Goal: Task Accomplishment & Management: Complete application form

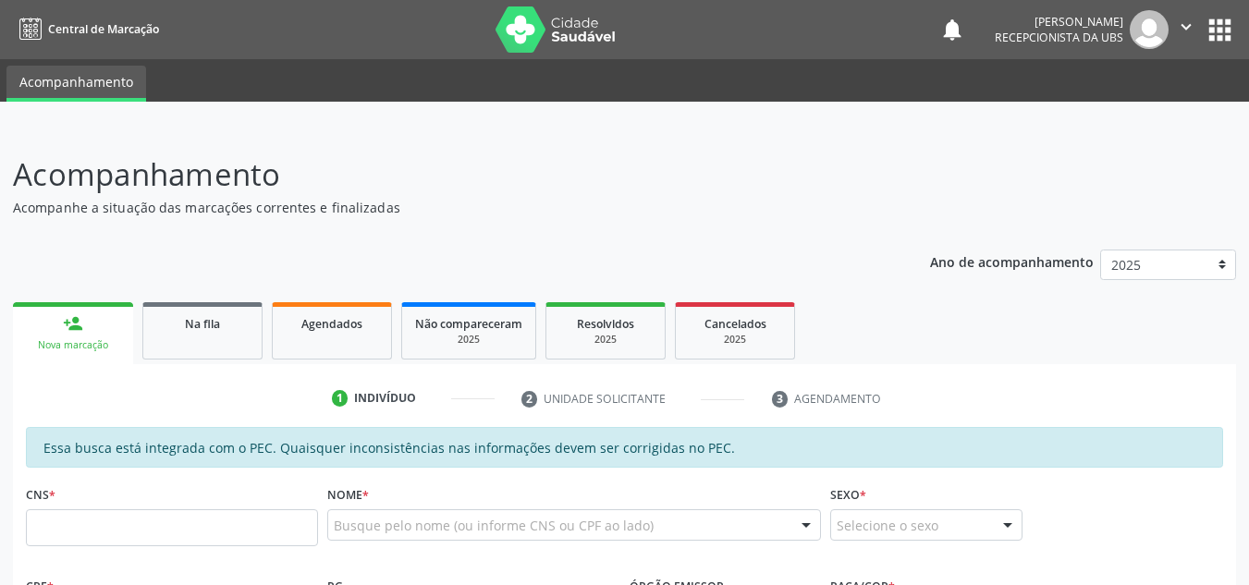
scroll to position [373, 0]
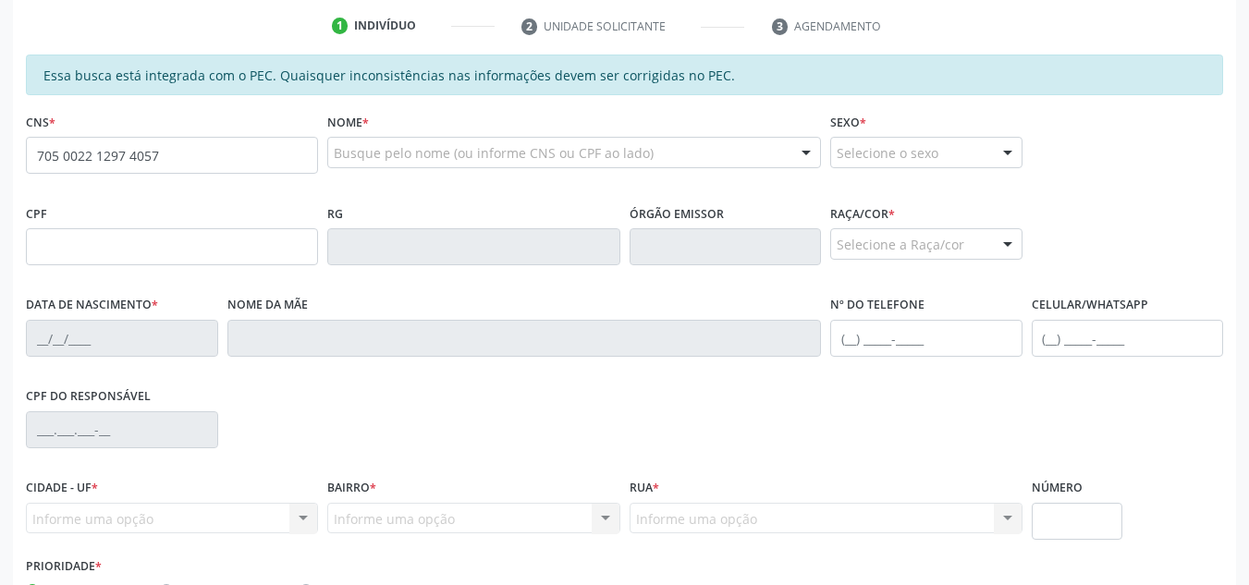
type input "705 0022 1297 4057"
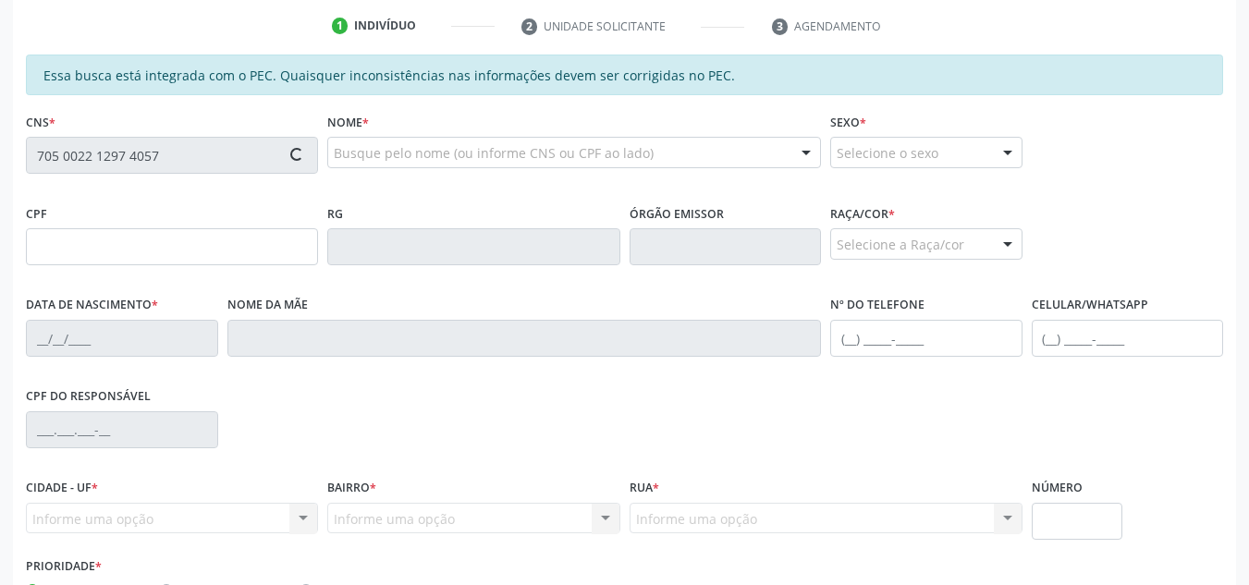
type input "131.174.104-65"
type input "10/11/2002"
type input "Aurineide Daniel dos Santos"
type input "(82) 99396-9409"
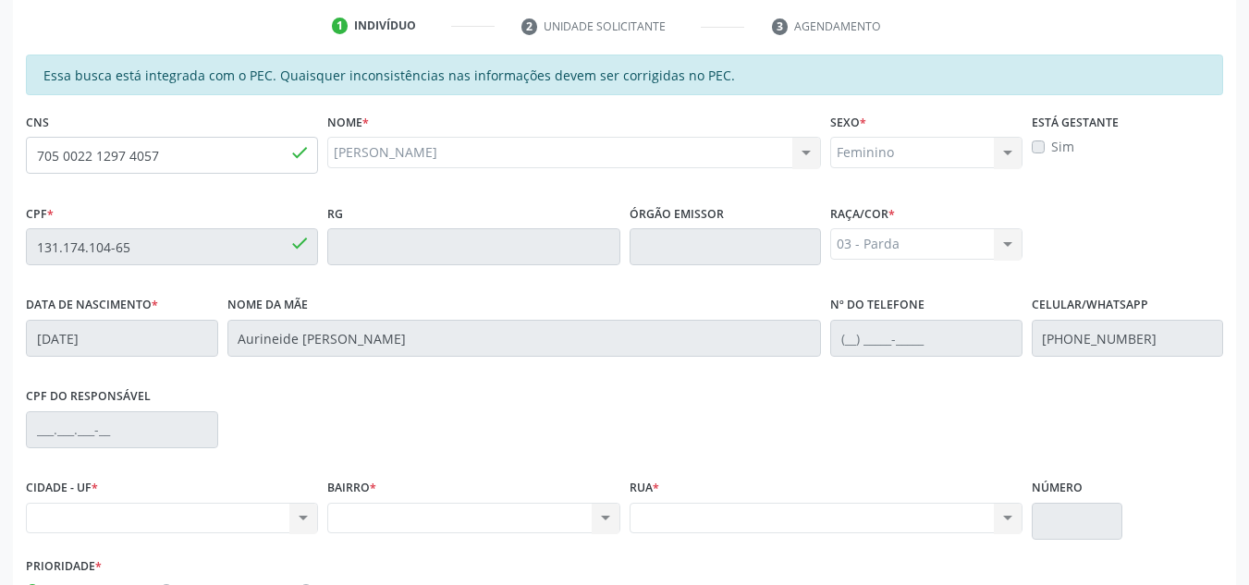
scroll to position [497, 0]
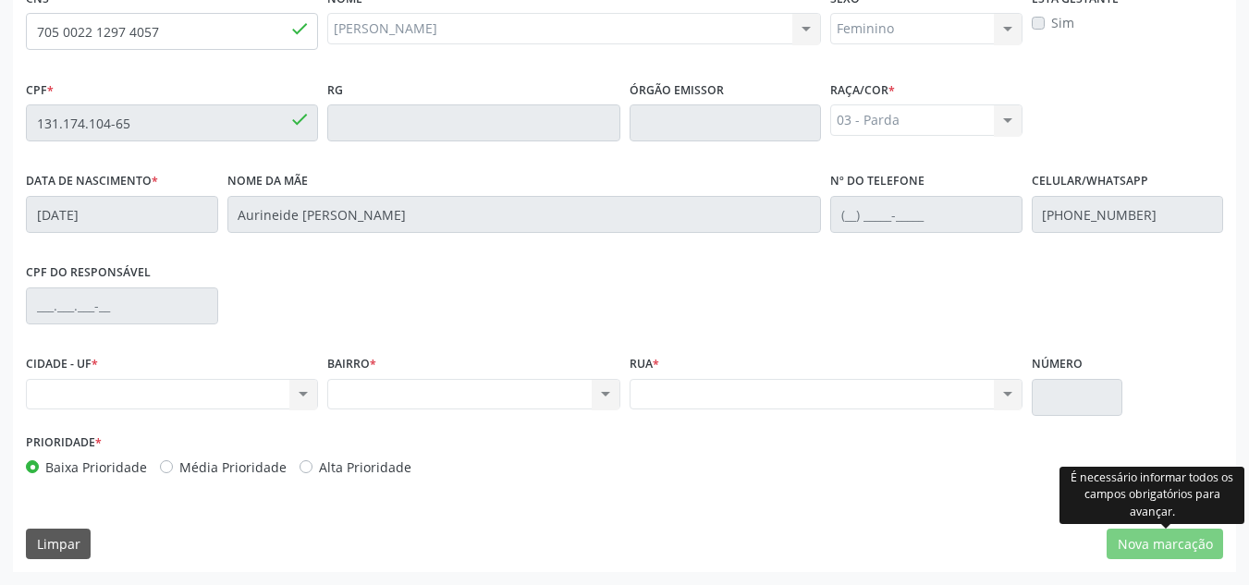
click at [1170, 529] on div at bounding box center [1166, 527] width 10 height 6
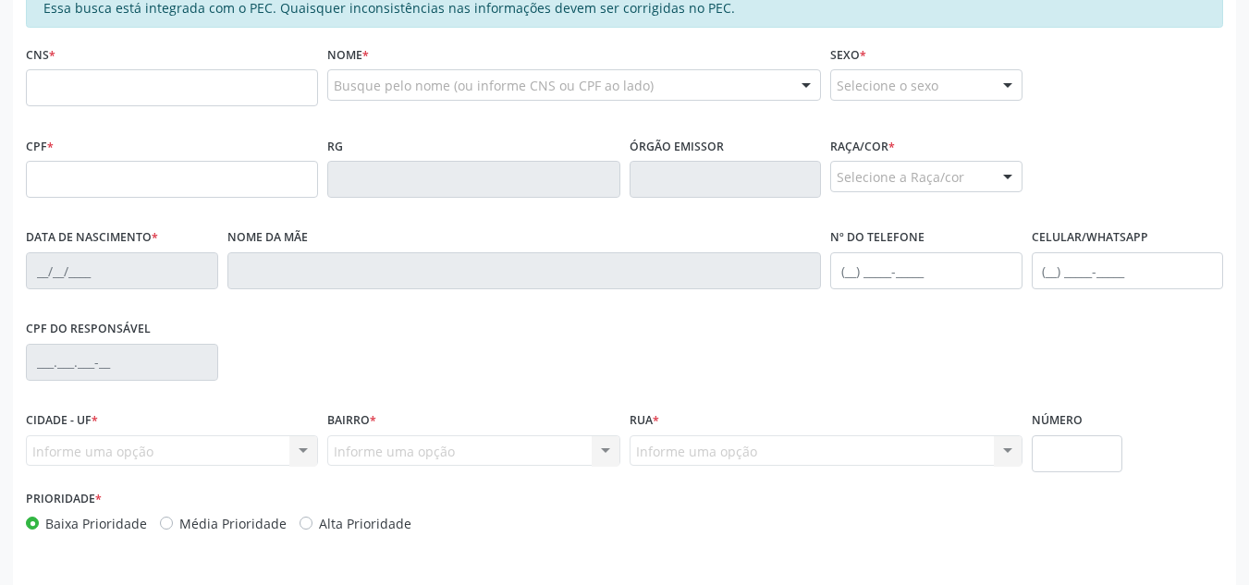
scroll to position [462, 0]
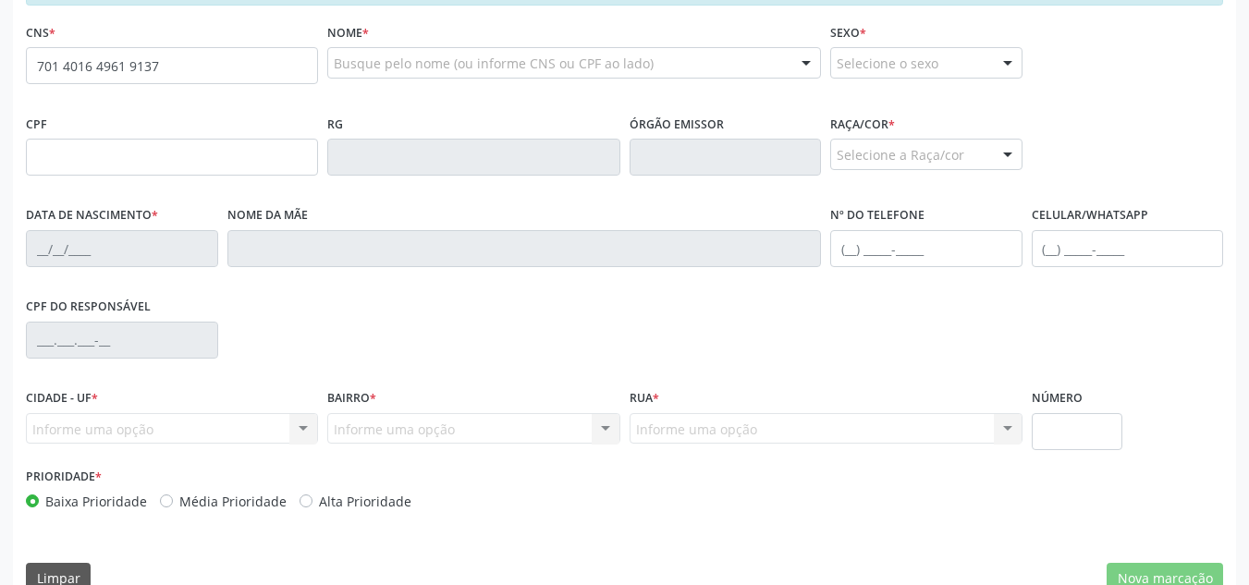
type input "701 4016 4961 9137"
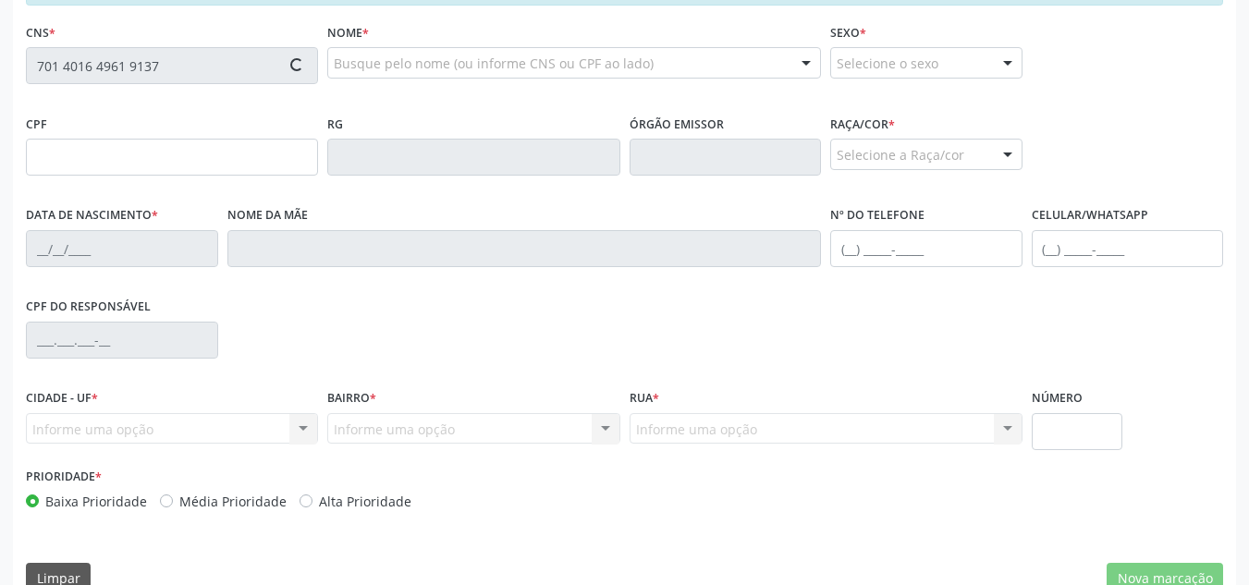
type input "101.751.424-08"
type input "12/03/1993"
type input "Jeanez da Conceião"
type input "(82) 98840-1406"
type input "S/N"
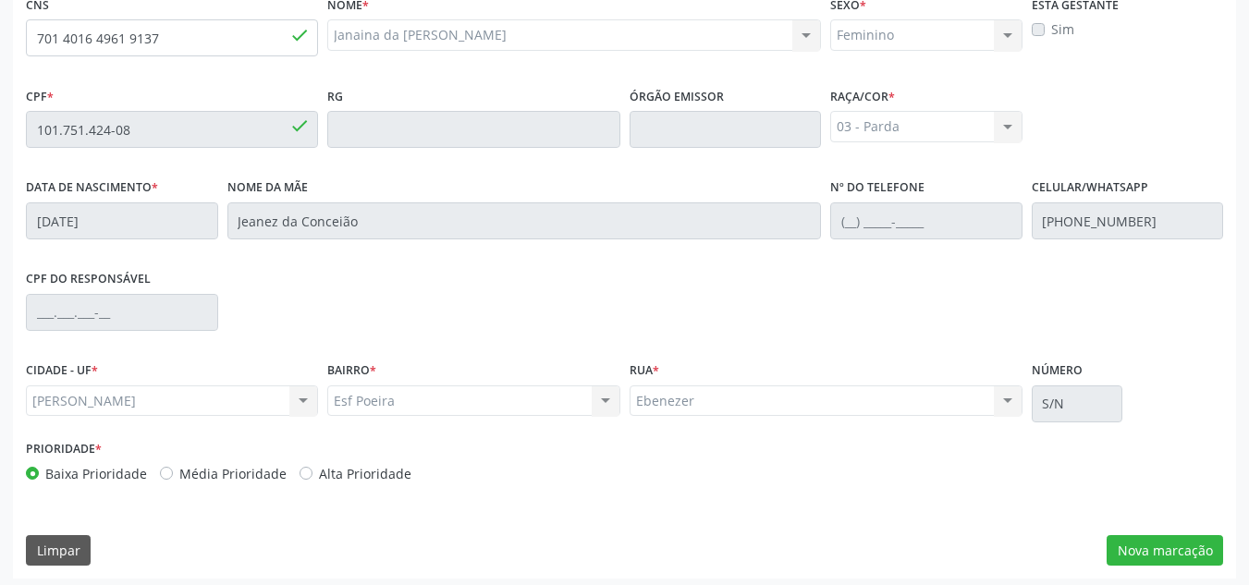
scroll to position [497, 0]
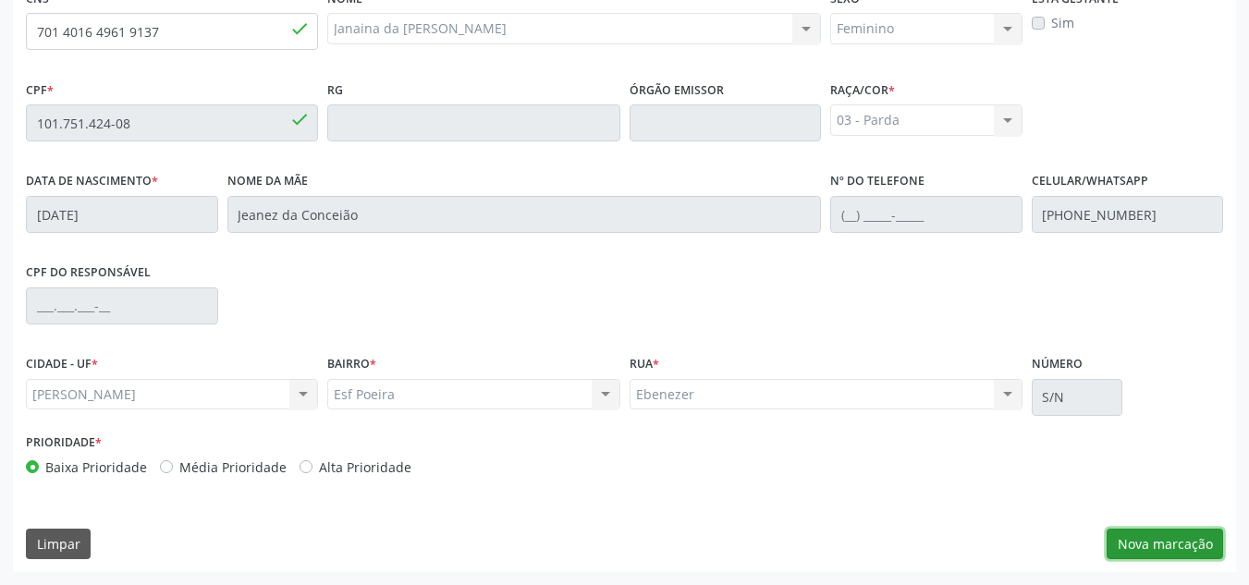
click at [1112, 541] on button "Nova marcação" at bounding box center [1165, 544] width 117 height 31
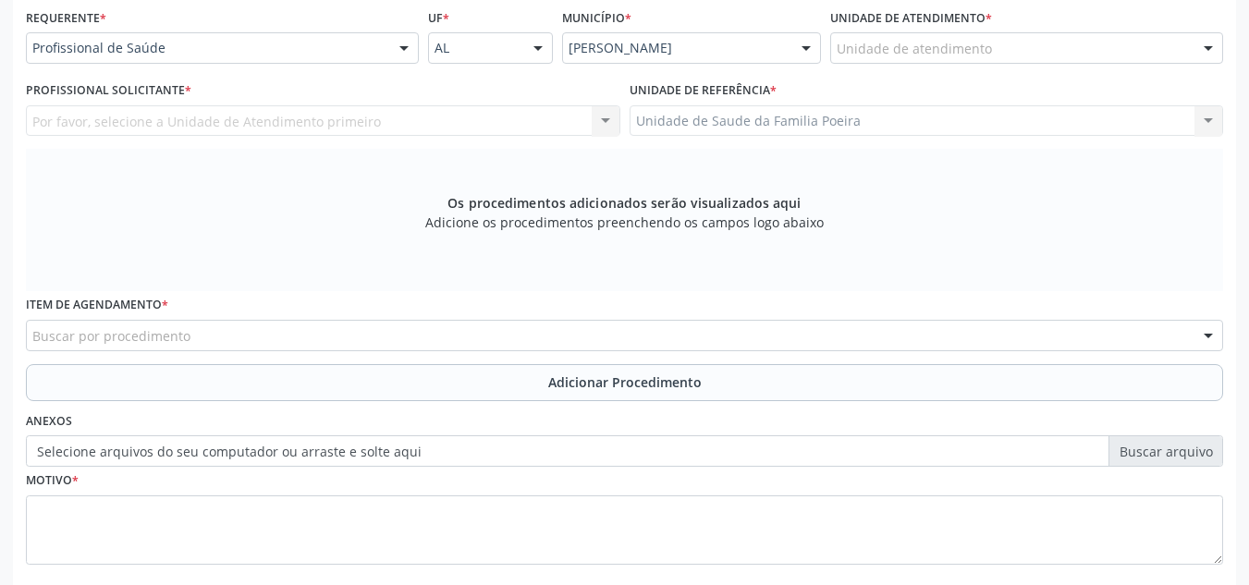
scroll to position [312, 0]
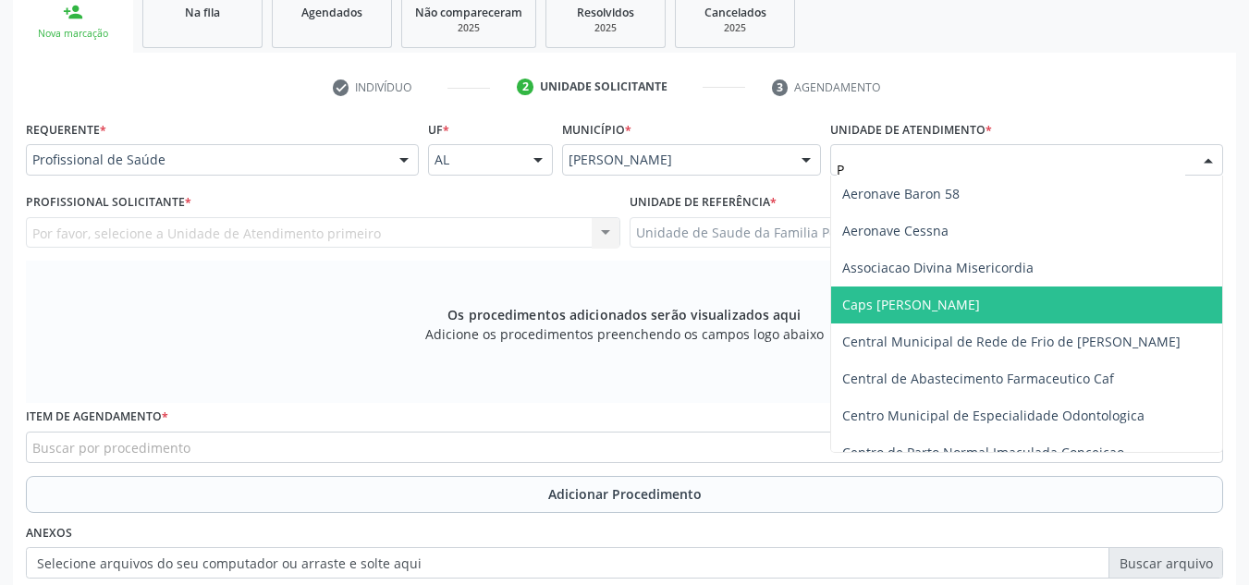
type input "PO"
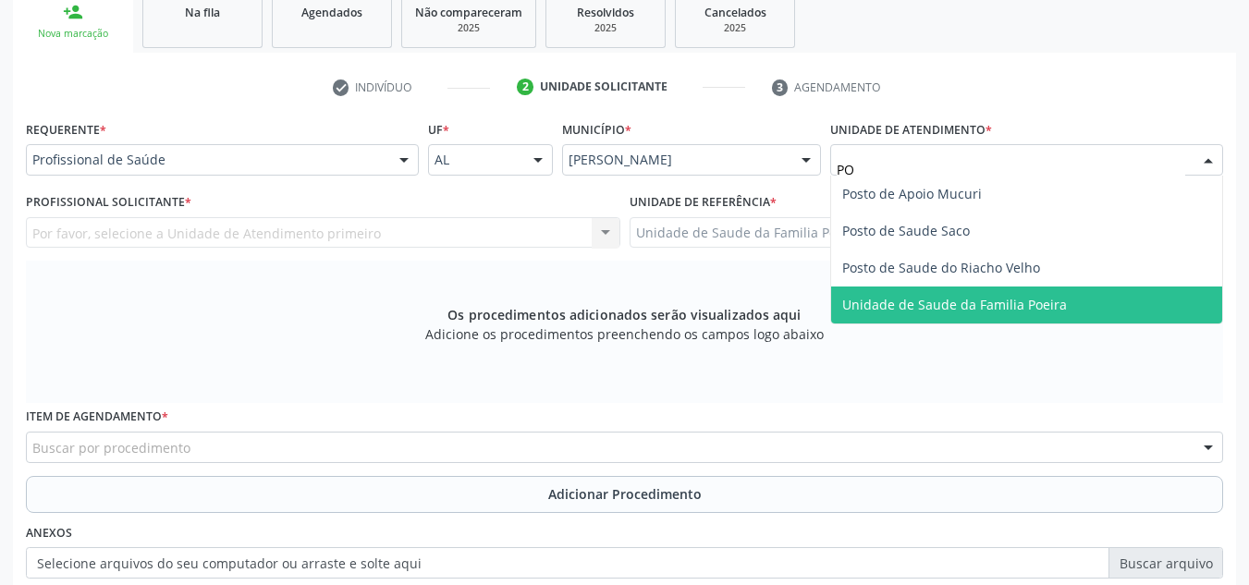
click at [1027, 300] on span "Unidade de Saude da Familia Poeira" at bounding box center [954, 305] width 225 height 18
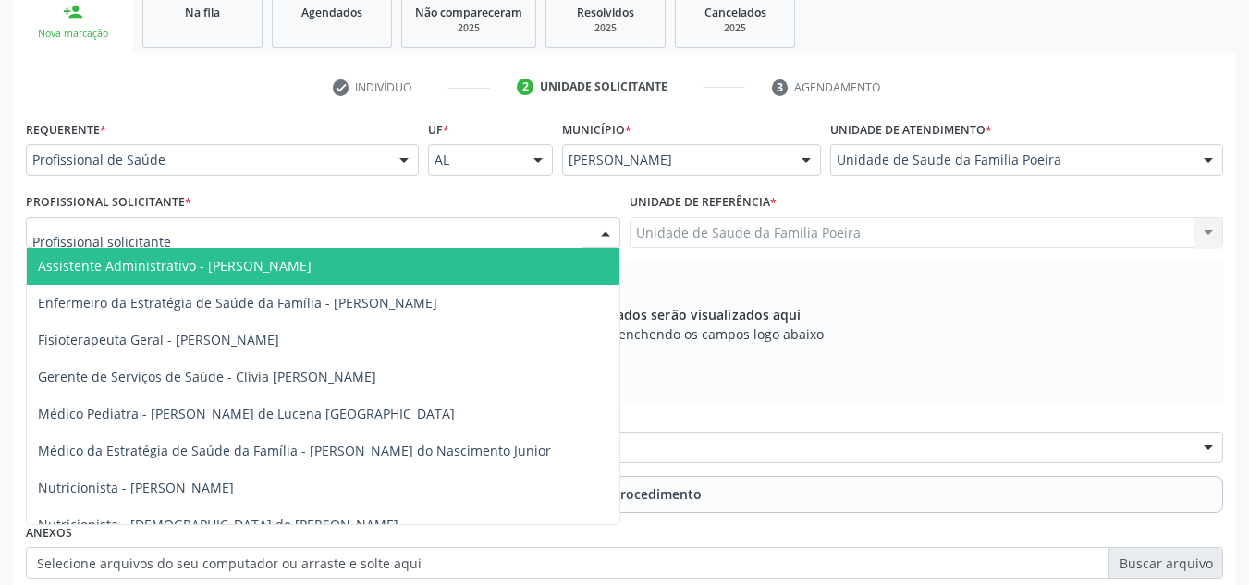
click at [212, 219] on div at bounding box center [323, 232] width 595 height 31
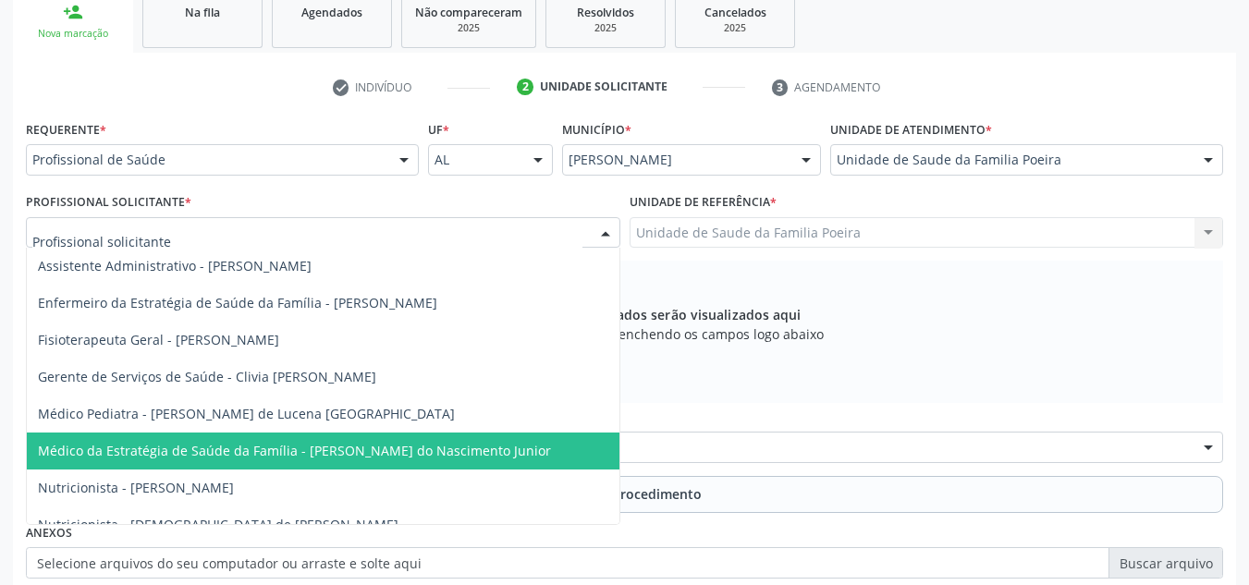
click at [291, 462] on span "Médico da Estratégia de Saúde da Família - [PERSON_NAME] do Nascimento Junior" at bounding box center [323, 451] width 593 height 37
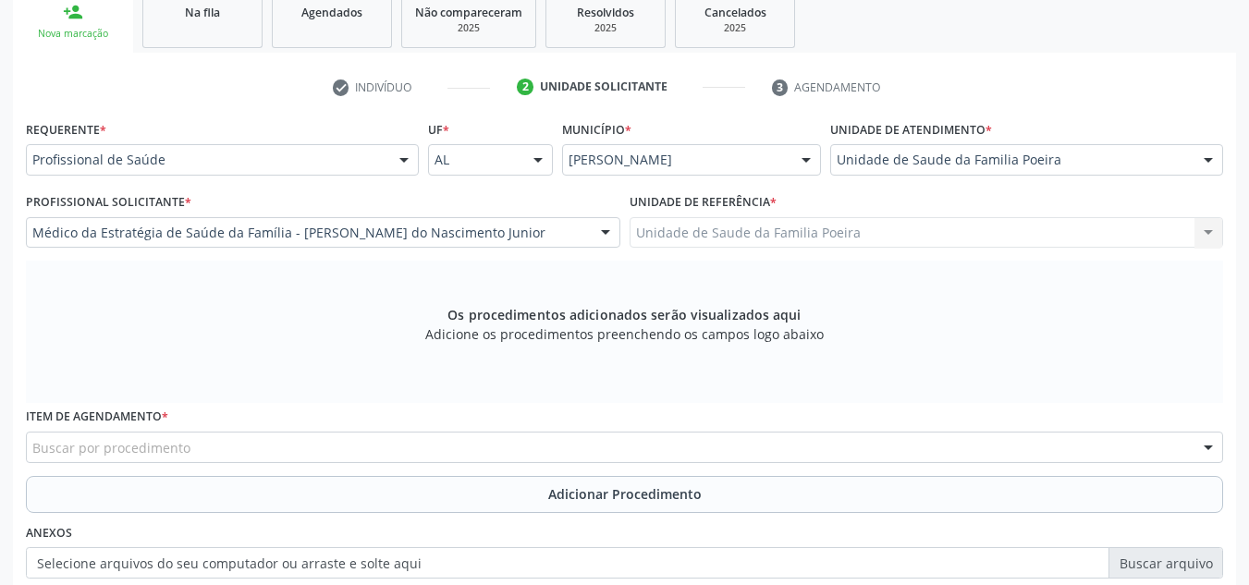
click at [278, 443] on div "Buscar por procedimento" at bounding box center [625, 447] width 1198 height 31
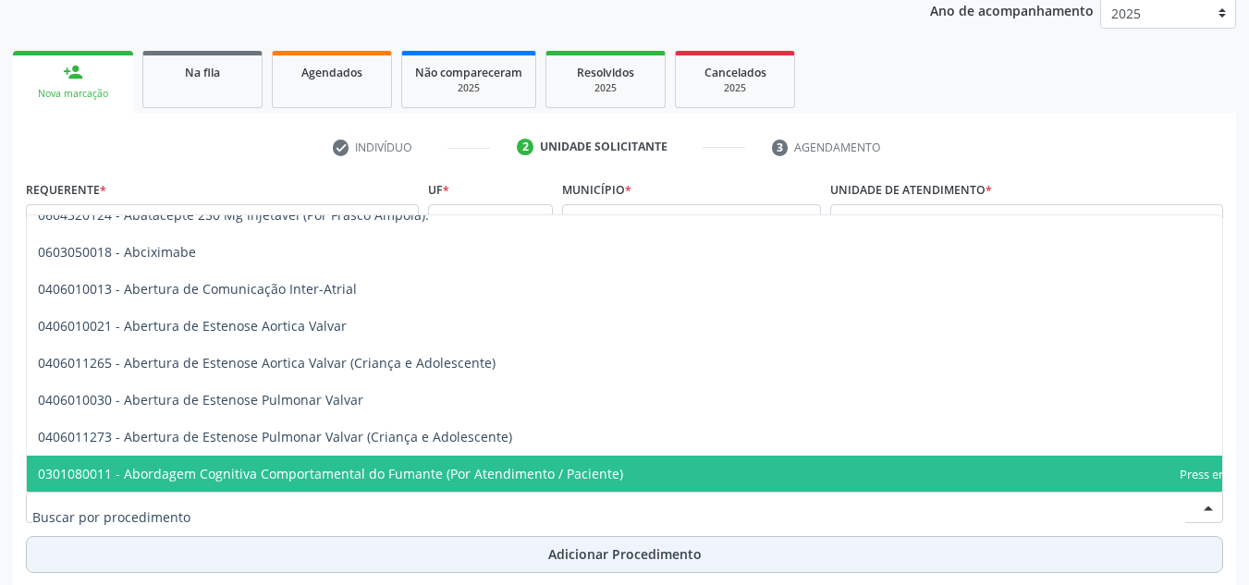
scroll to position [219, 0]
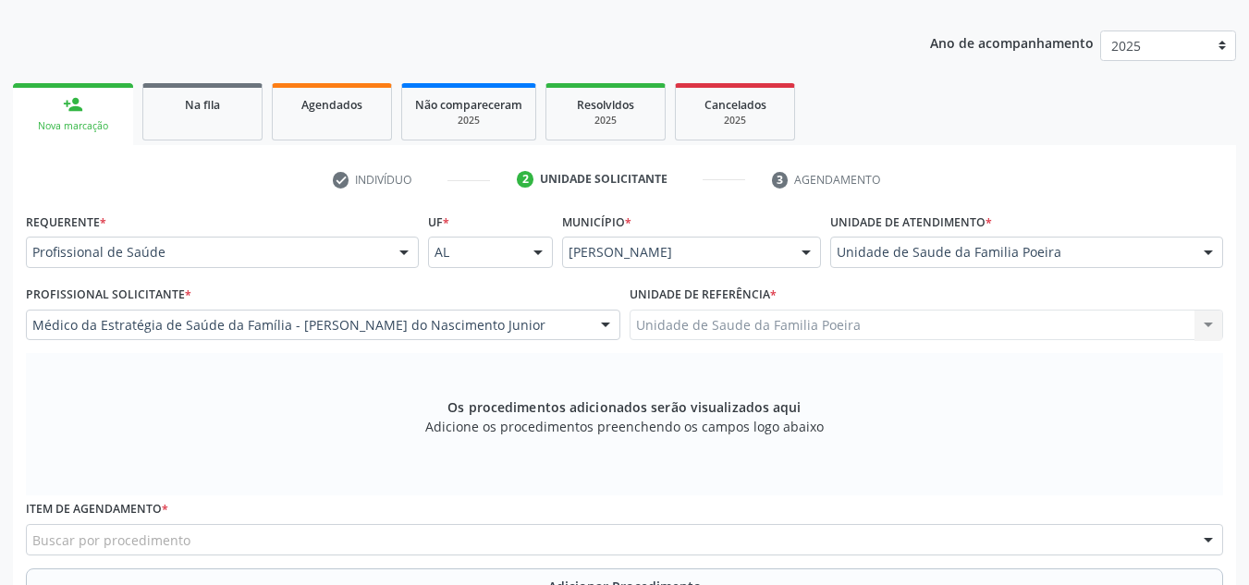
click at [18, 487] on div "Requerente * Profissional de Saúde Profissional de Saúde Paciente Nenhum result…" at bounding box center [624, 543] width 1223 height 670
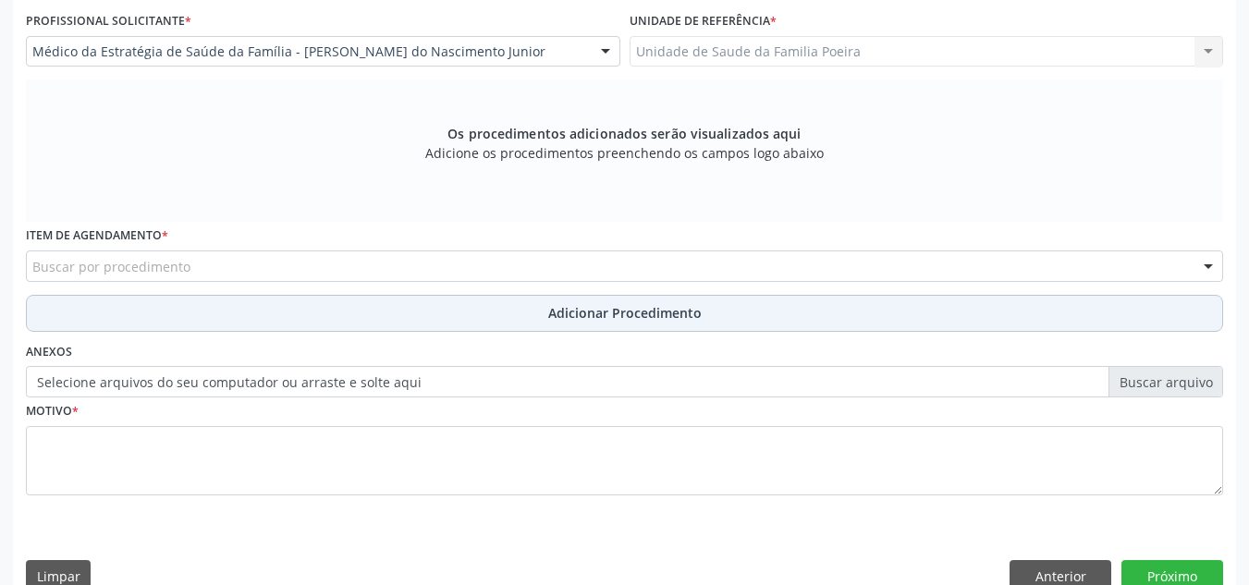
scroll to position [497, 0]
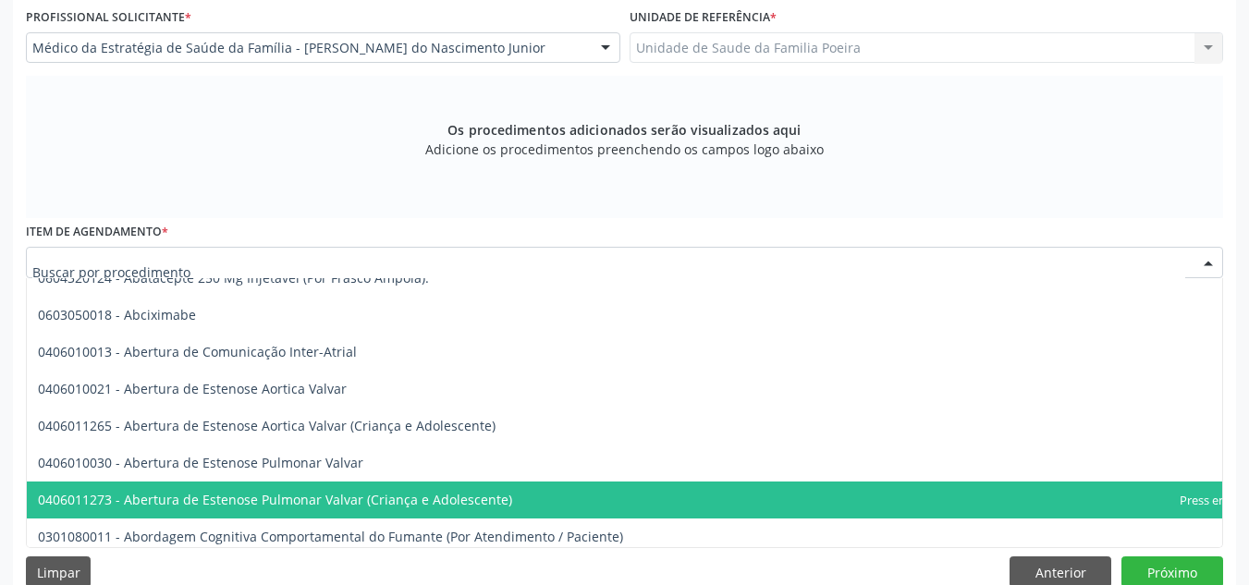
click at [164, 265] on input "text" at bounding box center [608, 271] width 1153 height 37
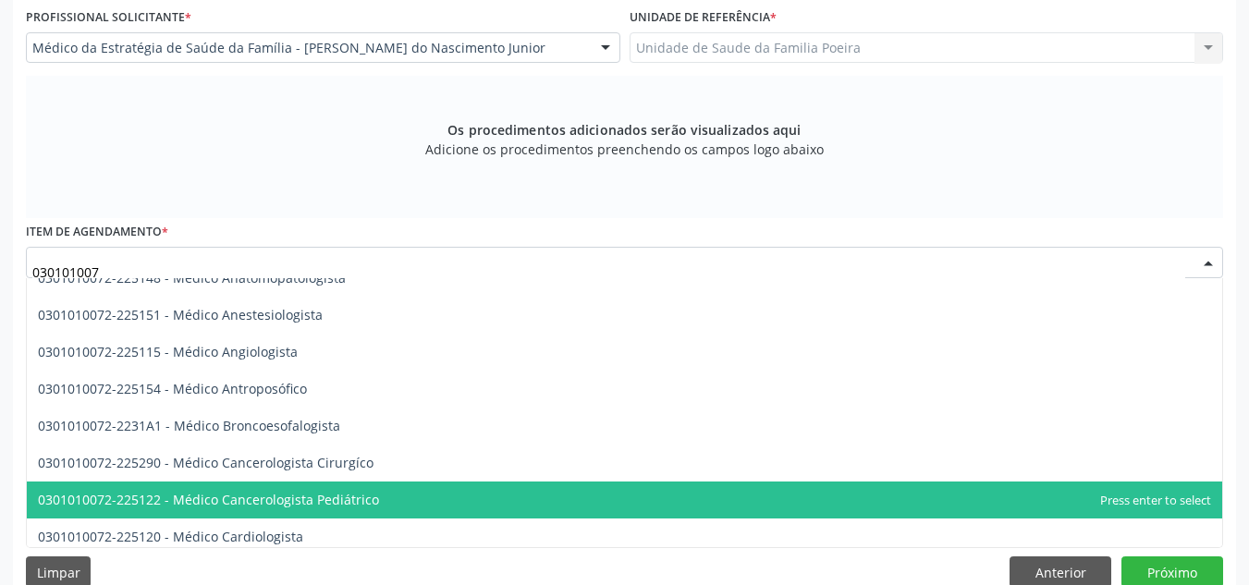
type input "0301010072"
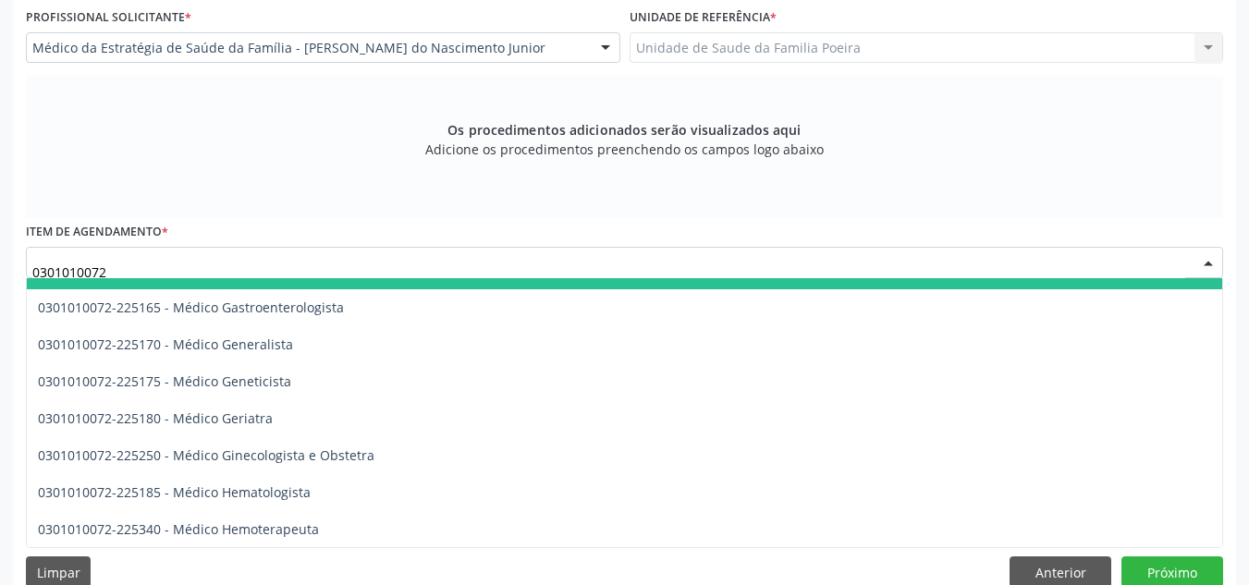
scroll to position [925, 0]
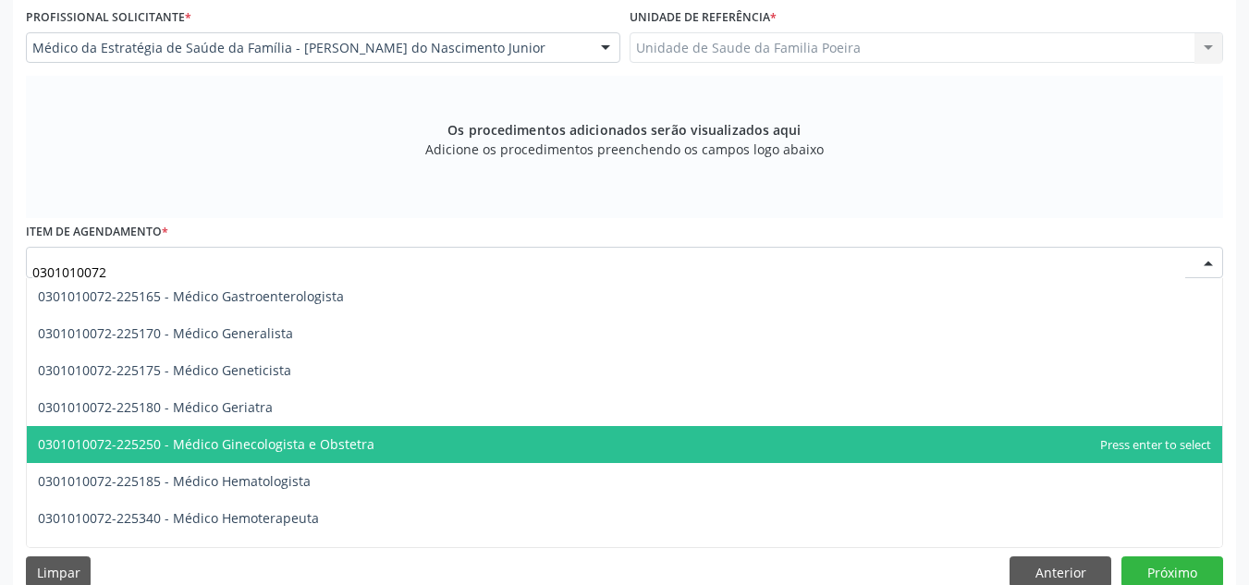
click at [198, 437] on span "0301010072-225250 - Médico Ginecologista e Obstetra" at bounding box center [206, 445] width 337 height 18
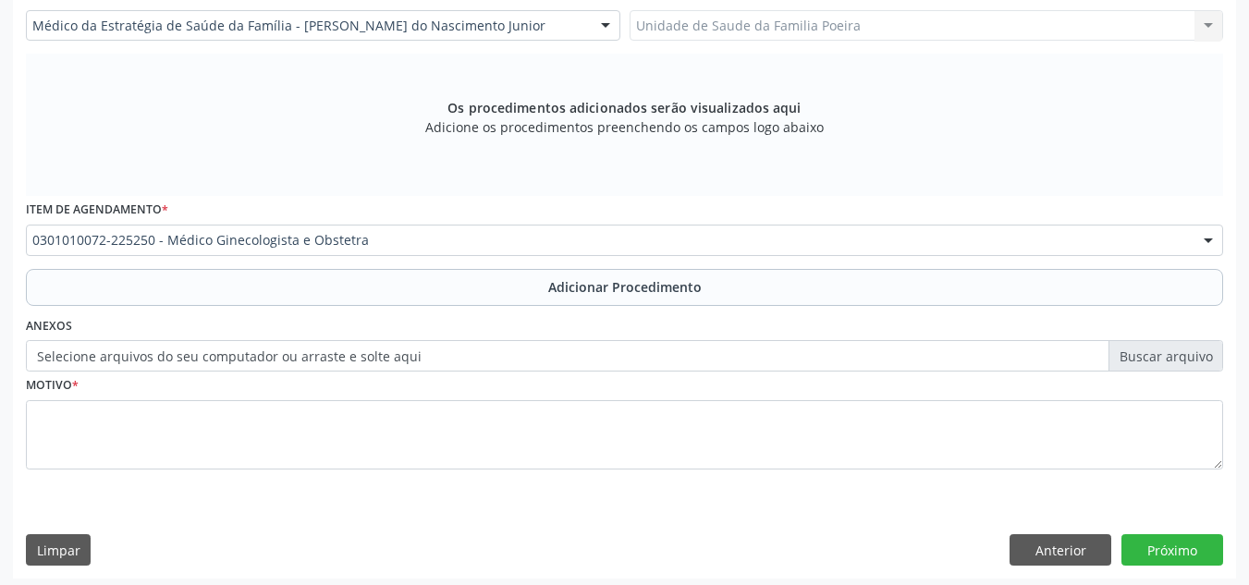
scroll to position [525, 0]
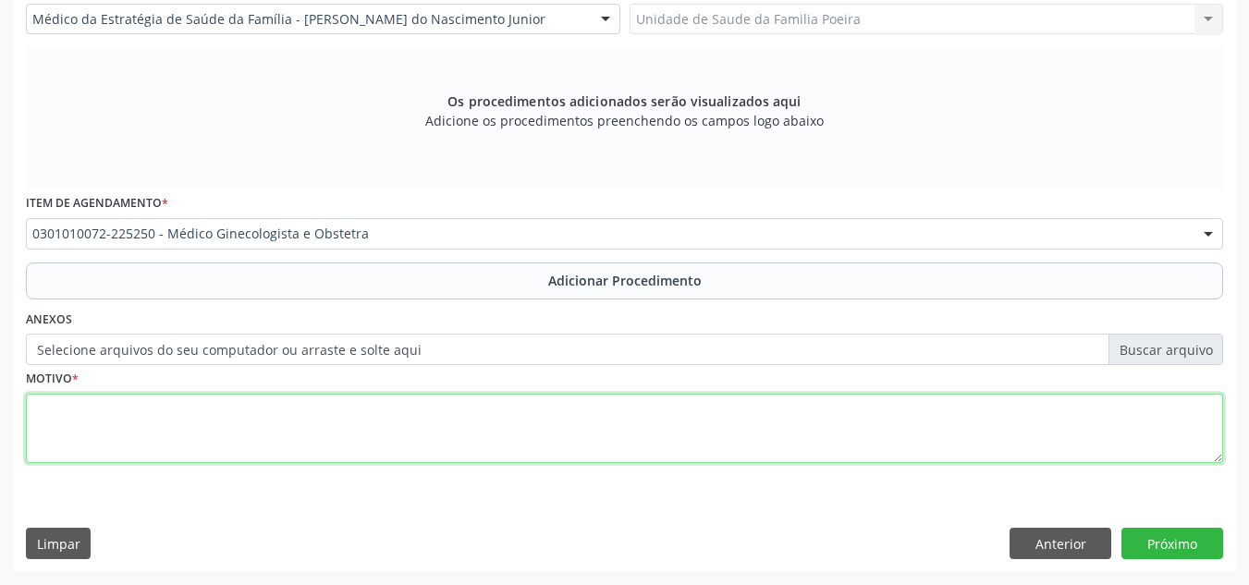
click at [197, 436] on textarea at bounding box center [625, 429] width 1198 height 70
click at [134, 408] on textarea "LEIOMIOMA DOMUTERO" at bounding box center [625, 429] width 1198 height 70
click at [143, 410] on textarea "LEIOMIOMA DO MUTERO" at bounding box center [625, 429] width 1198 height 70
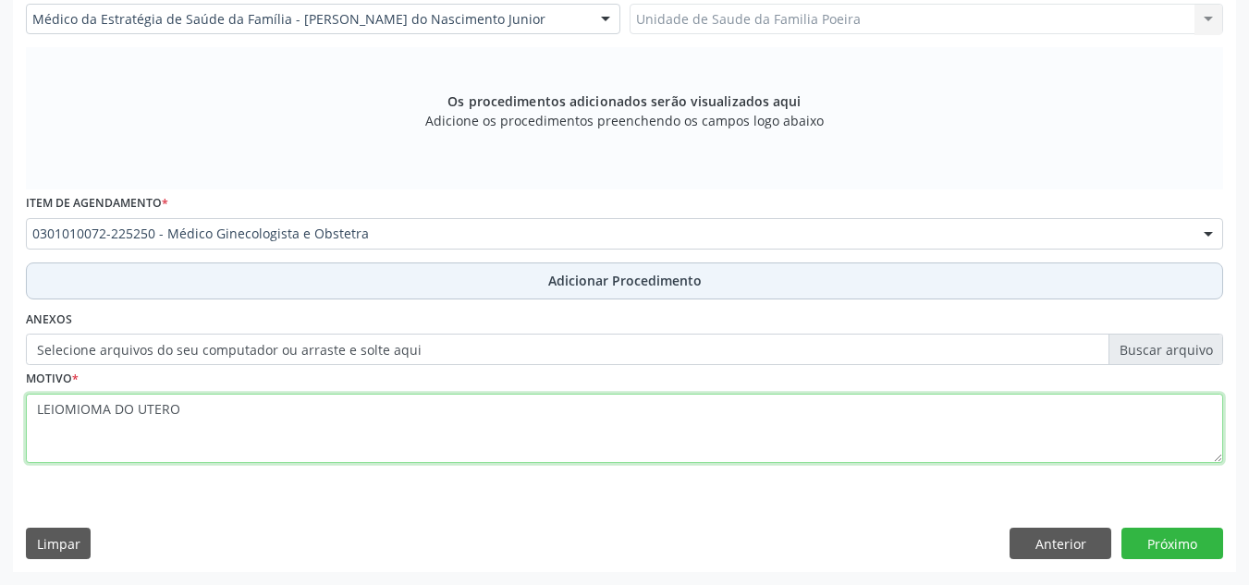
type textarea "LEIOMIOMA DO UTERO"
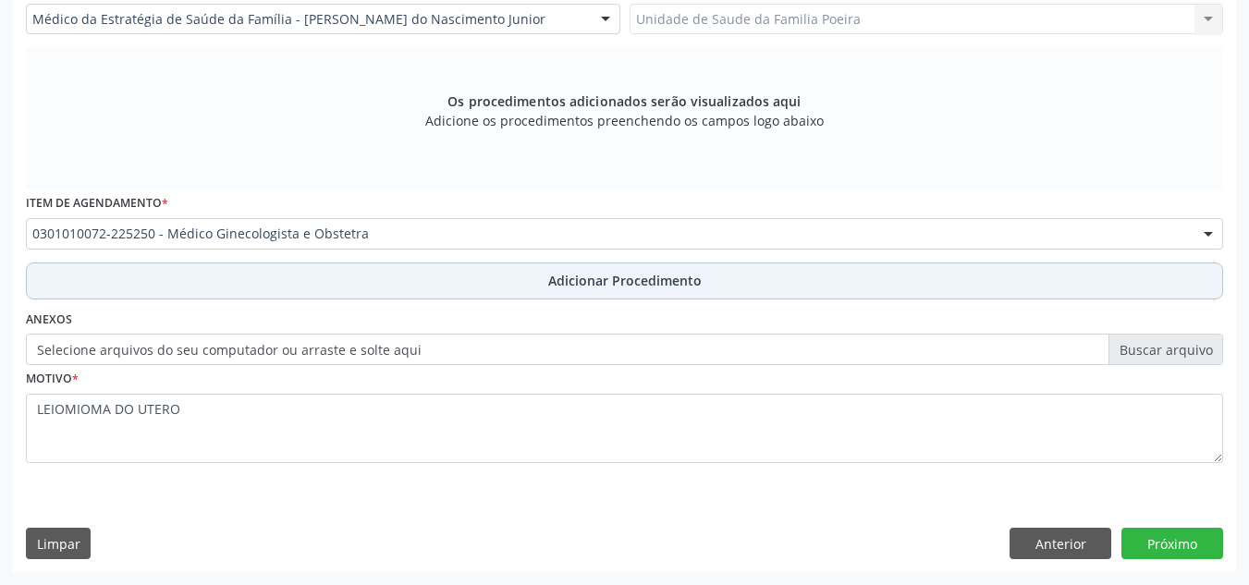
drag, startPoint x: 567, startPoint y: 283, endPoint x: 590, endPoint y: 293, distance: 25.3
click at [568, 282] on span "Adicionar Procedimento" at bounding box center [625, 280] width 154 height 19
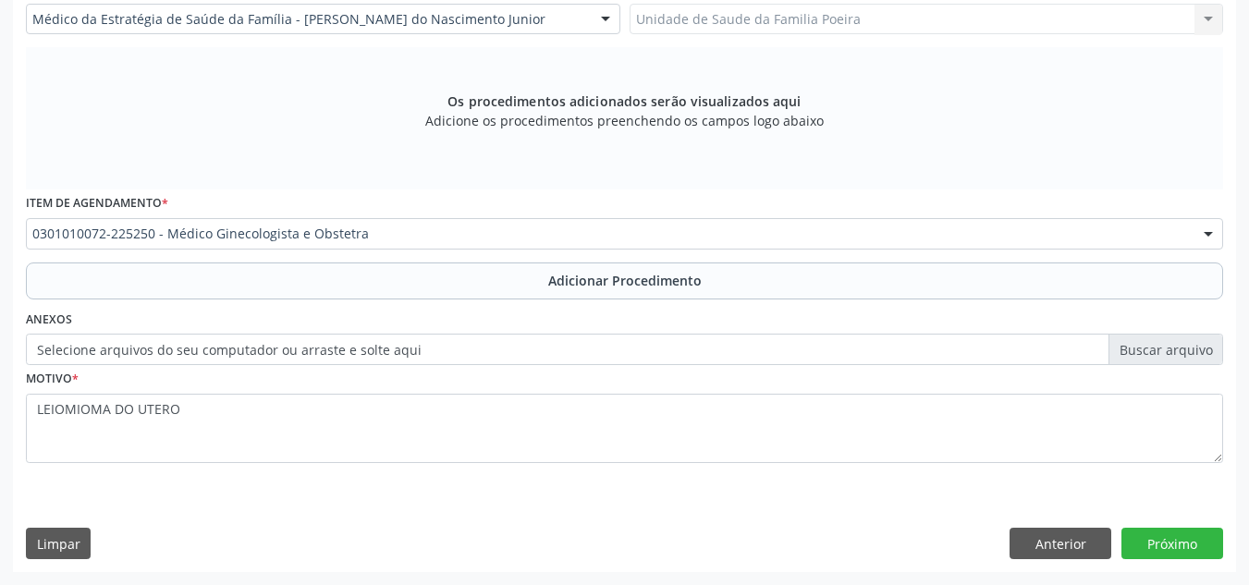
scroll to position [455, 0]
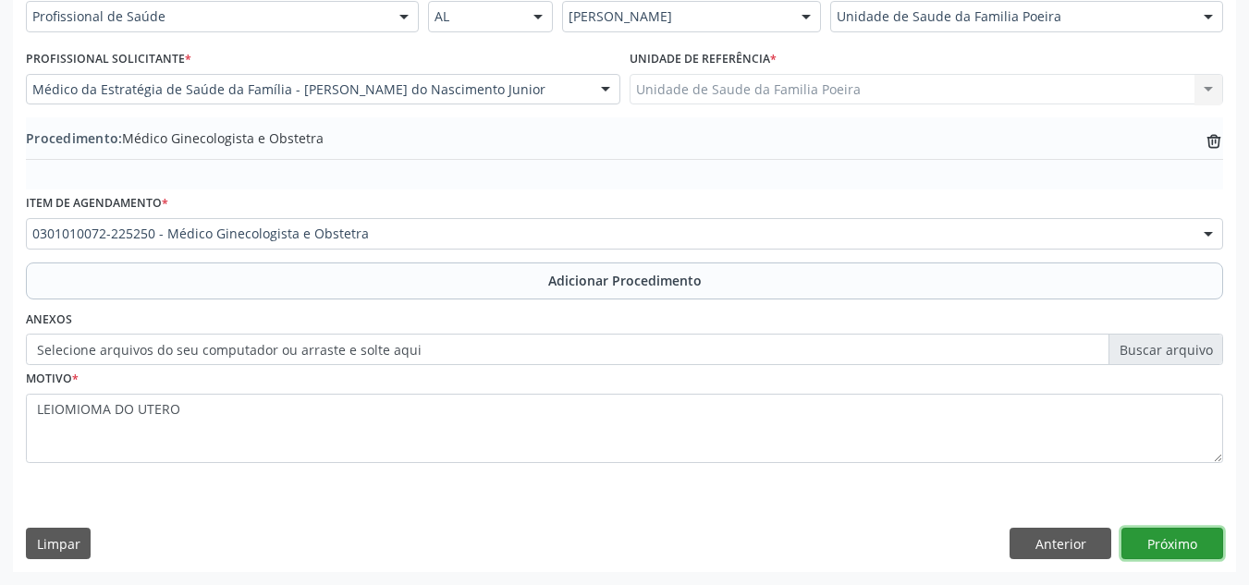
click at [1190, 535] on button "Próximo" at bounding box center [1173, 543] width 102 height 31
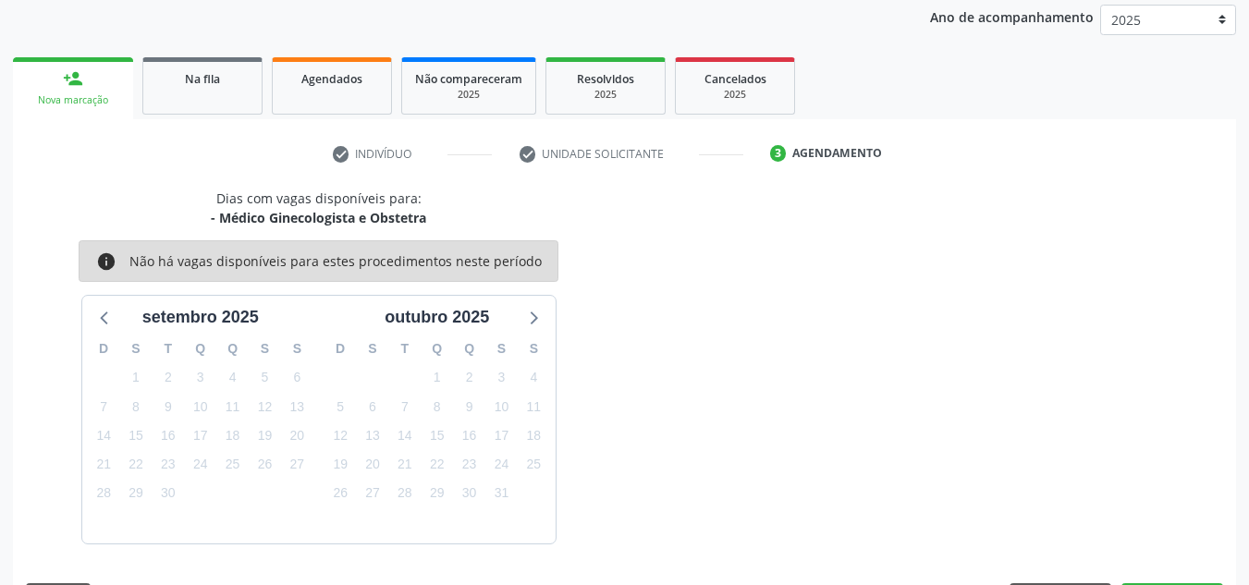
scroll to position [300, 0]
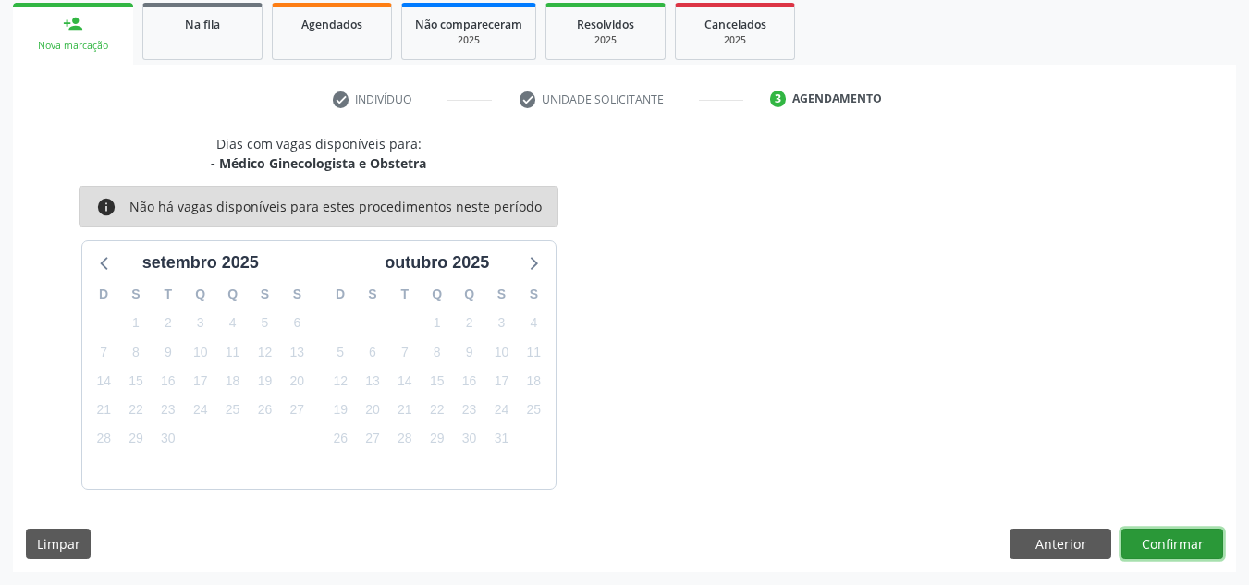
click at [1190, 535] on button "Confirmar" at bounding box center [1173, 544] width 102 height 31
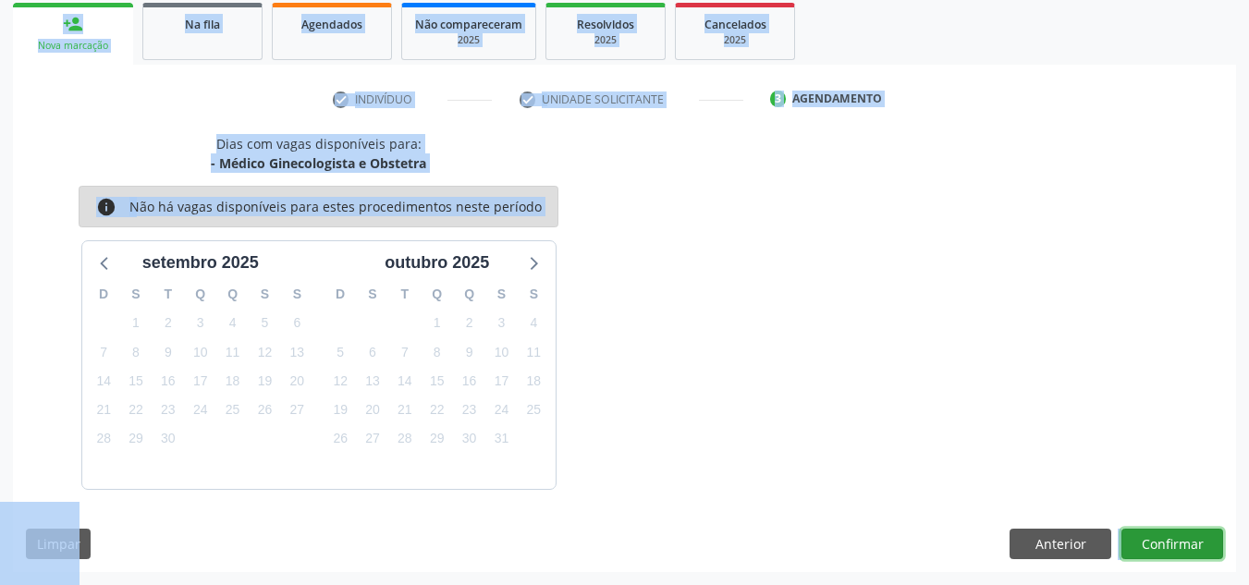
click at [1194, 540] on button "Confirmar" at bounding box center [1173, 544] width 102 height 31
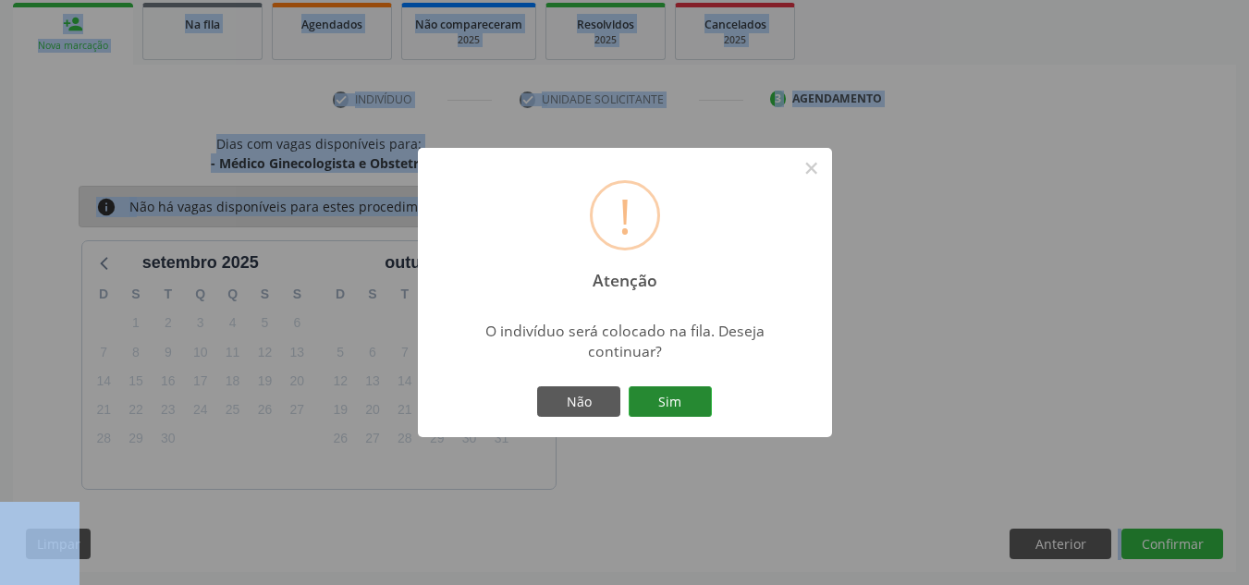
click at [683, 388] on button "Sim" at bounding box center [670, 402] width 83 height 31
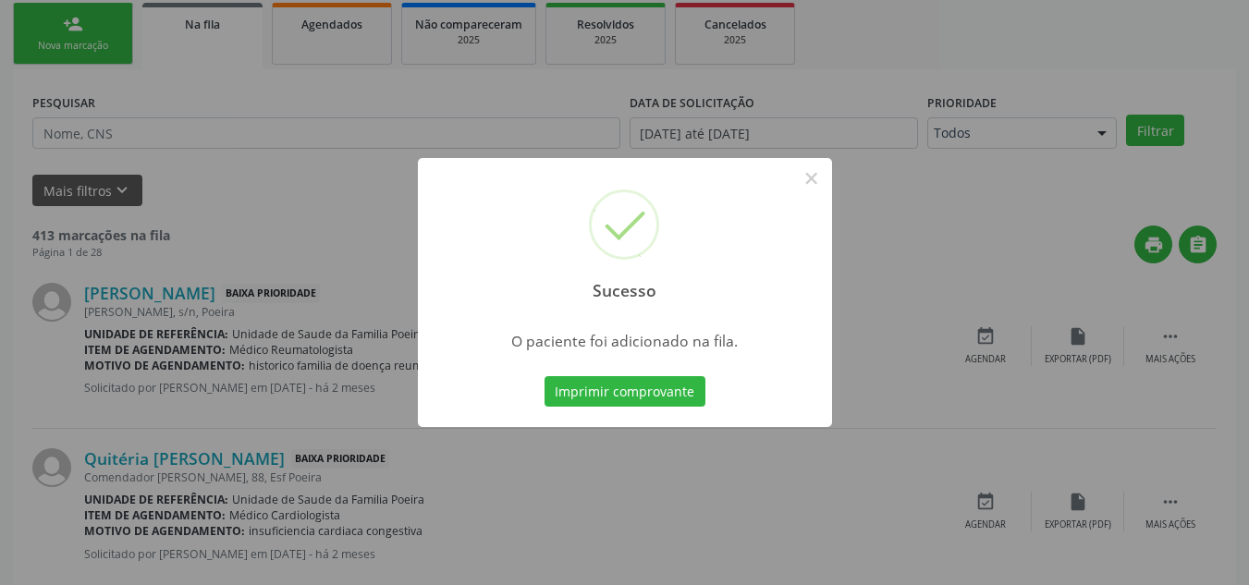
scroll to position [51, 0]
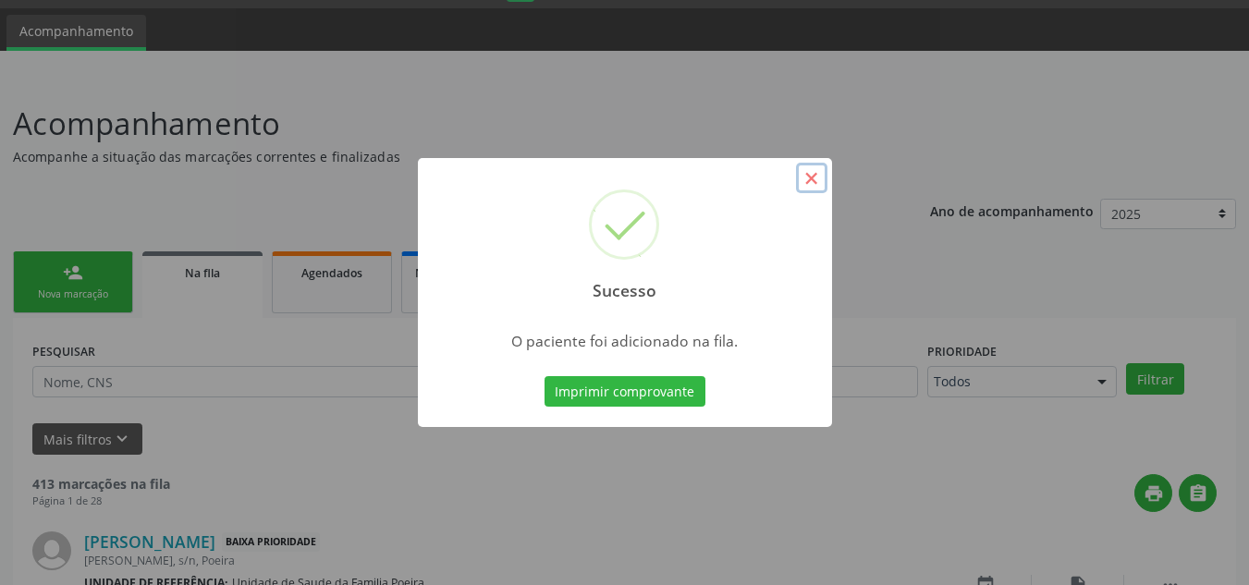
click at [815, 190] on button "×" at bounding box center [811, 178] width 31 height 31
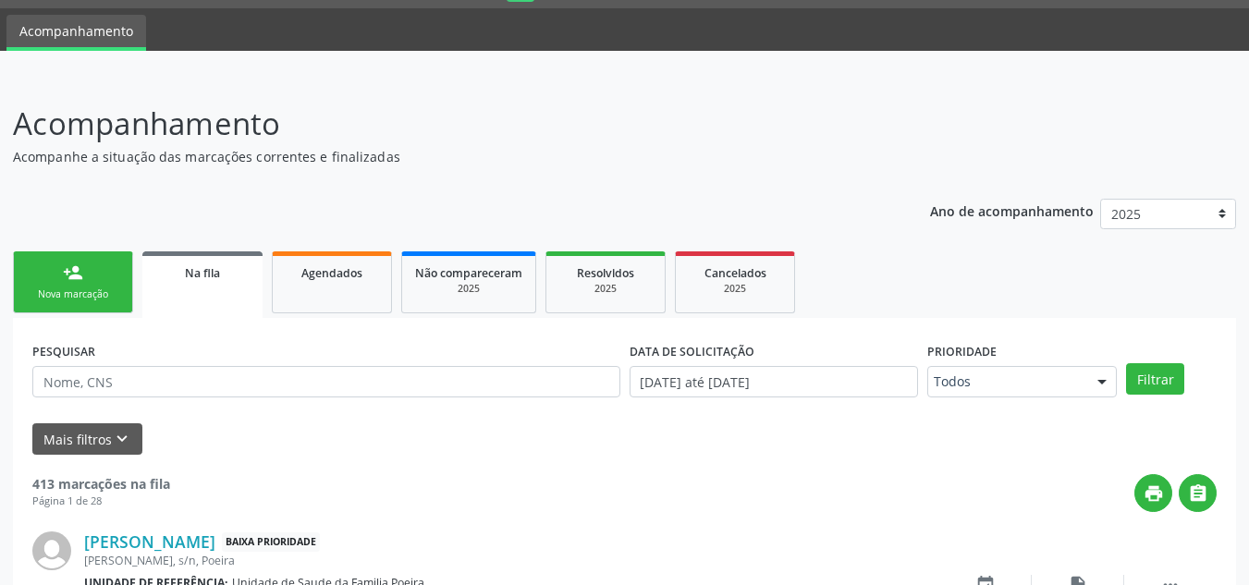
click at [103, 271] on link "person_add Nova marcação" at bounding box center [73, 283] width 120 height 62
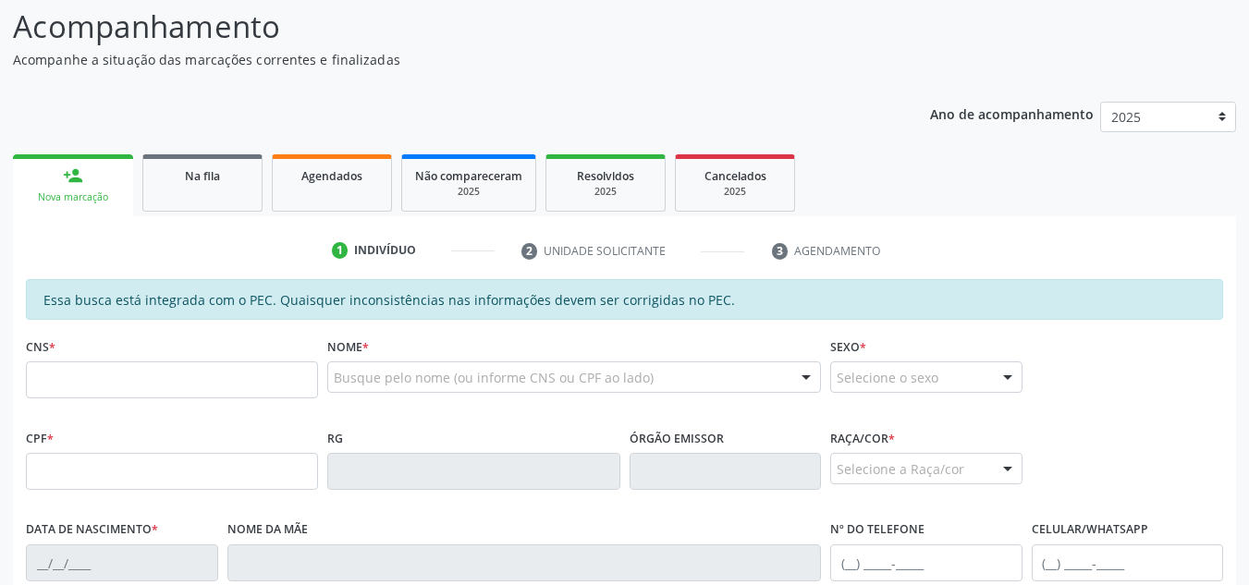
scroll to position [421, 0]
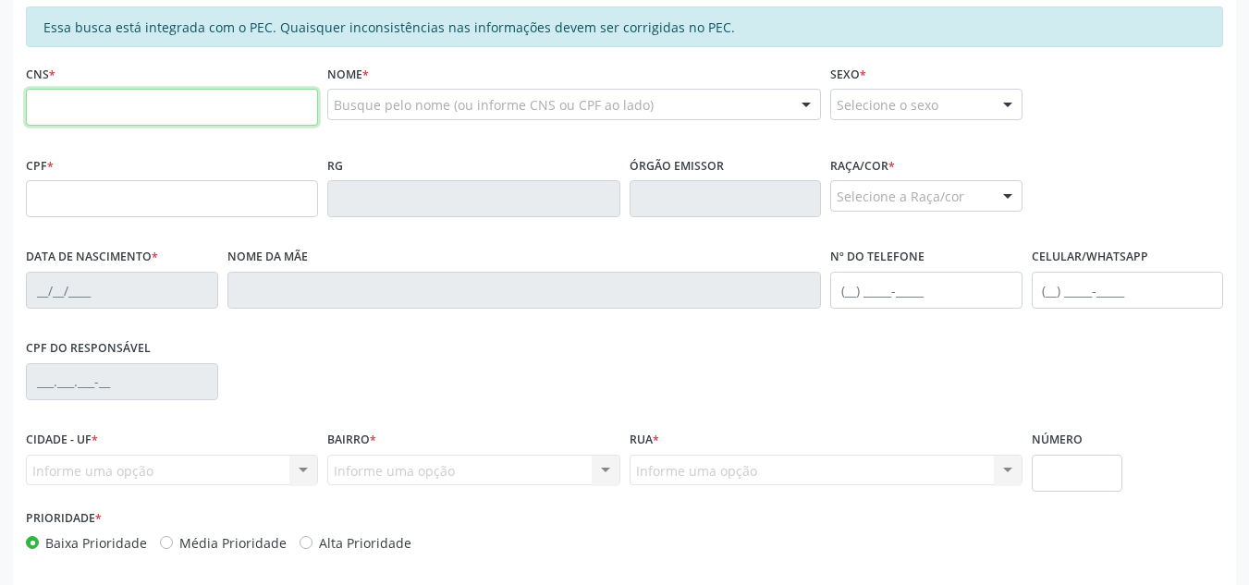
click at [105, 124] on input "text" at bounding box center [172, 107] width 292 height 37
type input "703 2066 8485 5294"
type input "093.899.214-73"
type input "08/05/1991"
type input "Maria José de Lima Santos"
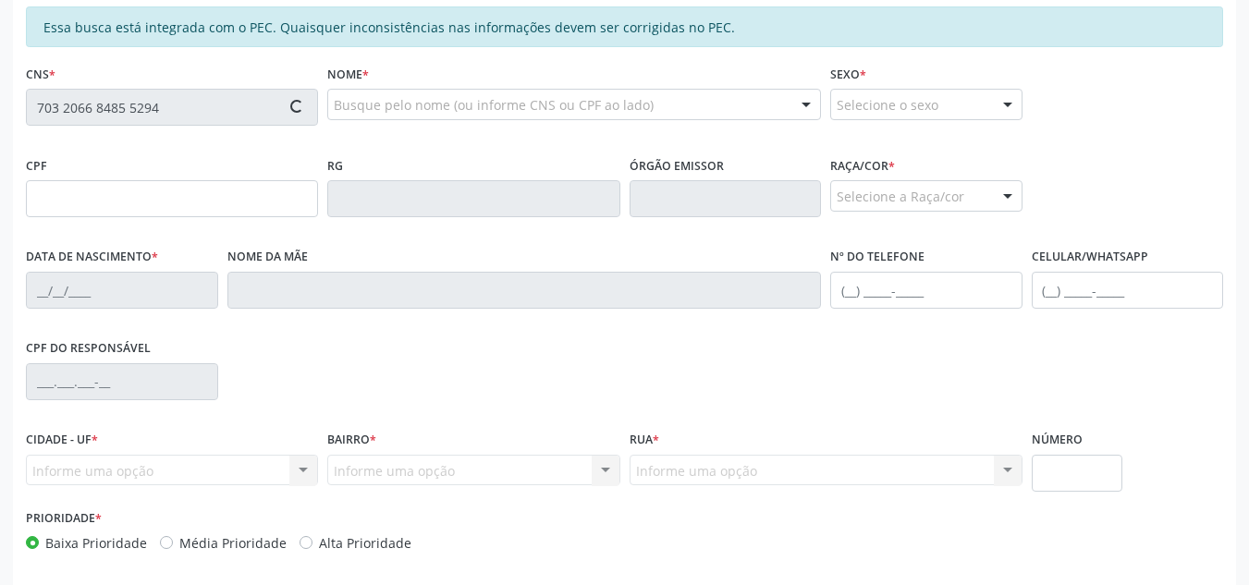
type input "(82) 99416-4961"
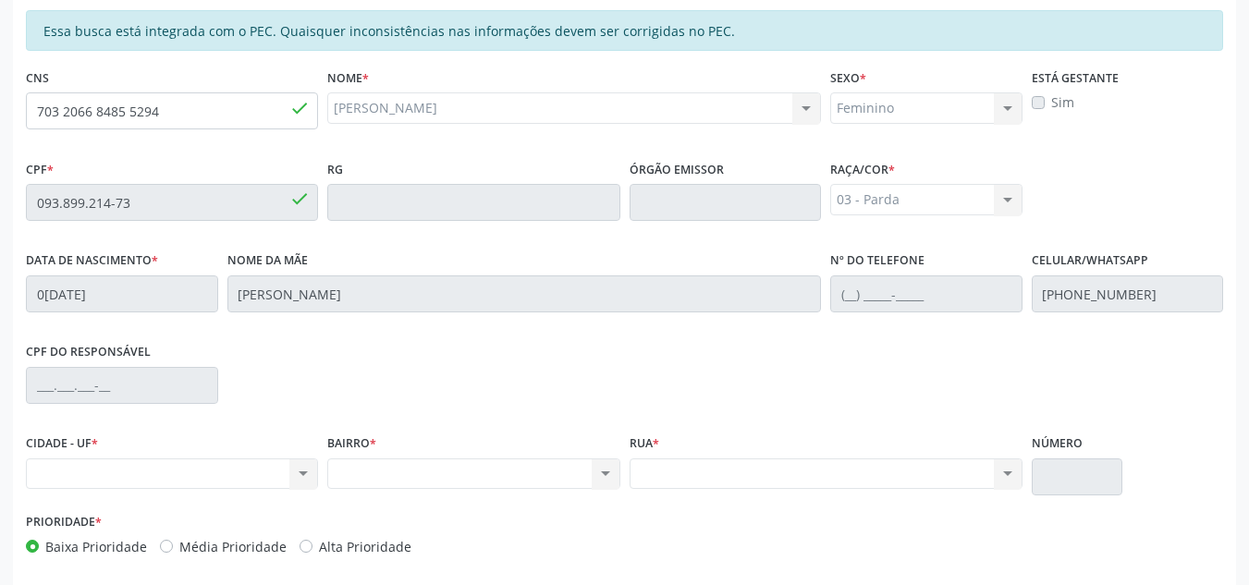
scroll to position [312, 0]
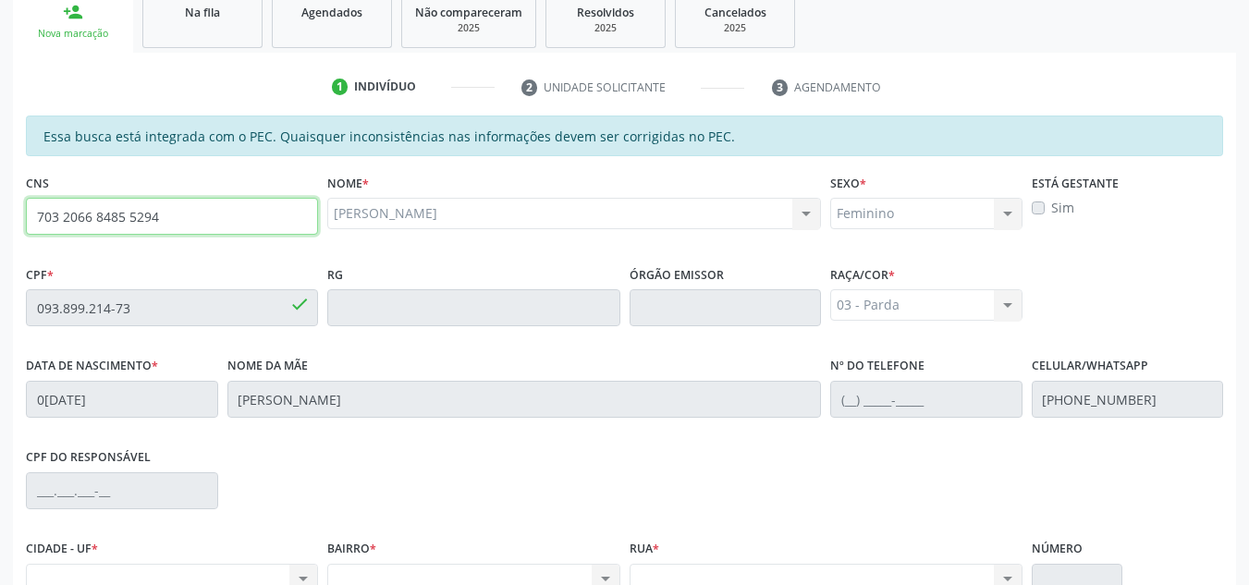
drag, startPoint x: 175, startPoint y: 227, endPoint x: 35, endPoint y: 226, distance: 139.7
click at [35, 226] on input "703 2066 8485 5294" at bounding box center [172, 216] width 292 height 37
drag, startPoint x: 163, startPoint y: 218, endPoint x: 38, endPoint y: 218, distance: 124.8
click at [38, 218] on input "703 2066 8485 5294" at bounding box center [172, 216] width 292 height 37
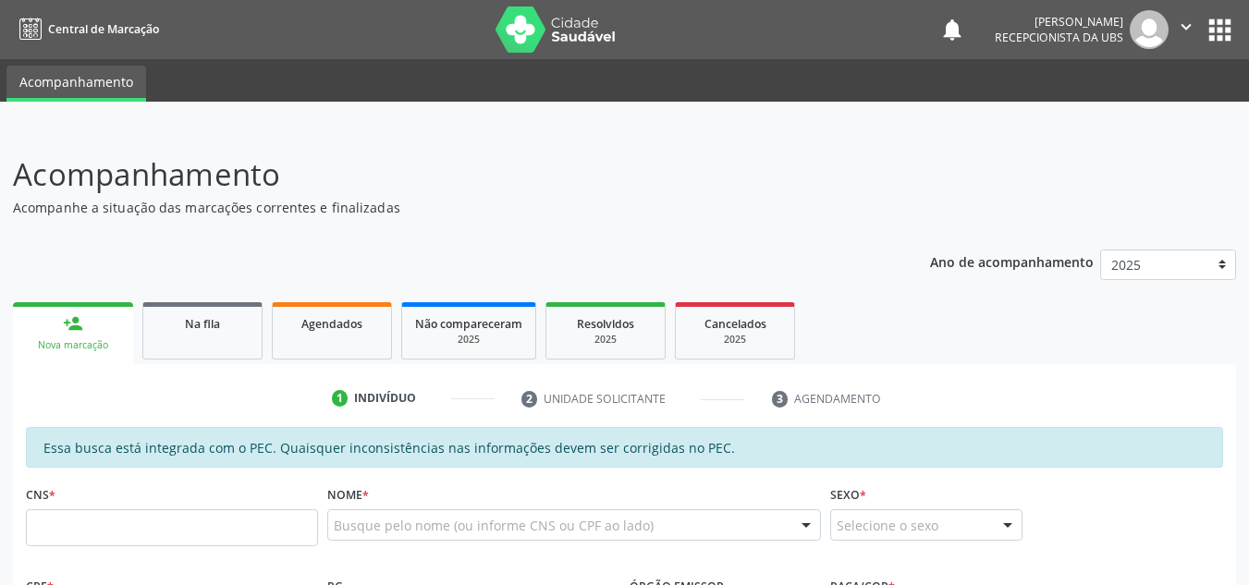
scroll to position [312, 0]
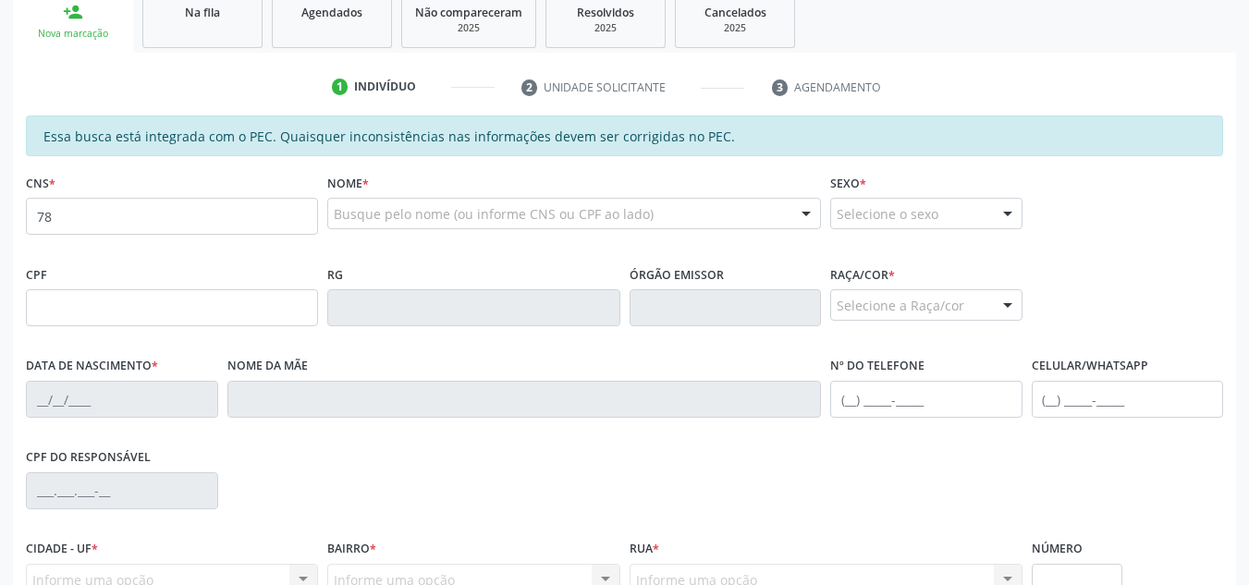
type input "7"
paste input "704 7077 7966 0339"
type input "704 7077 7966 0339"
drag, startPoint x: 35, startPoint y: 219, endPoint x: 107, endPoint y: 379, distance: 175.5
click at [107, 379] on label "Data de nascimento *" at bounding box center [92, 366] width 132 height 29
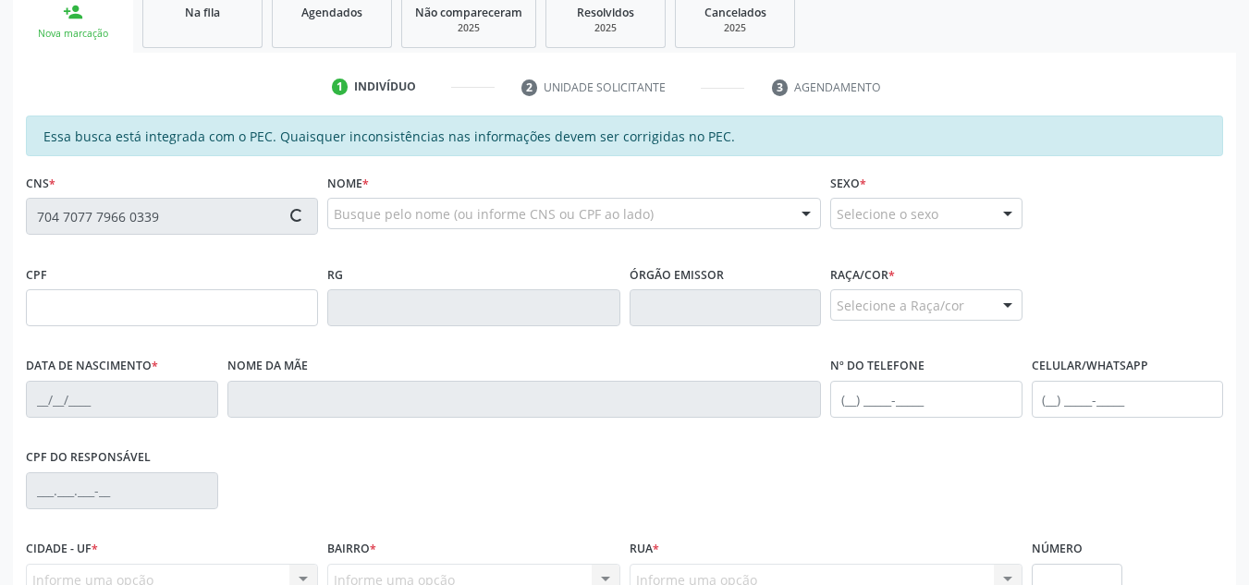
type input "788.163.944-04"
type input "[DATE]"
type input "[PERSON_NAME]"
type input "[PHONE_NUMBER]"
type input "S/N"
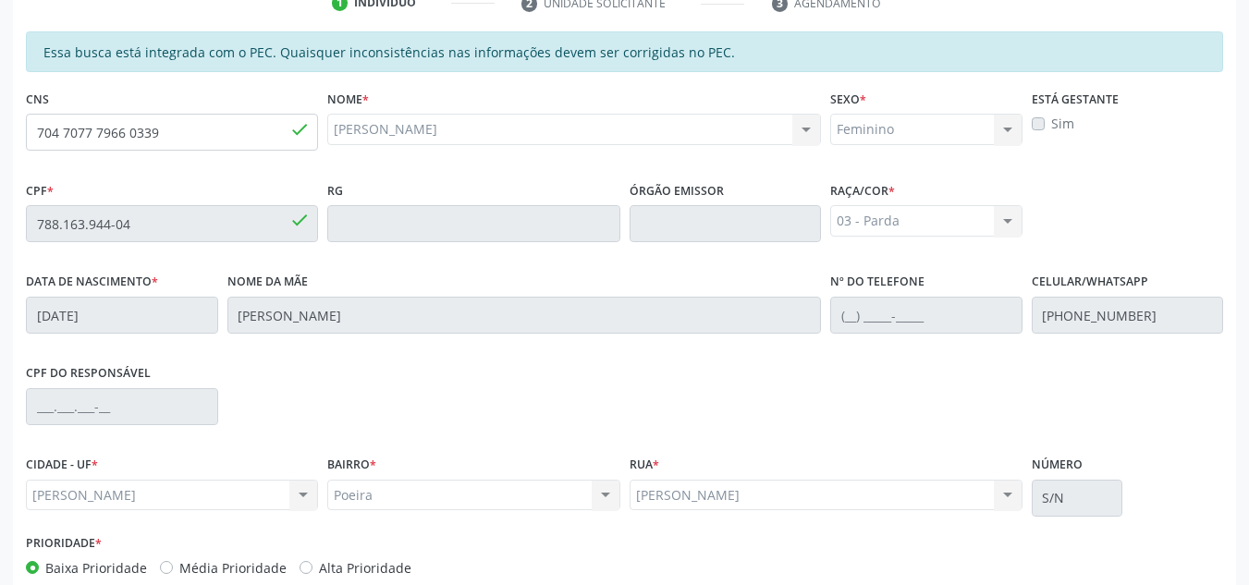
scroll to position [497, 0]
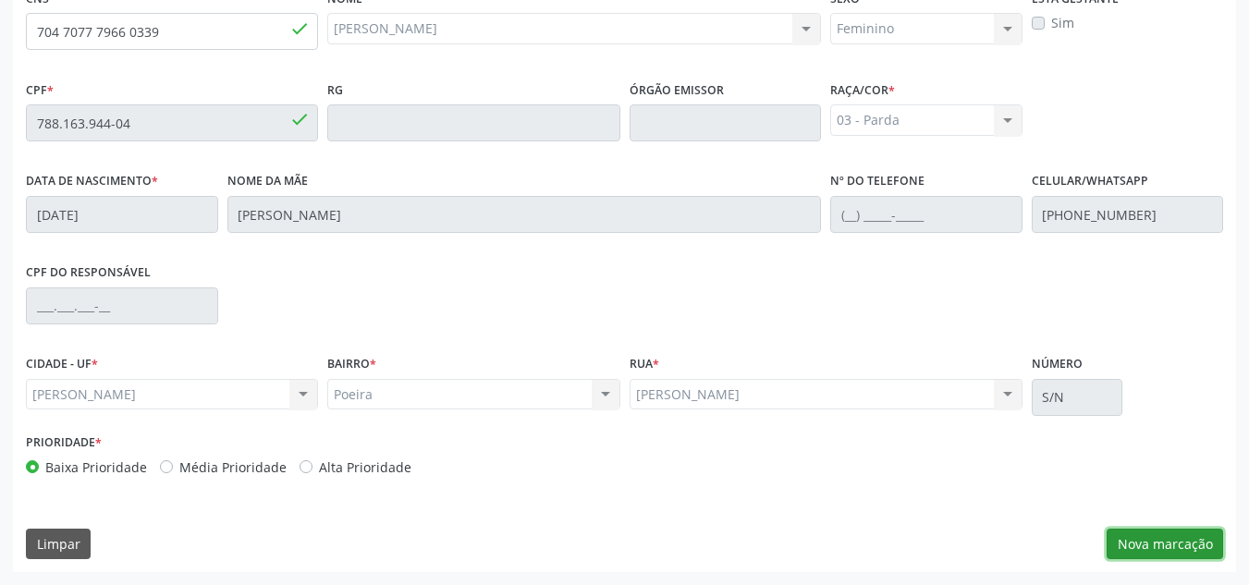
click at [1148, 540] on button "Nova marcação" at bounding box center [1165, 544] width 117 height 31
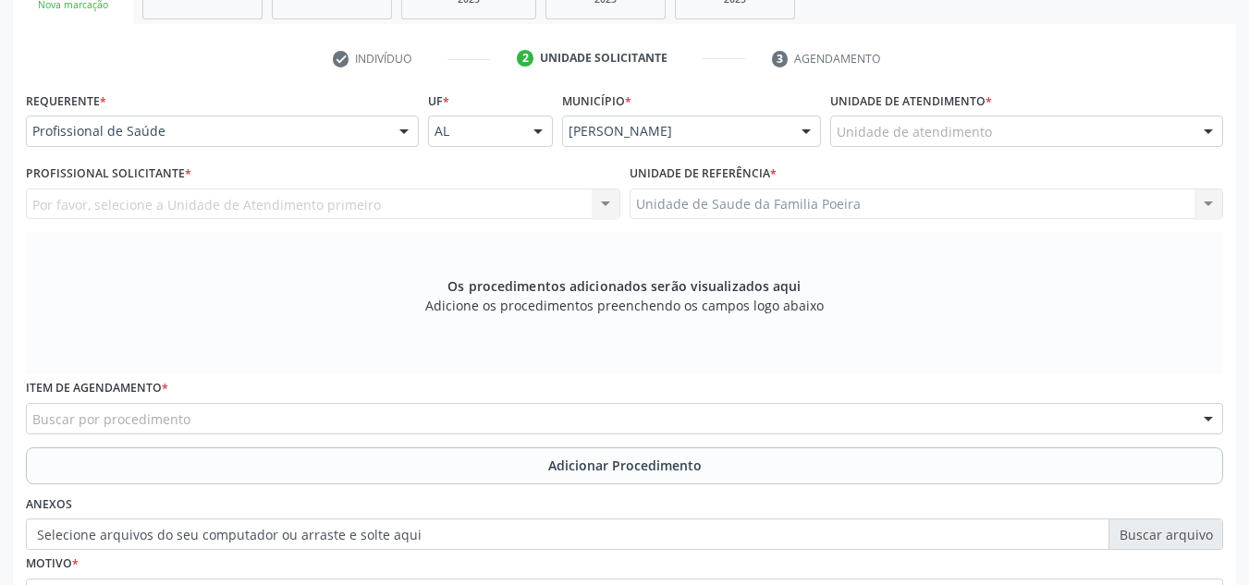
scroll to position [312, 0]
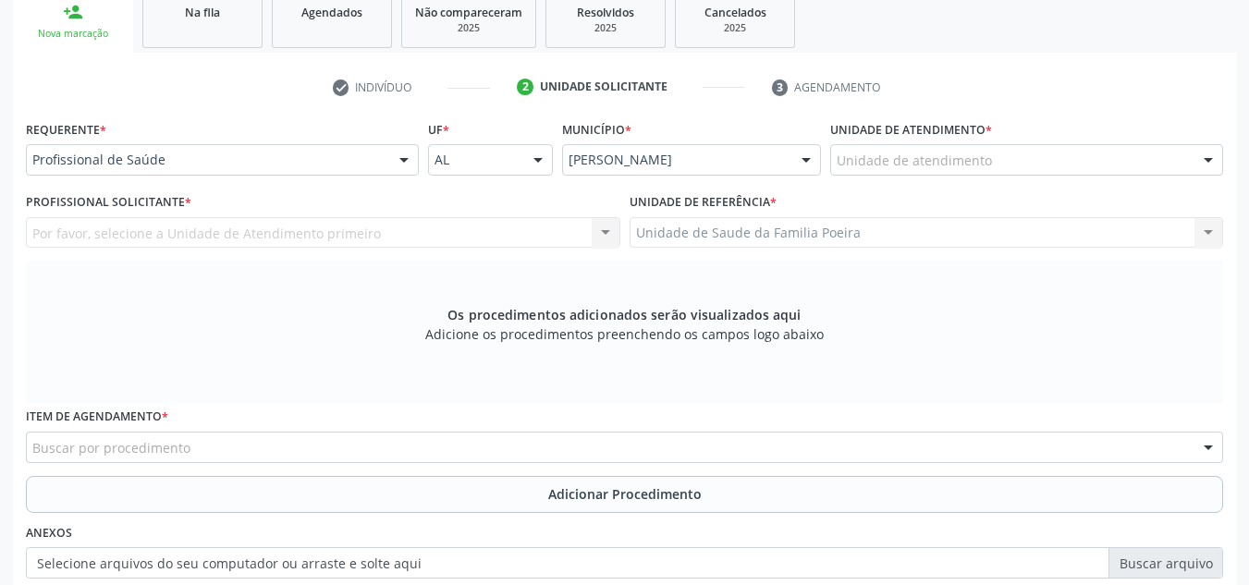
click at [1002, 166] on div "Unidade de atendimento" at bounding box center [1026, 159] width 393 height 31
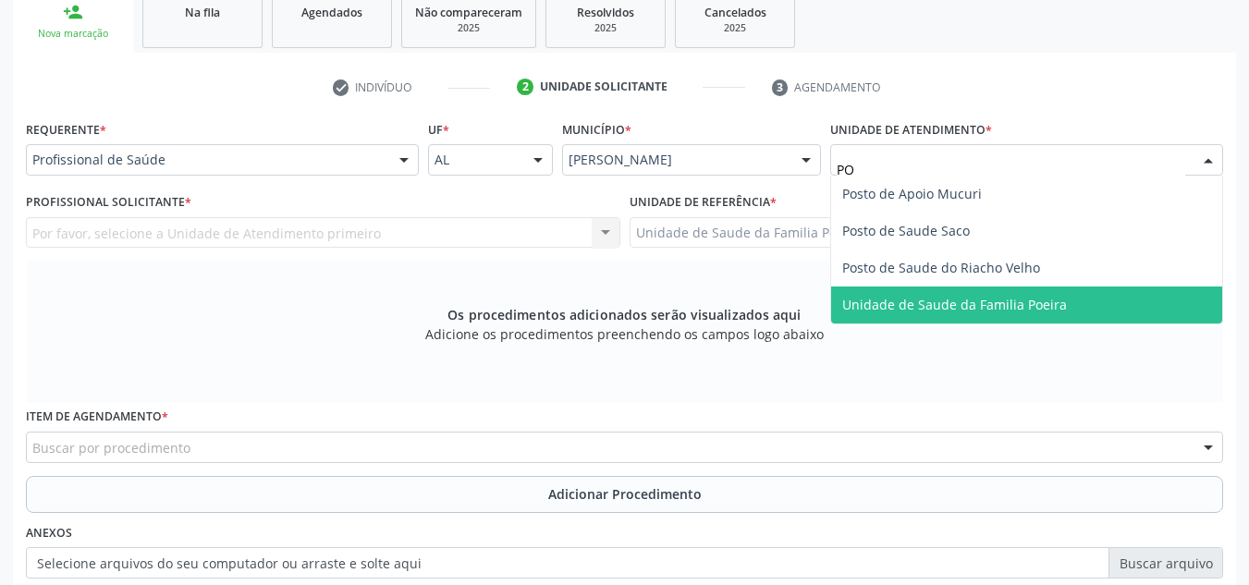
click at [1008, 296] on span "Unidade de Saude da Familia Poeira" at bounding box center [954, 305] width 225 height 18
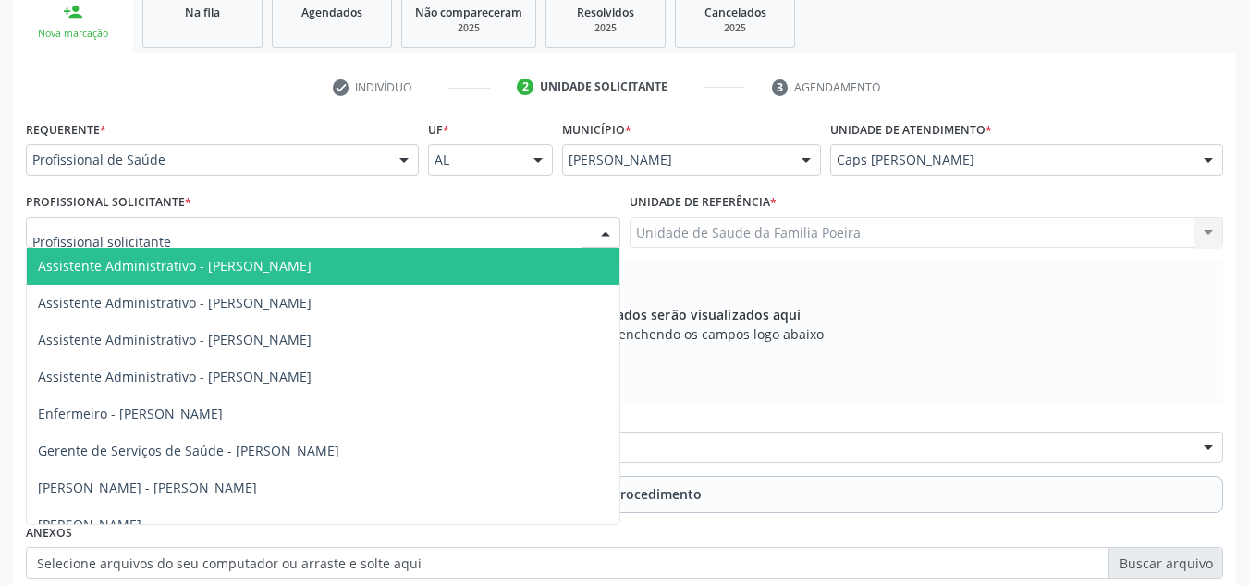
click at [59, 243] on div at bounding box center [323, 232] width 595 height 31
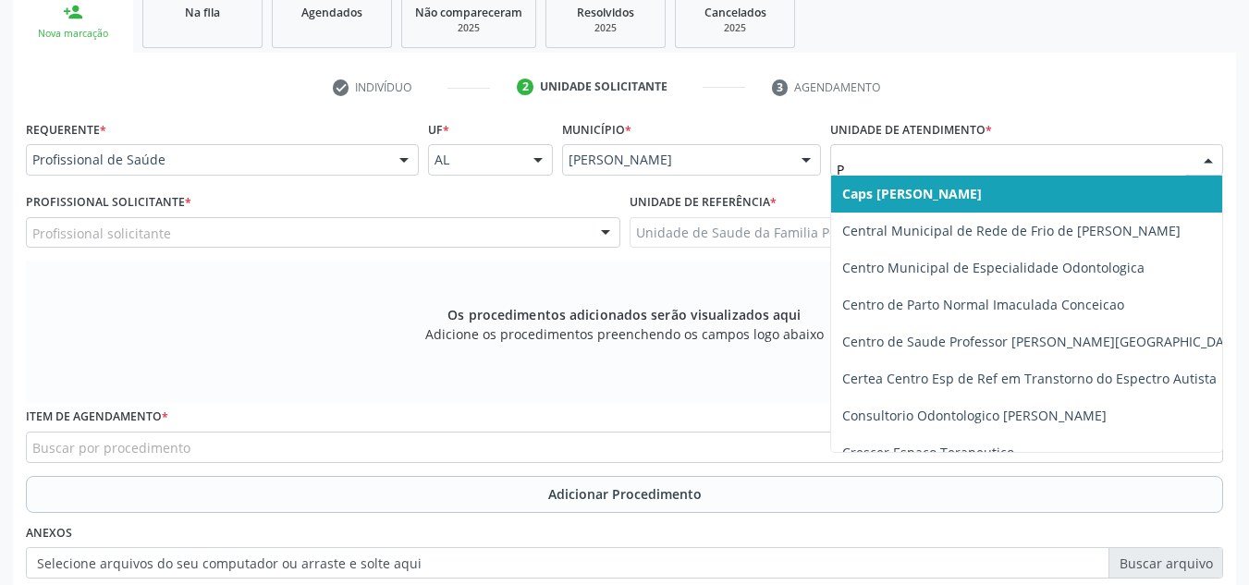
type input "PO"
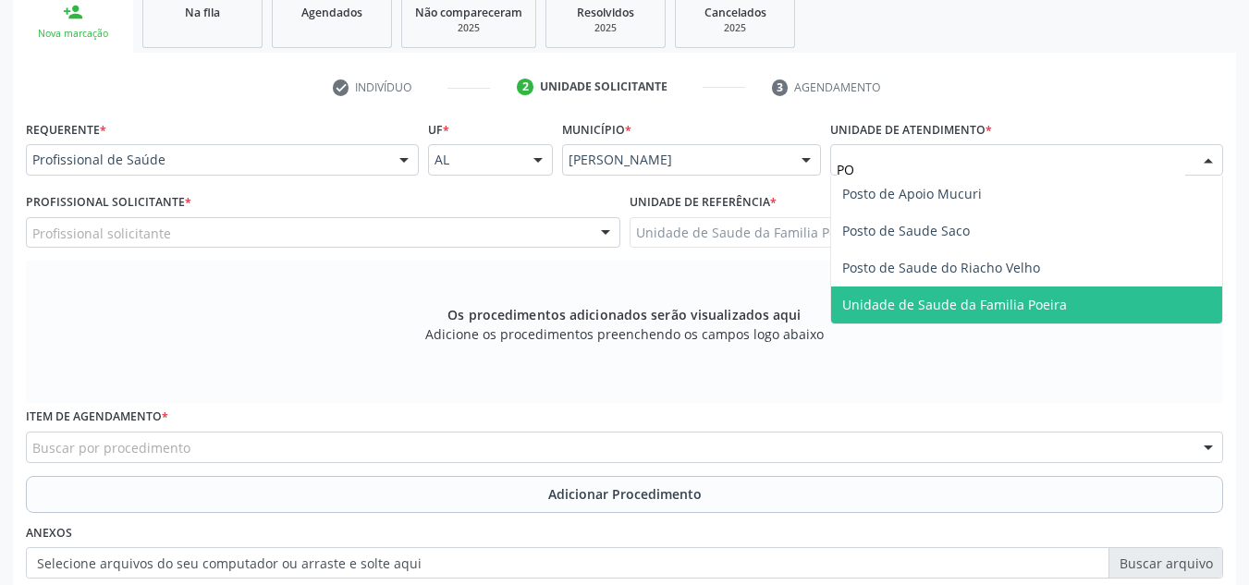
click at [1067, 300] on span "Unidade de Saude da Familia Poeira" at bounding box center [1026, 305] width 391 height 37
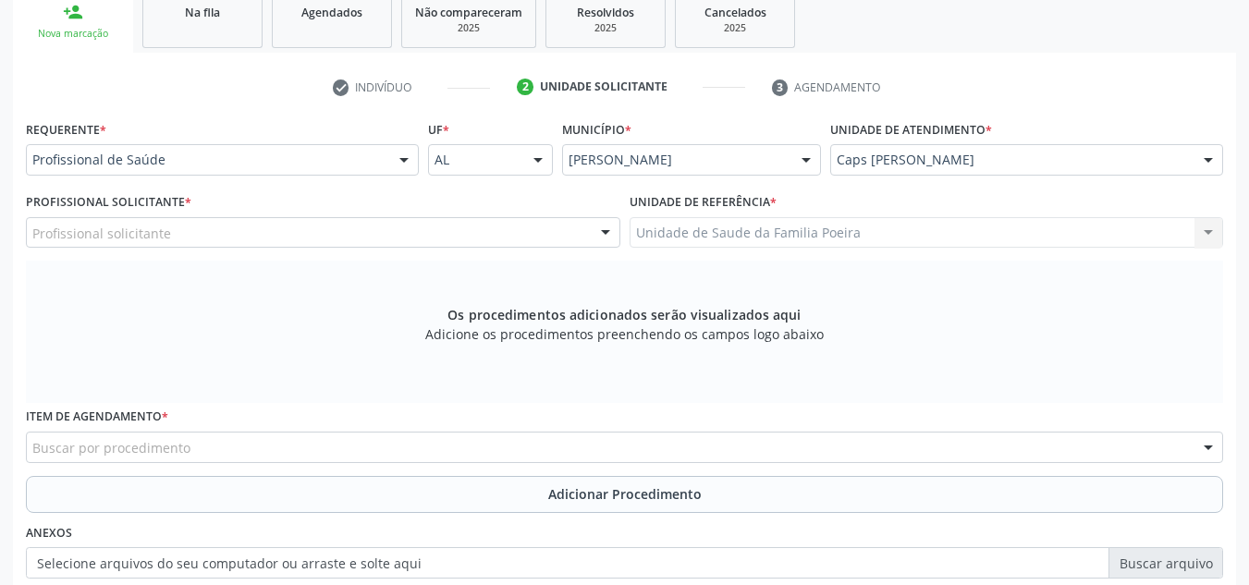
click at [170, 247] on div "Profissional solicitante" at bounding box center [323, 232] width 595 height 31
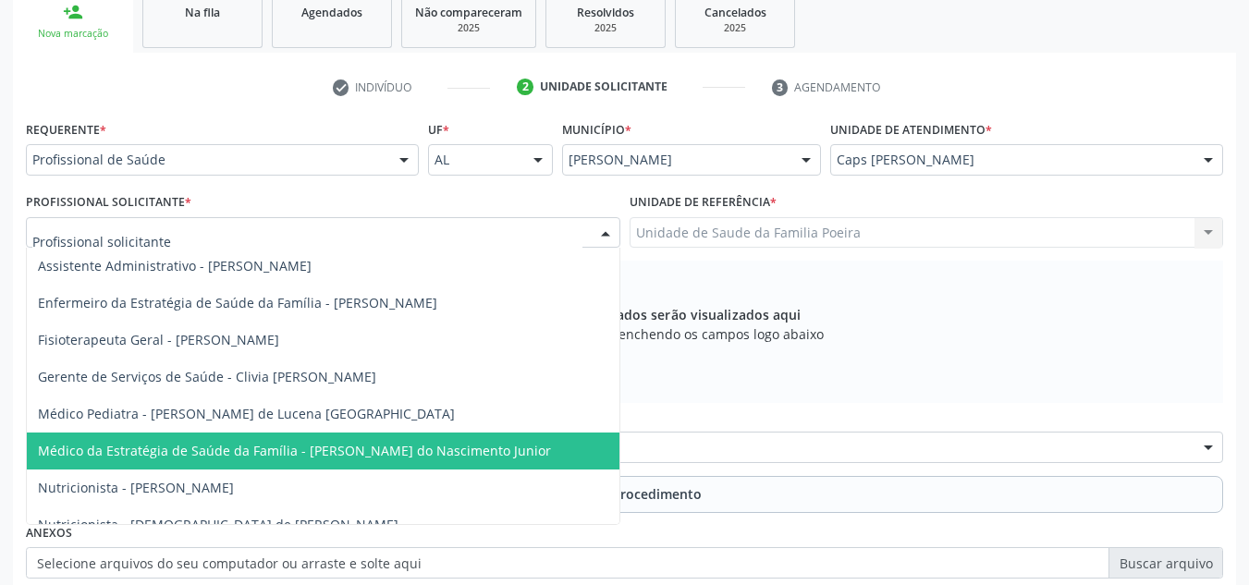
click at [291, 445] on span "Médico da Estratégia de Saúde da Família - [PERSON_NAME] do Nascimento Junior" at bounding box center [294, 451] width 513 height 18
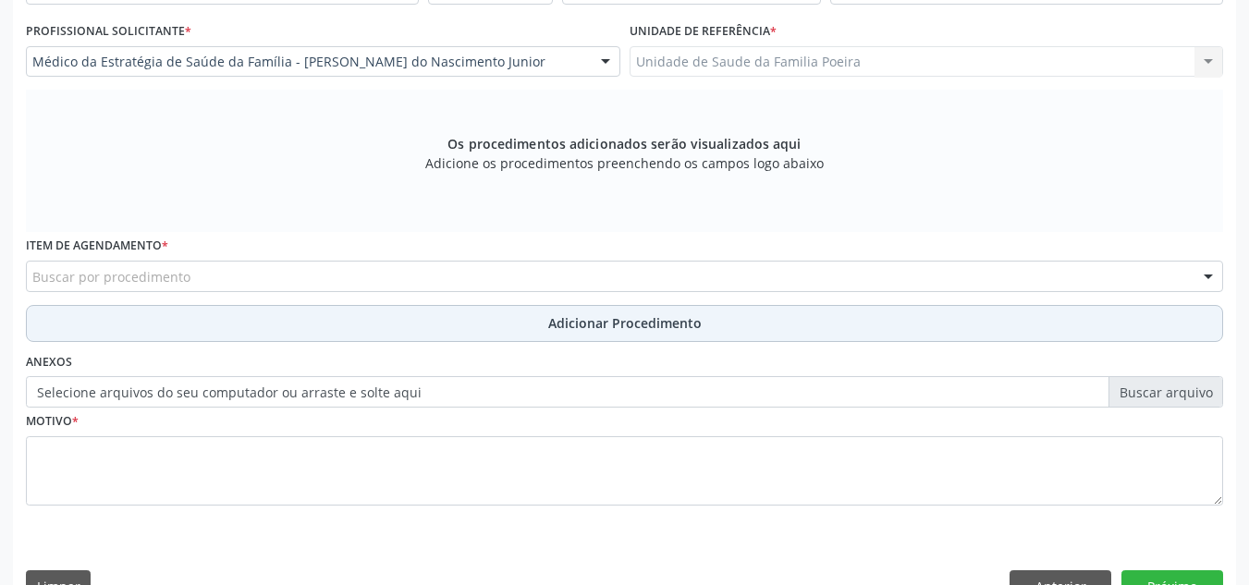
scroll to position [497, 0]
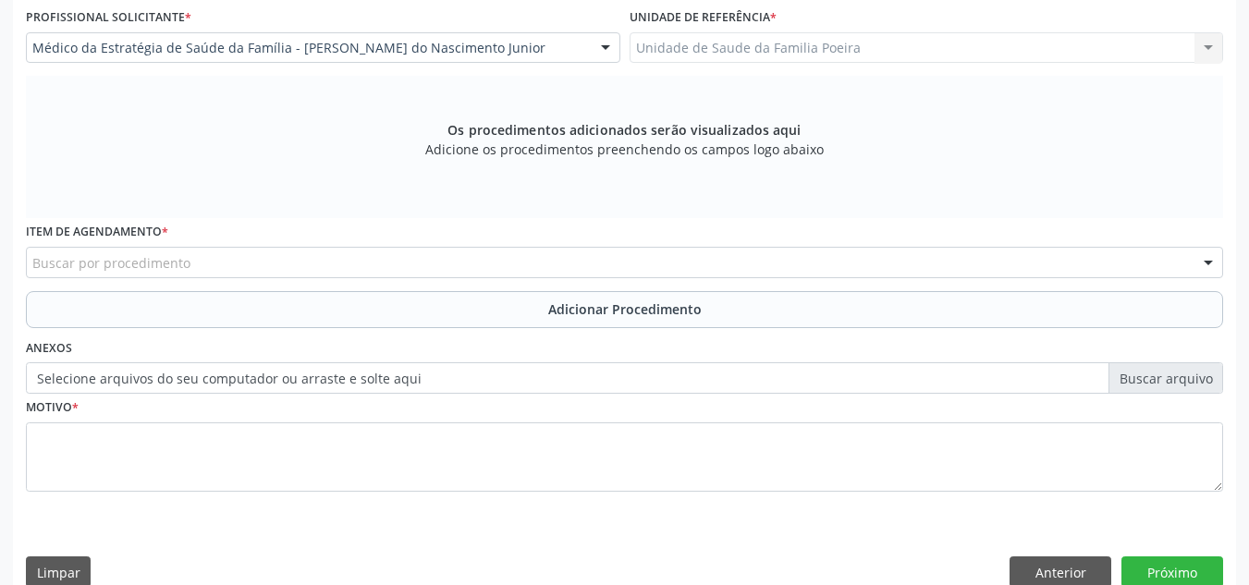
click at [381, 254] on div "Buscar por procedimento" at bounding box center [625, 262] width 1198 height 31
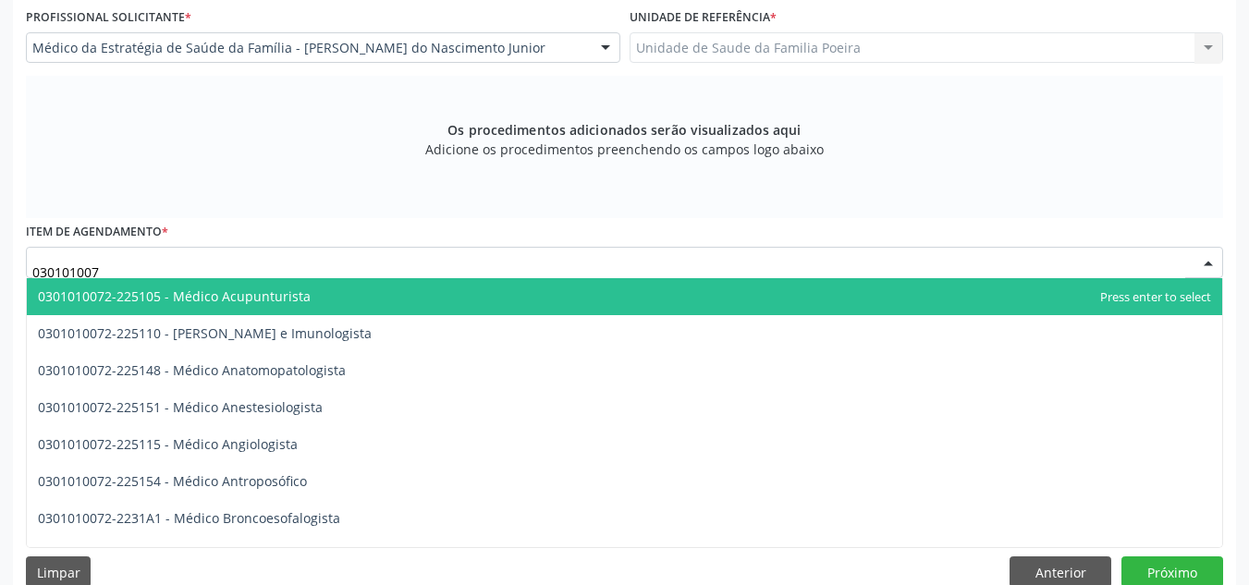
type input "0301010072"
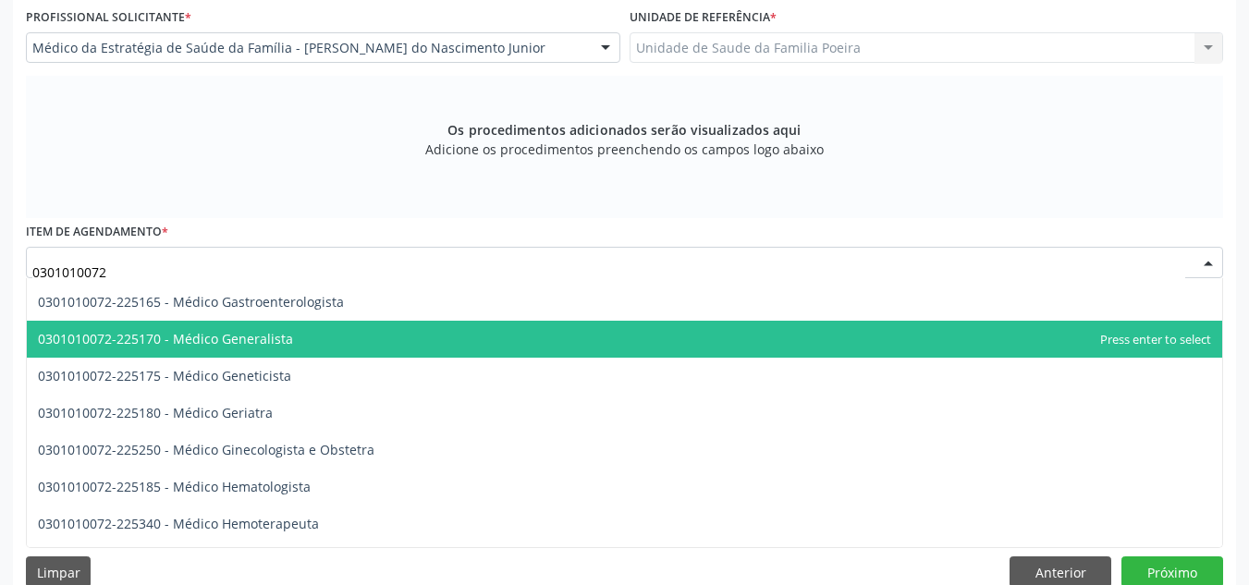
scroll to position [925, 0]
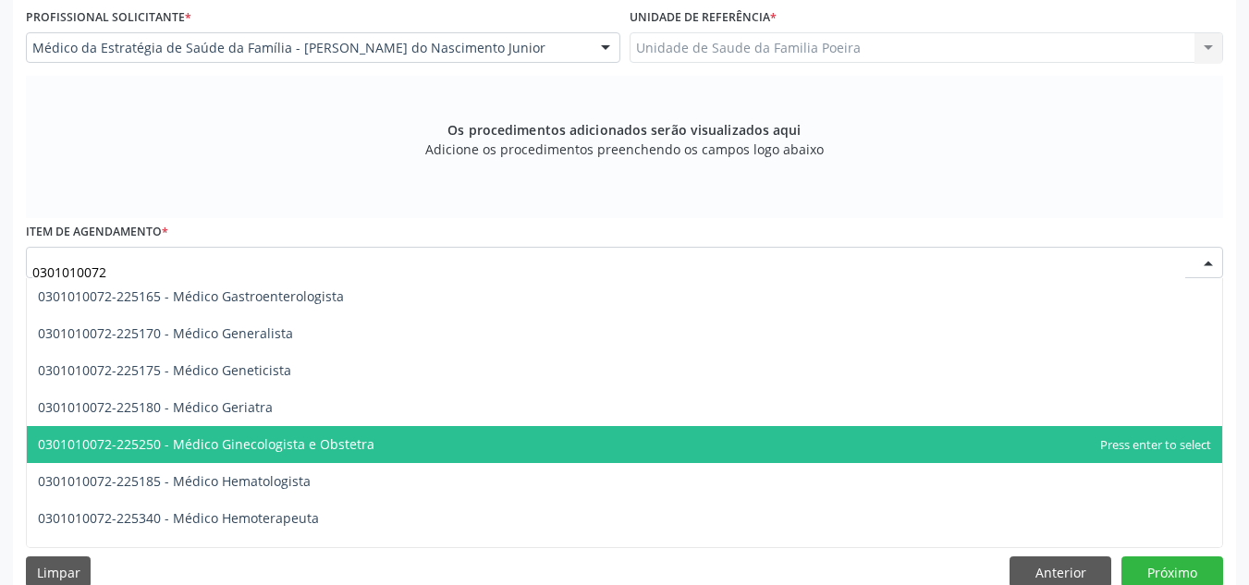
click at [420, 451] on span "0301010072-225250 - Médico Ginecologista e Obstetra" at bounding box center [625, 444] width 1196 height 37
click at [375, 451] on span "0301010072-225250 - Médico Ginecologista e Obstetra" at bounding box center [206, 445] width 337 height 18
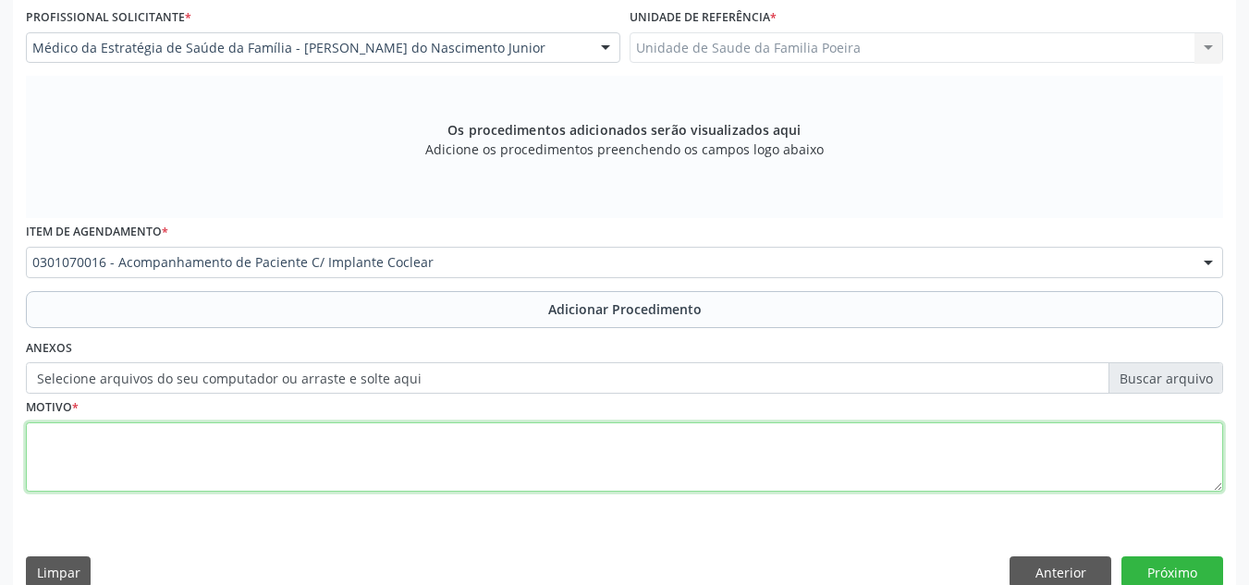
click at [384, 473] on textarea at bounding box center [625, 458] width 1198 height 70
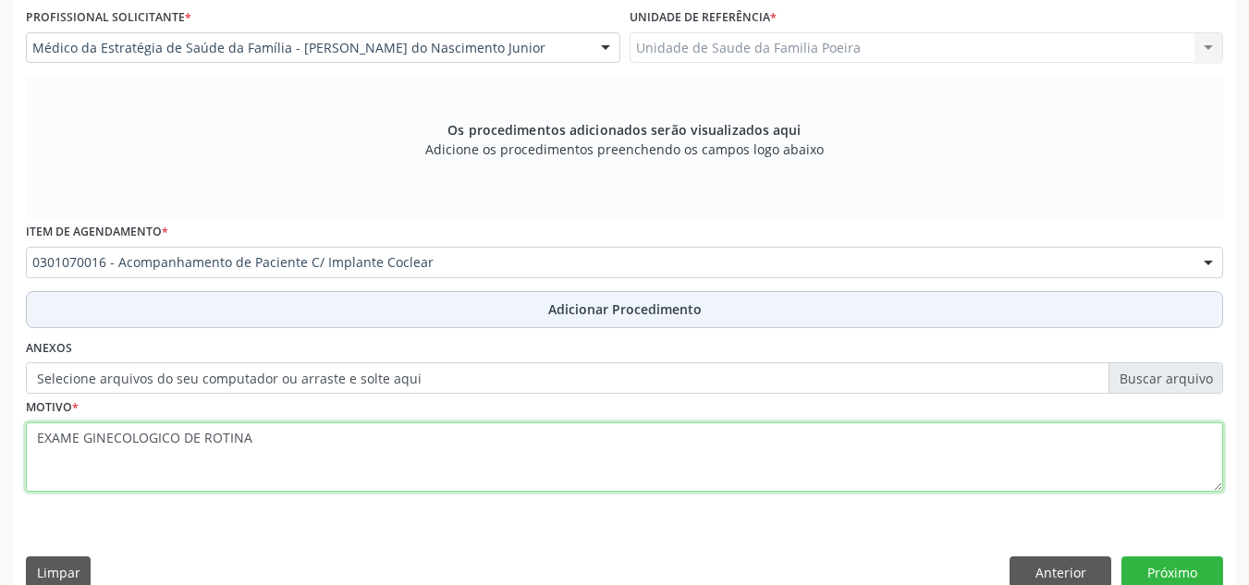
type textarea "EXAME GINECOLOGICO DE ROTINA"
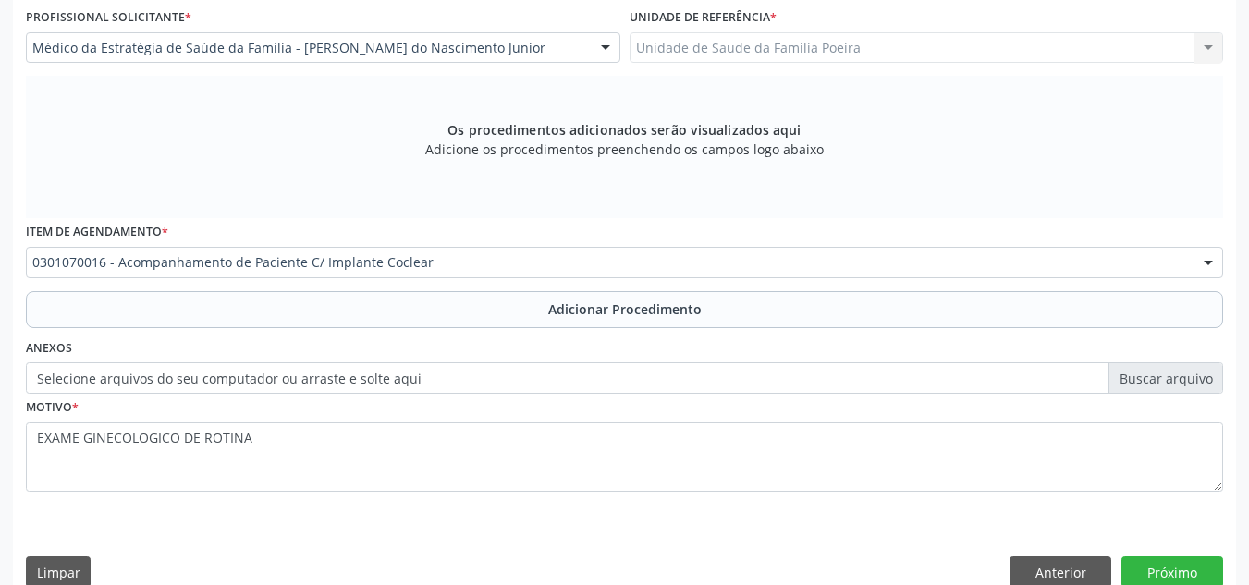
click at [434, 316] on button "Adicionar Procedimento" at bounding box center [625, 309] width 1198 height 37
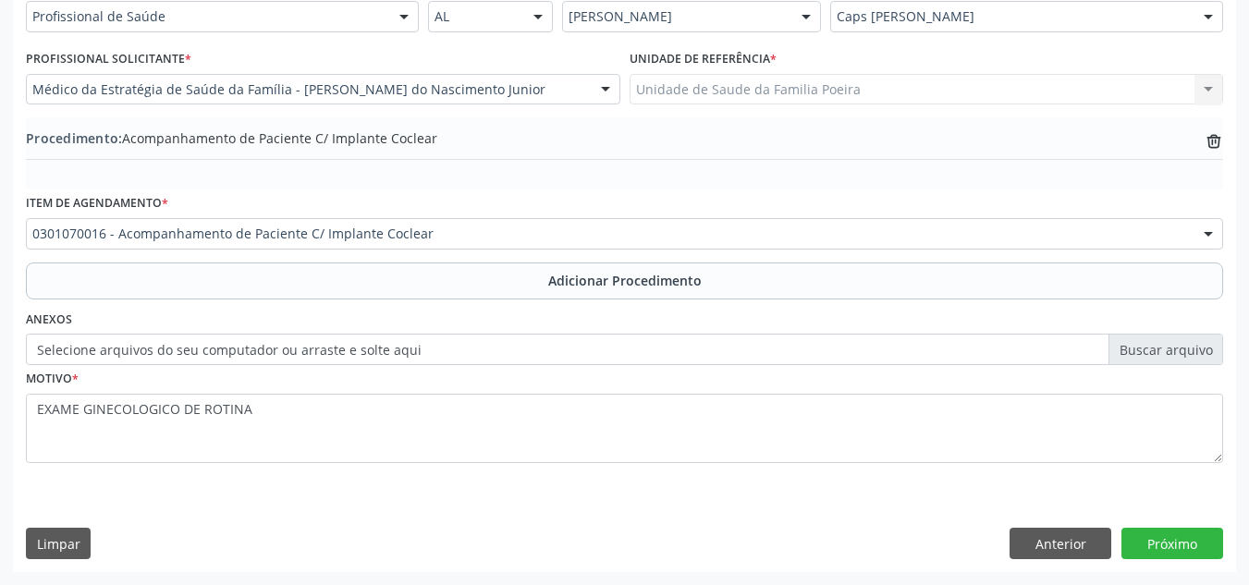
scroll to position [455, 0]
click at [1179, 541] on button "Próximo" at bounding box center [1173, 543] width 102 height 31
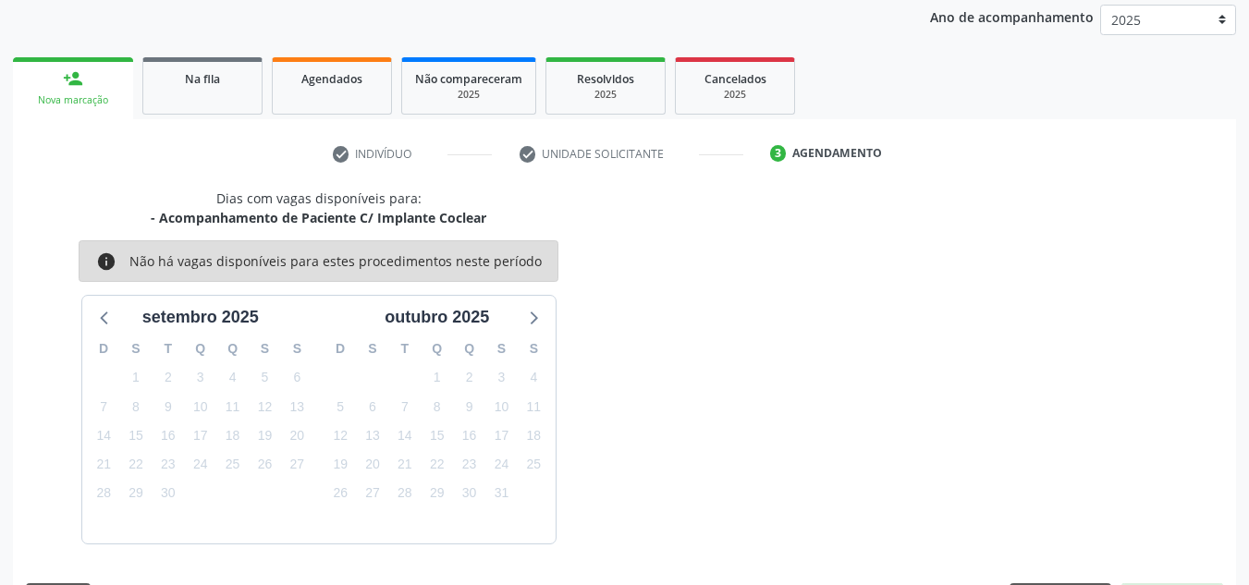
scroll to position [300, 0]
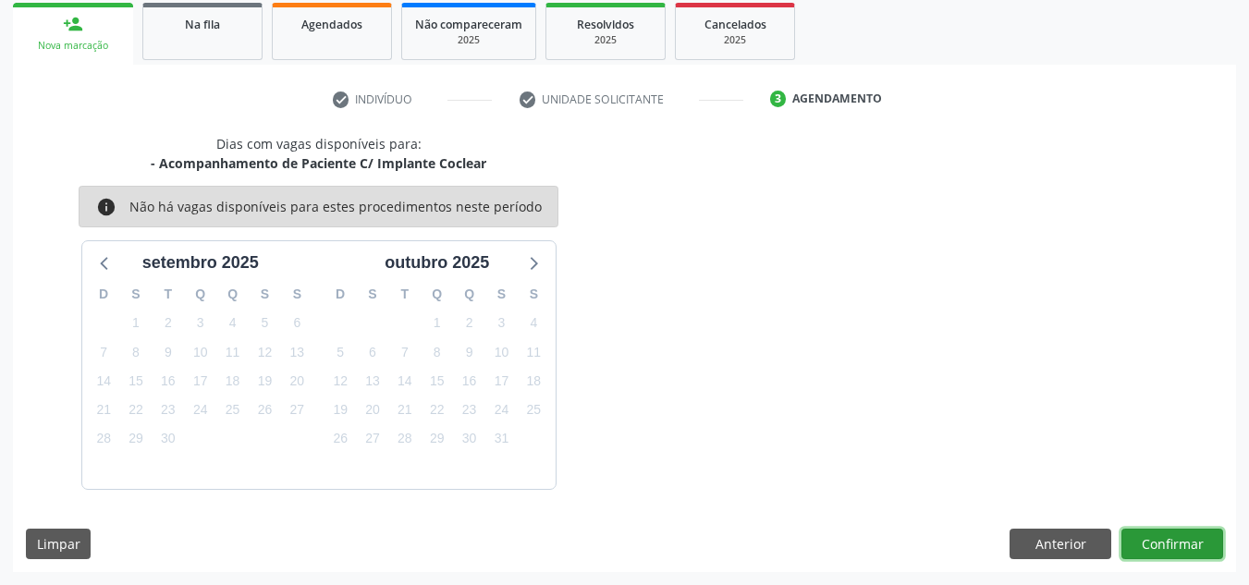
click at [1179, 541] on button "Confirmar" at bounding box center [1173, 544] width 102 height 31
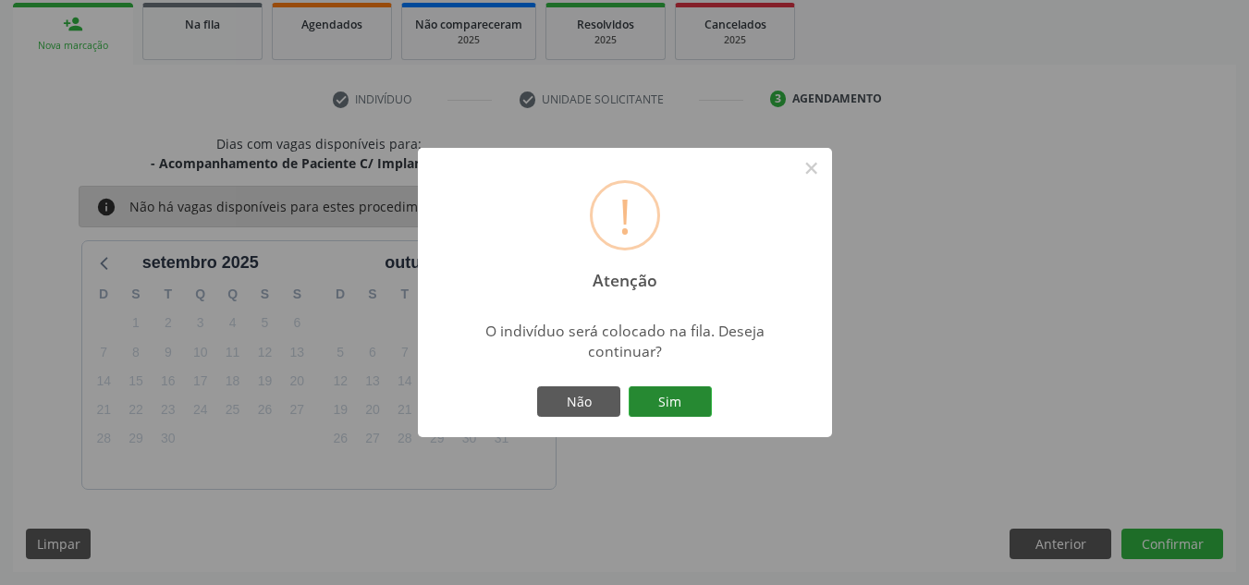
click at [704, 400] on button "Sim" at bounding box center [670, 402] width 83 height 31
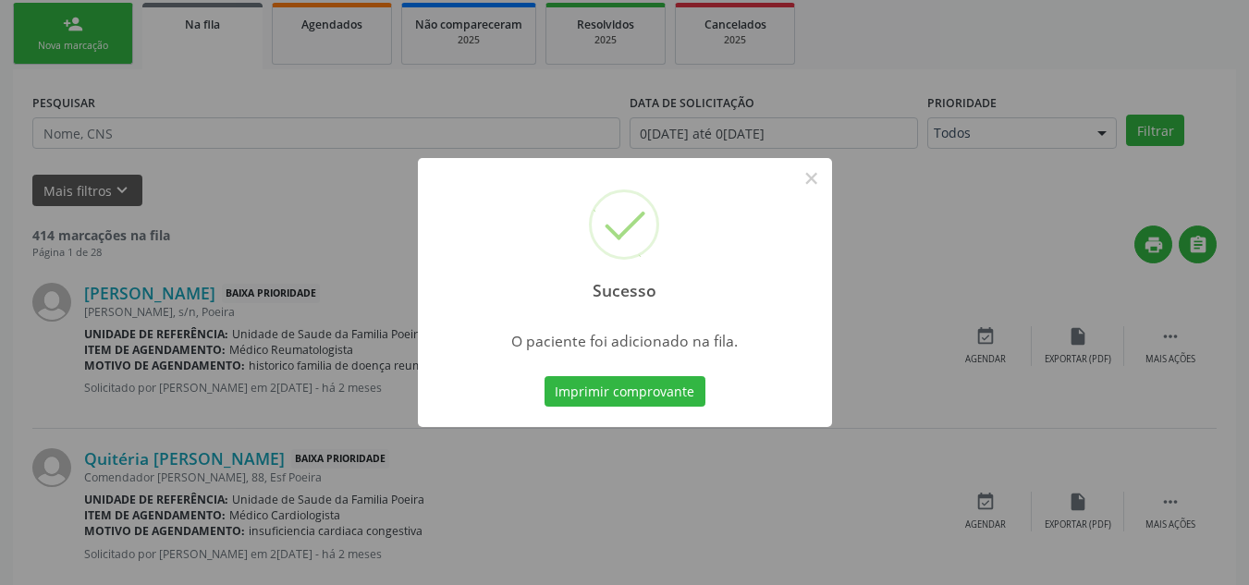
scroll to position [51, 0]
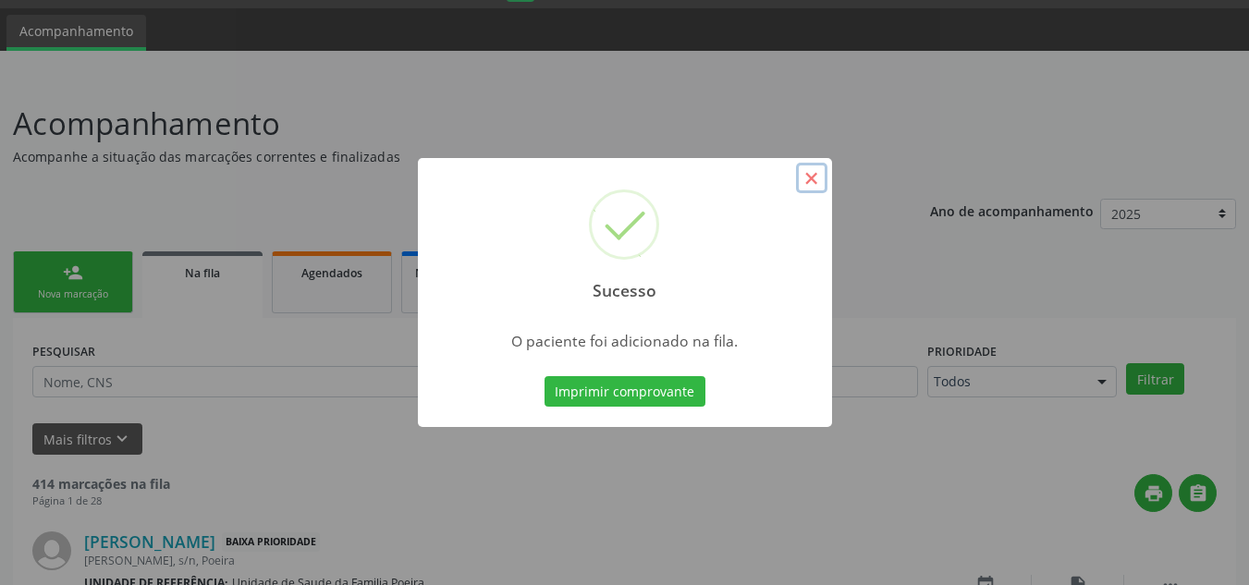
click at [807, 182] on button "×" at bounding box center [811, 178] width 31 height 31
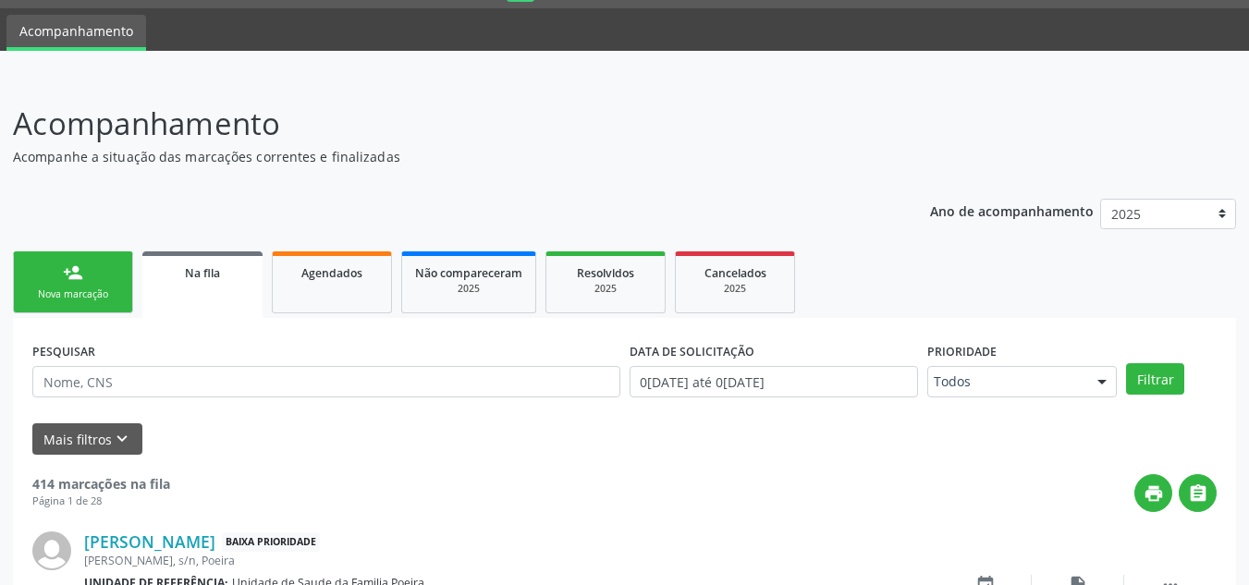
click at [43, 300] on div "Nova marcação" at bounding box center [73, 295] width 92 height 14
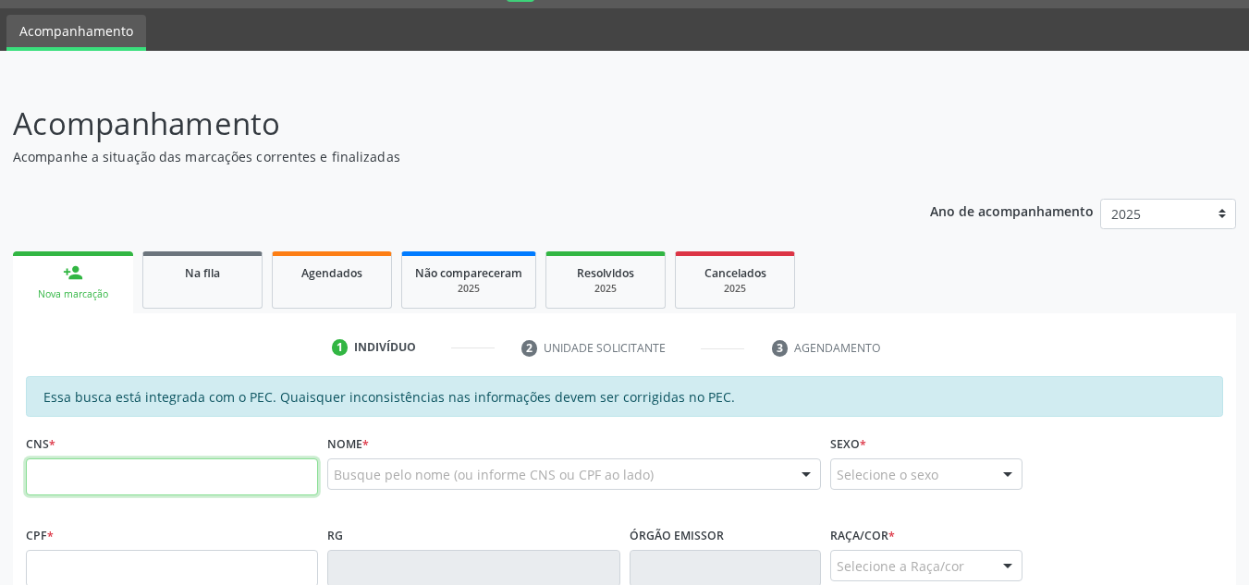
click at [103, 483] on input "text" at bounding box center [172, 477] width 292 height 37
type input "701 8012 9461 6477"
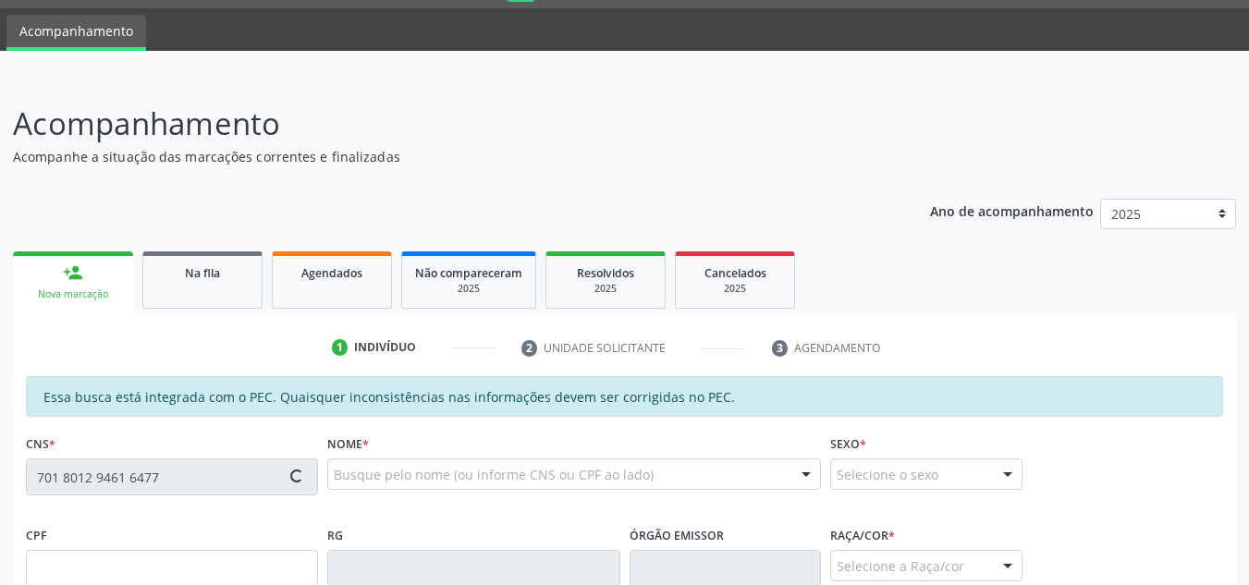
type input "156.922.234-73"
type input "13[DATE]"
type input "[PERSON_NAME]"
type input "[PHONE_NUMBER]"
type input "1423"
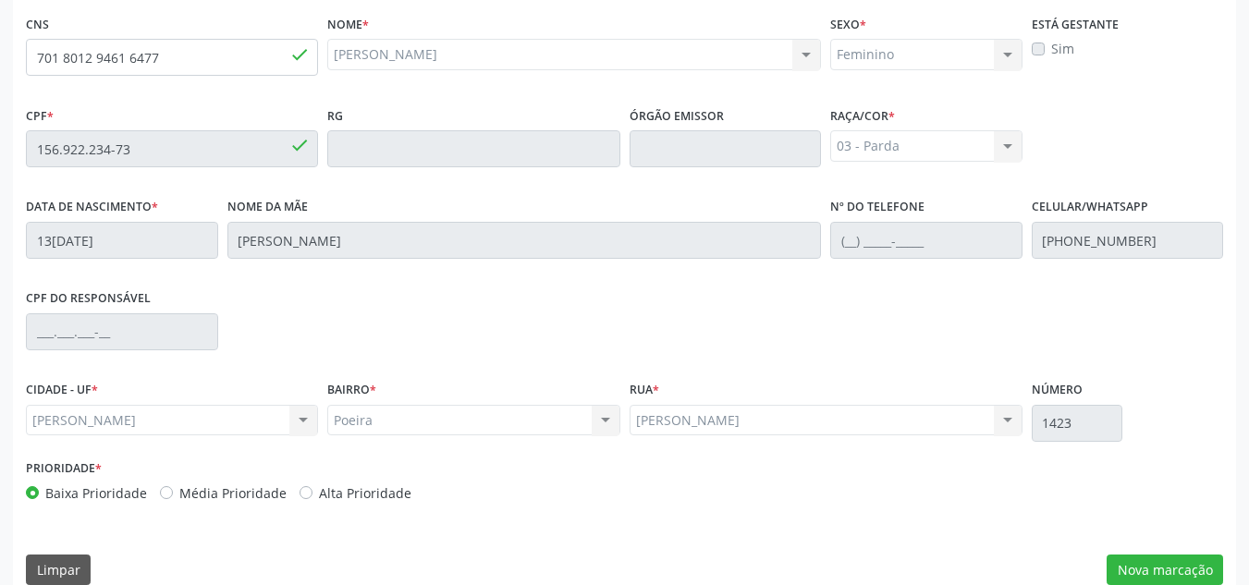
scroll to position [497, 0]
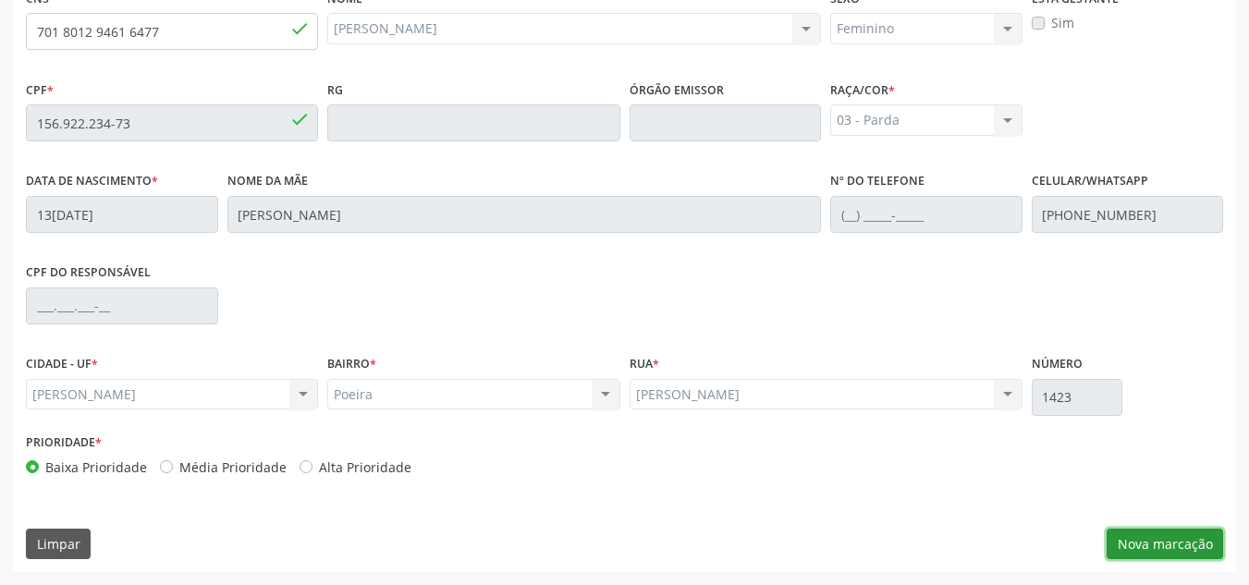
click at [1171, 549] on button "Nova marcação" at bounding box center [1165, 544] width 117 height 31
click at [0, 0] on div "Requerente * Profissional de Saúde Profissional de Saúde Paciente Nenhum result…" at bounding box center [0, 0] width 0 height 0
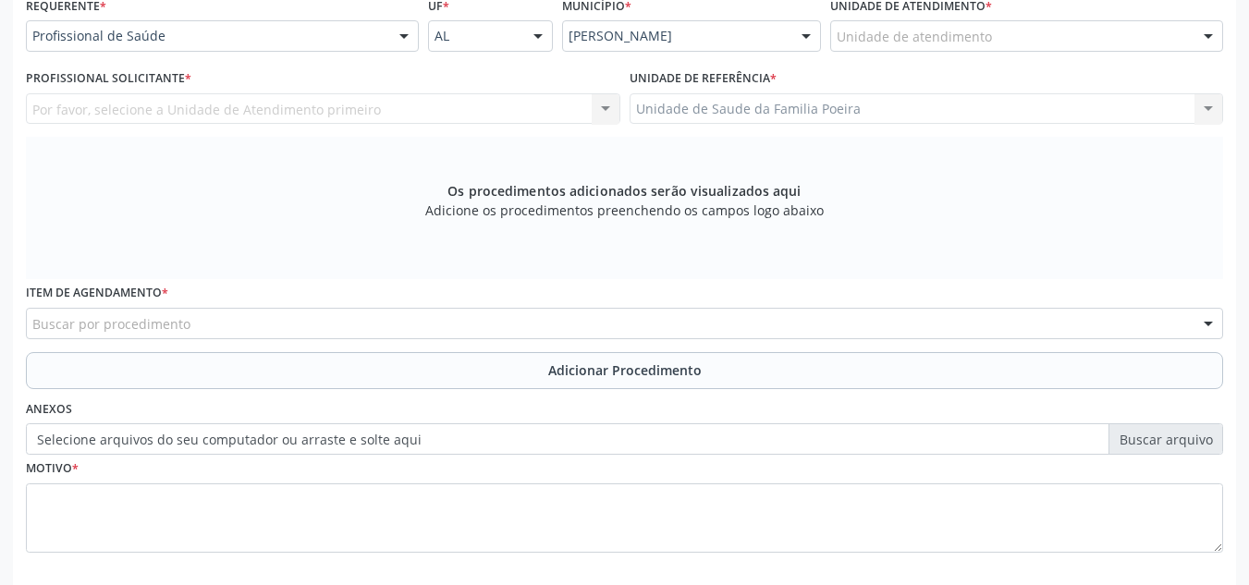
scroll to position [404, 0]
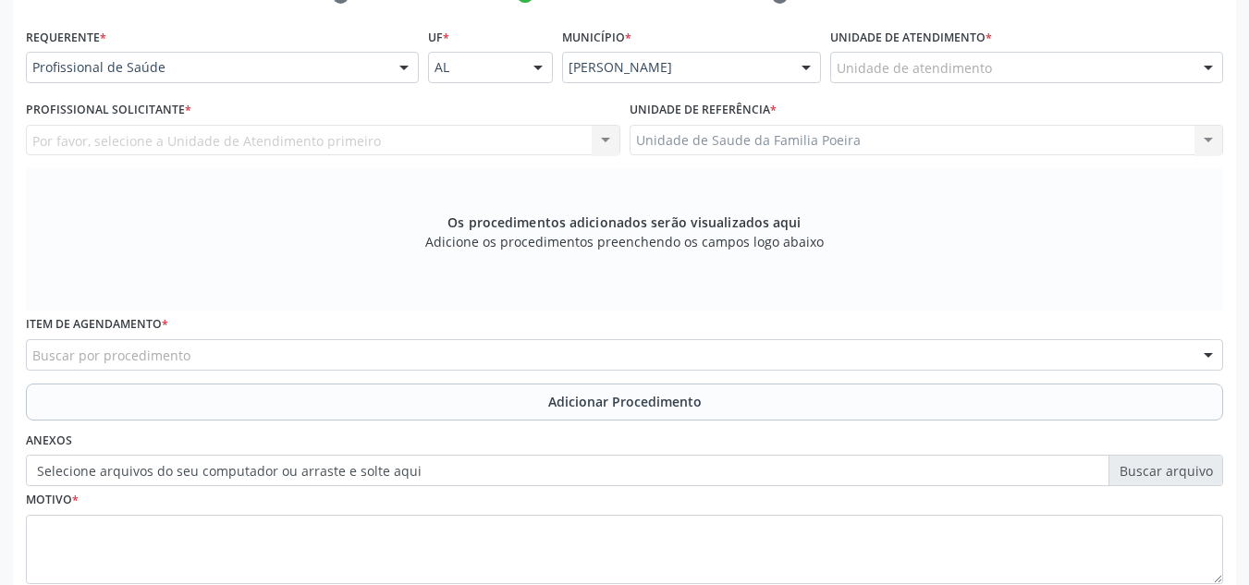
click at [1059, 68] on div "Unidade de atendimento" at bounding box center [1026, 67] width 393 height 31
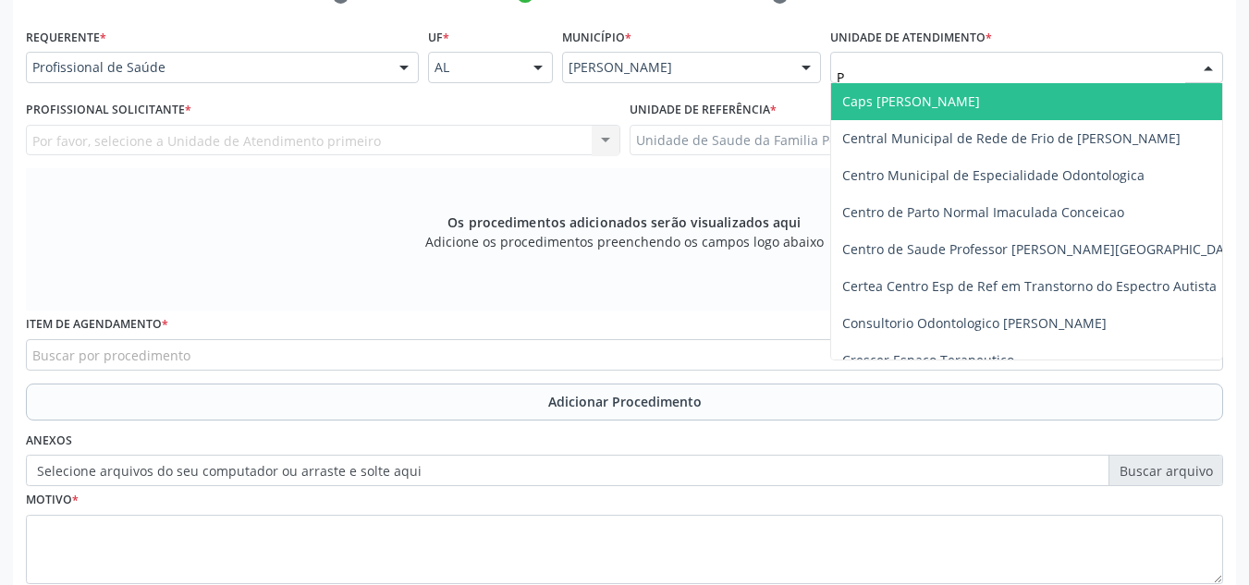
type input "PO"
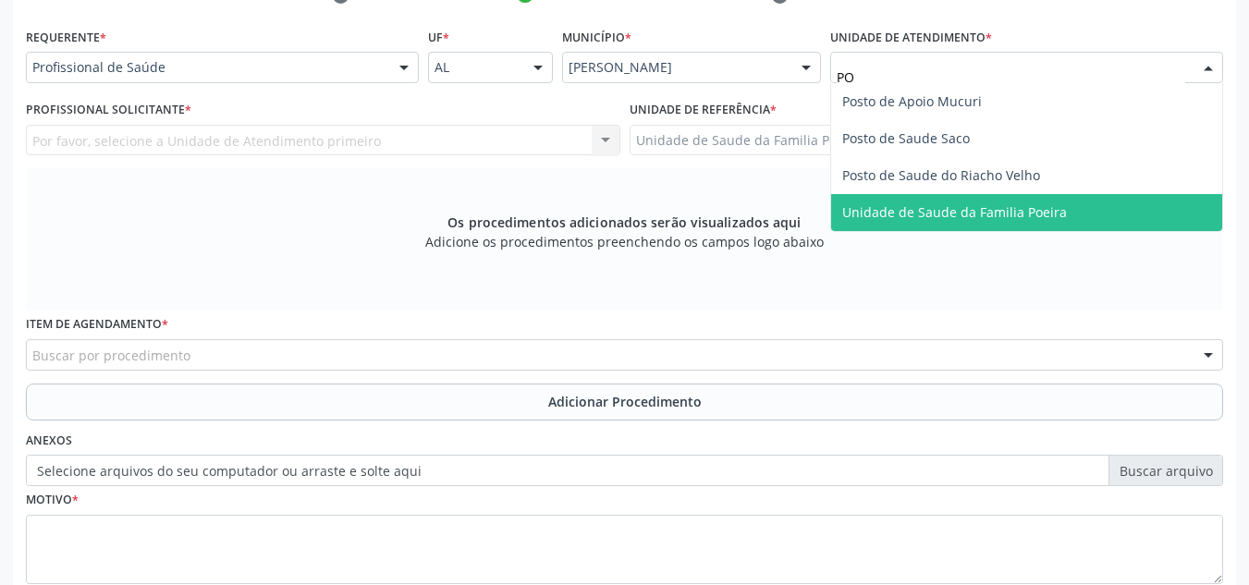
click at [1012, 220] on span "Unidade de Saude da Familia Poeira" at bounding box center [954, 212] width 225 height 18
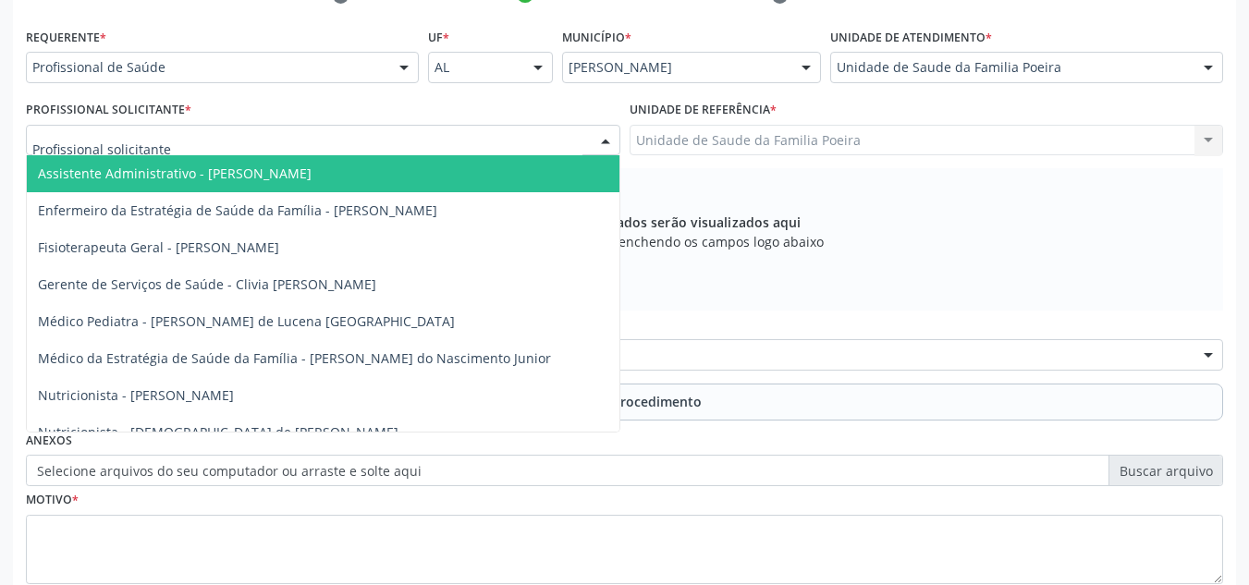
click at [292, 145] on div at bounding box center [323, 140] width 595 height 31
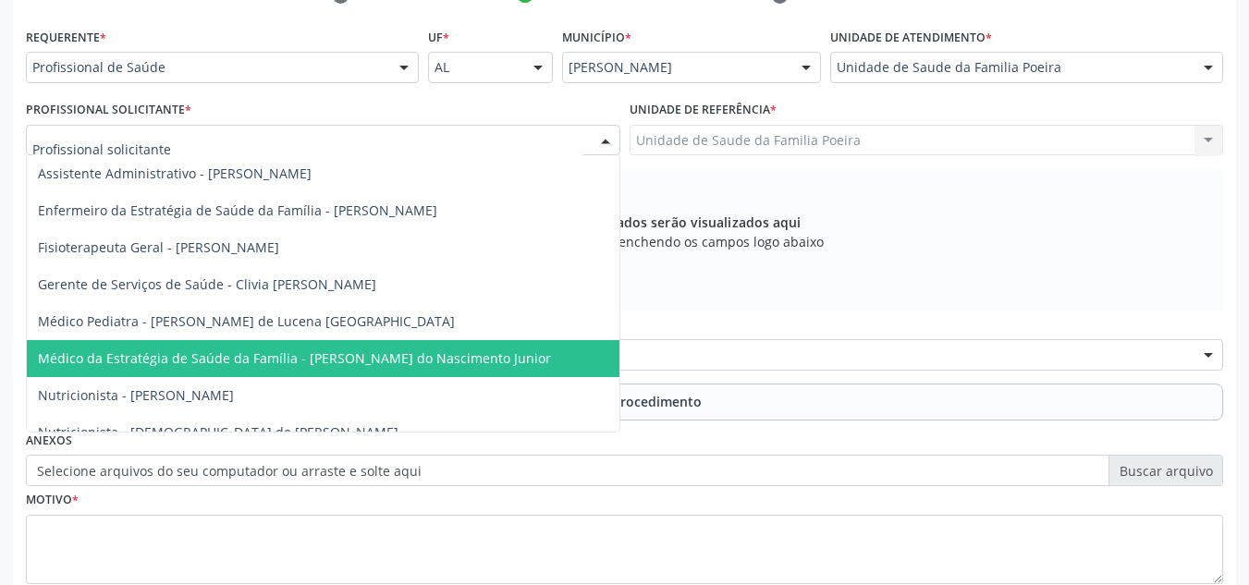
click at [375, 361] on span "Médico da Estratégia de Saúde da Família - [PERSON_NAME] do Nascimento Junior" at bounding box center [294, 359] width 513 height 18
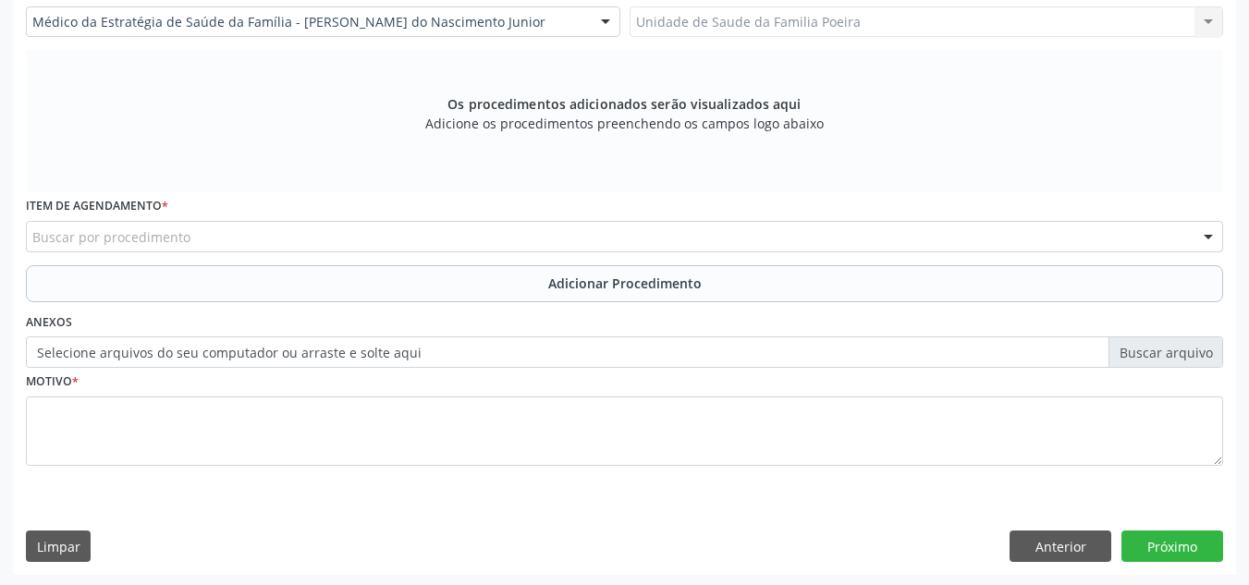
scroll to position [525, 0]
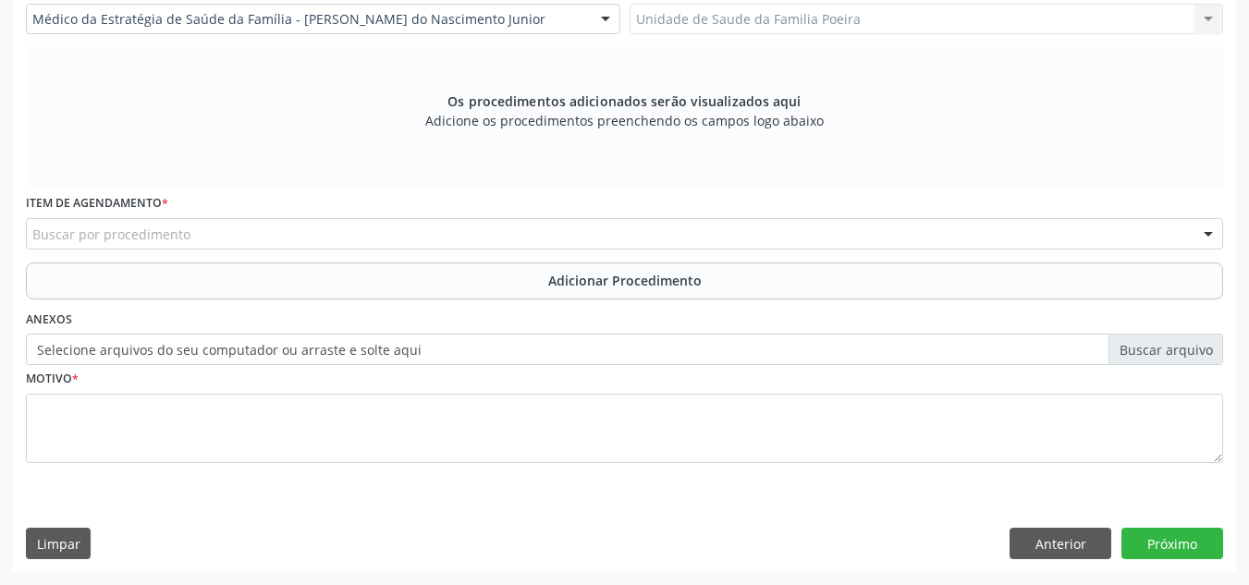
click at [327, 227] on div "Buscar por procedimento" at bounding box center [625, 233] width 1198 height 31
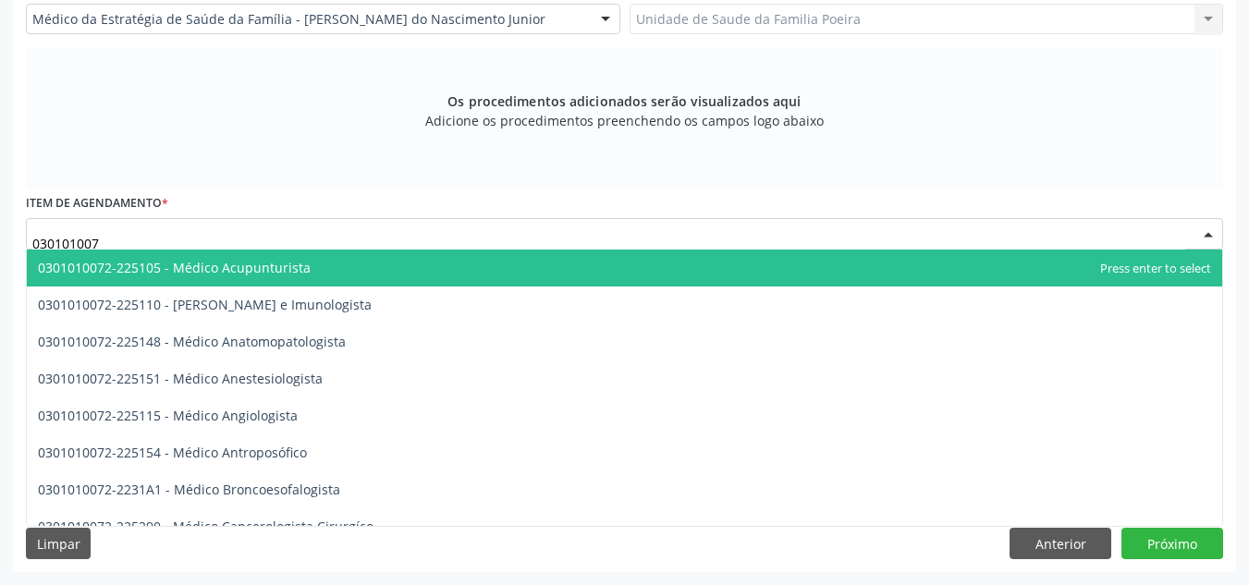
type input "0301010072"
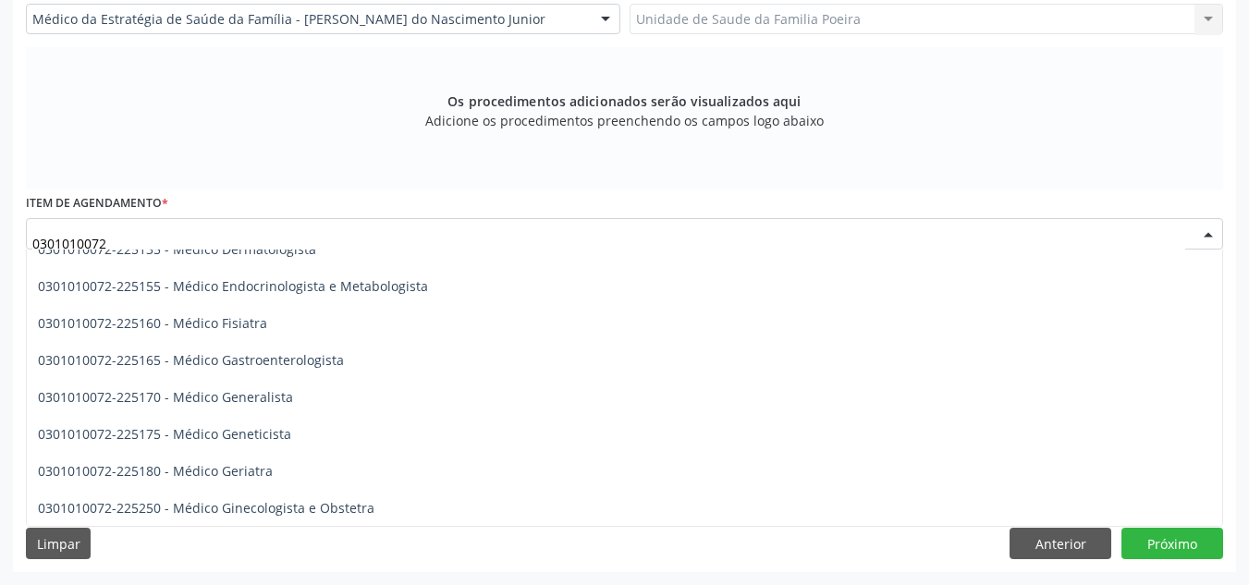
scroll to position [925, 0]
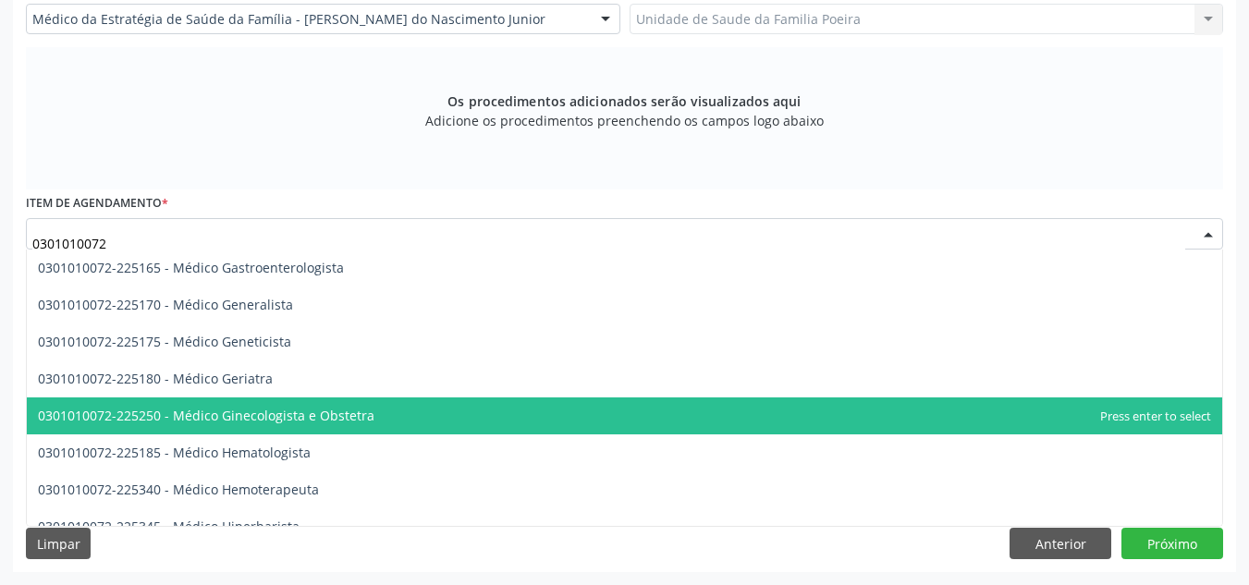
click at [345, 413] on span "0301010072-225250 - Médico Ginecologista e Obstetra" at bounding box center [206, 416] width 337 height 18
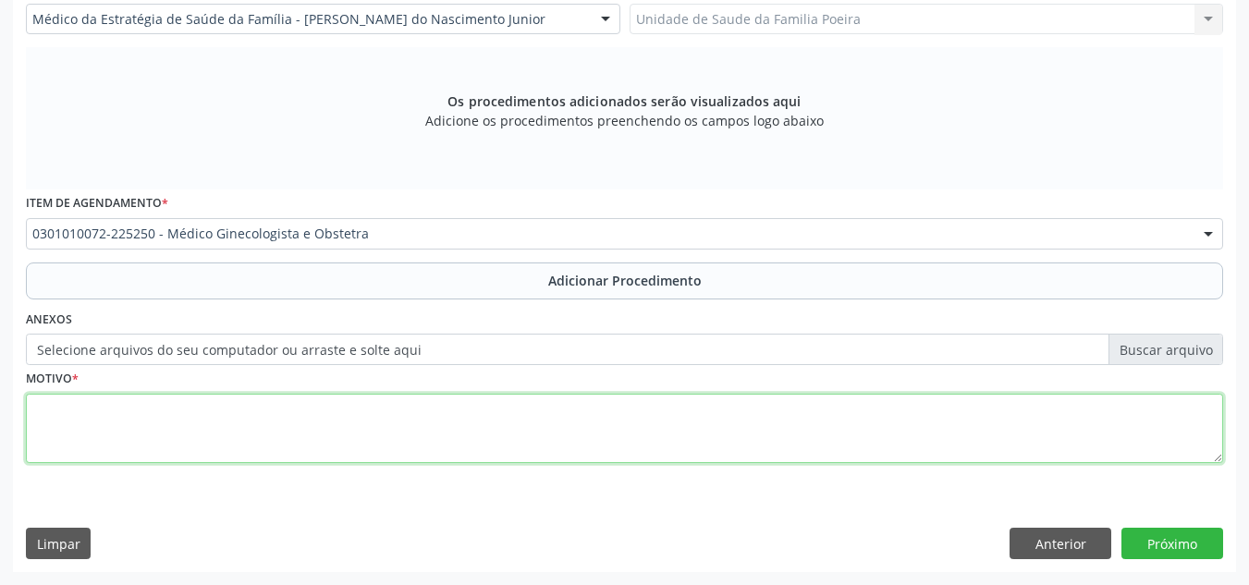
click at [355, 422] on textarea at bounding box center [625, 429] width 1198 height 70
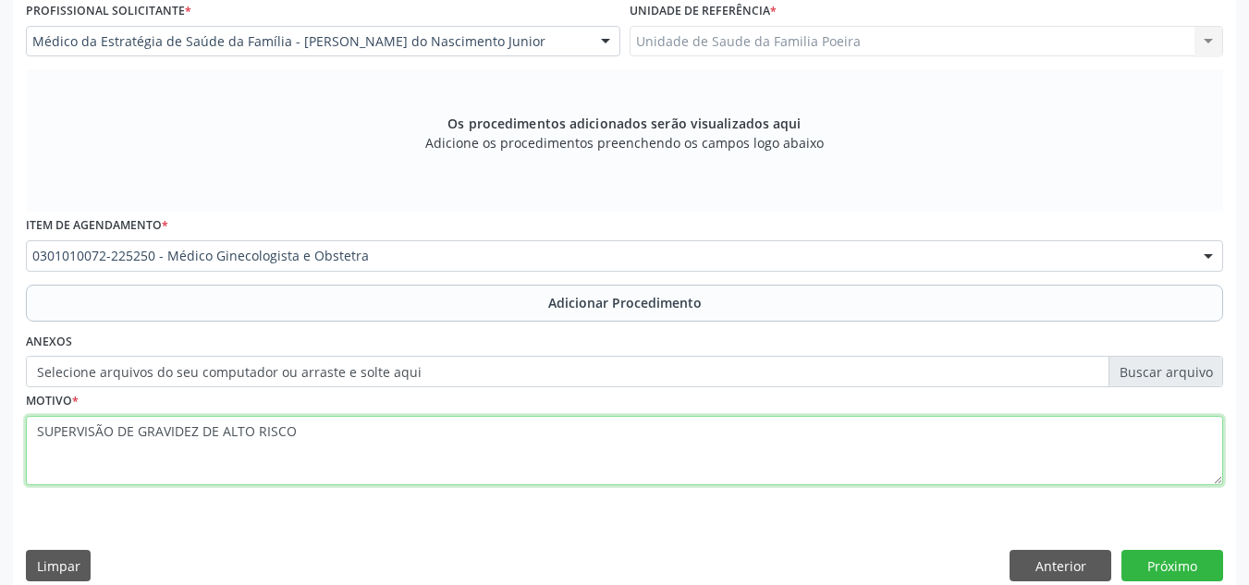
scroll to position [525, 0]
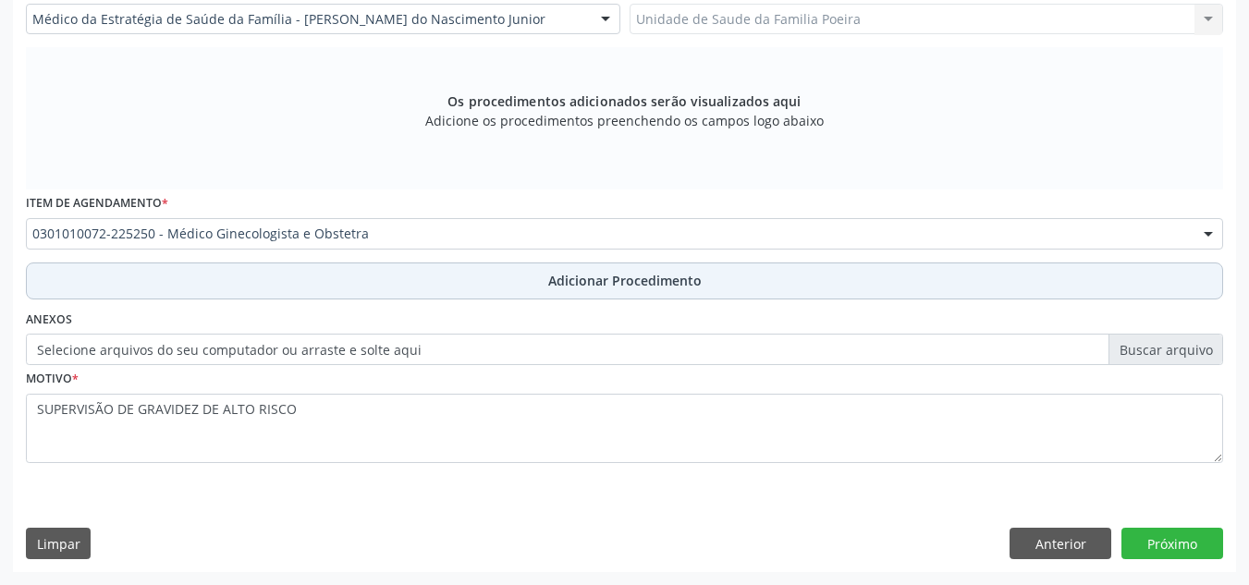
click at [726, 290] on button "Adicionar Procedimento" at bounding box center [625, 281] width 1198 height 37
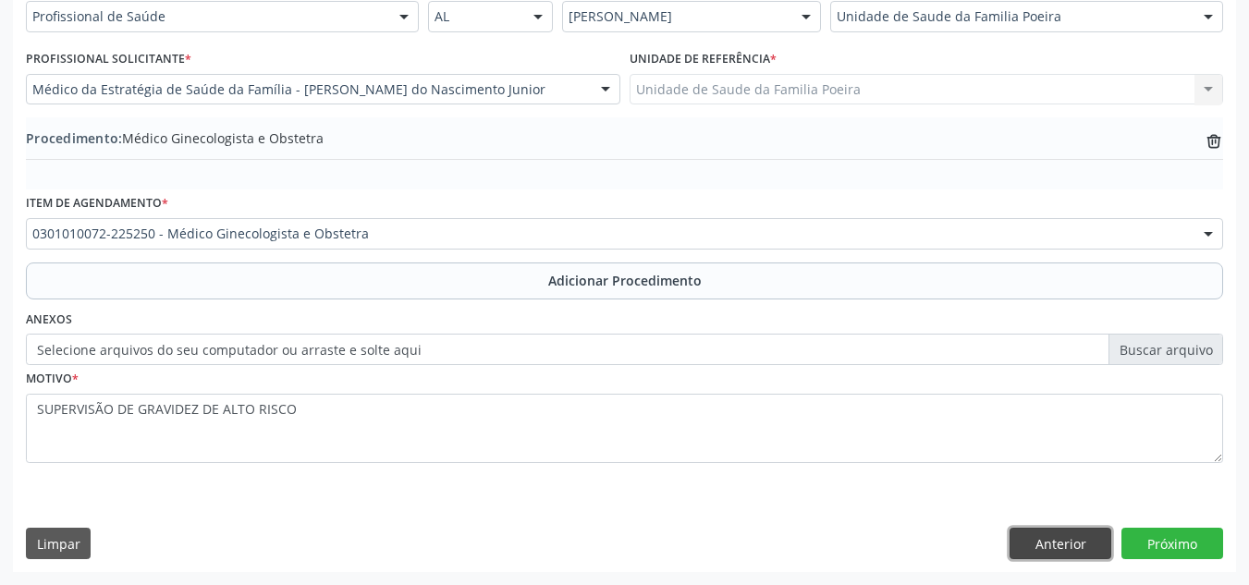
click at [1066, 547] on button "Anterior" at bounding box center [1061, 543] width 102 height 31
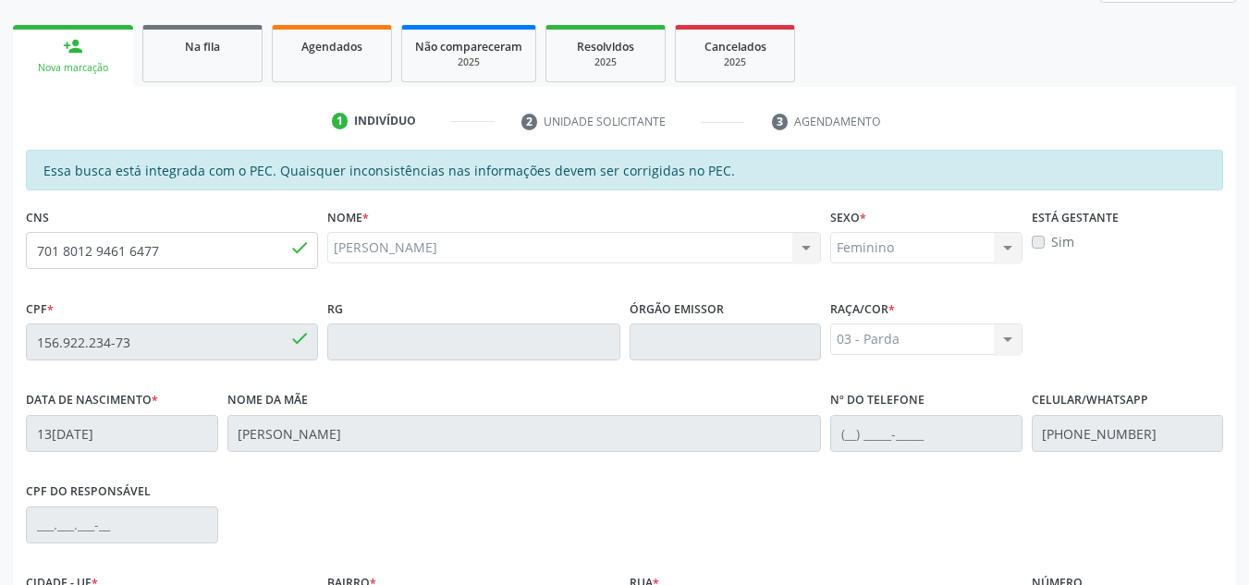
scroll to position [270, 0]
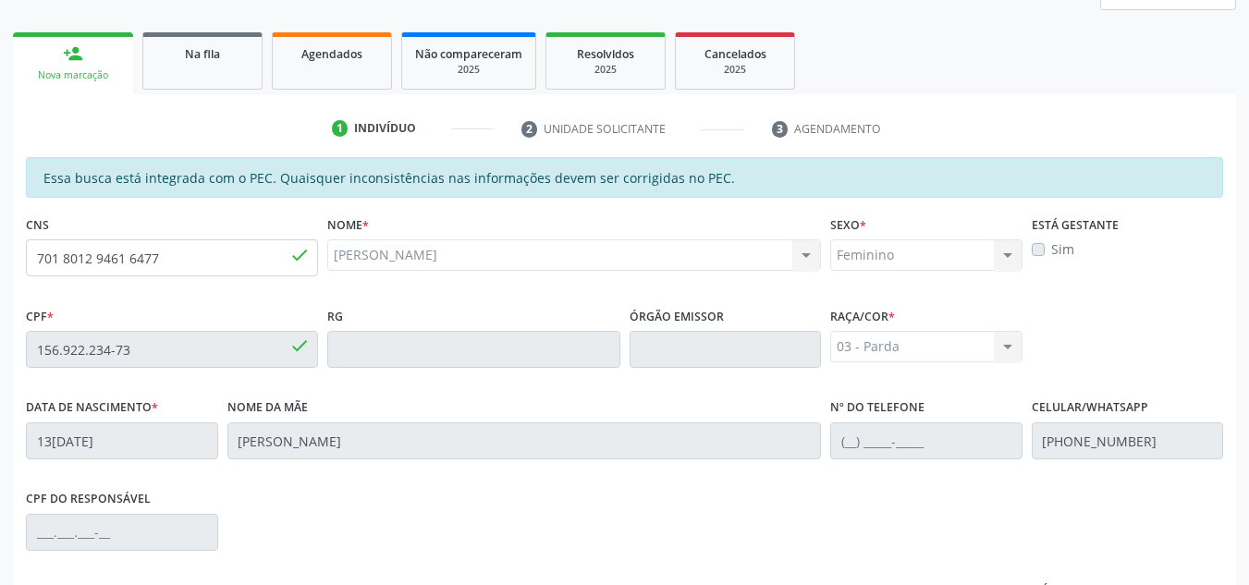
click at [1051, 250] on label "Sim" at bounding box center [1062, 249] width 23 height 19
click at [1032, 256] on div "Sim" at bounding box center [1128, 249] width 192 height 19
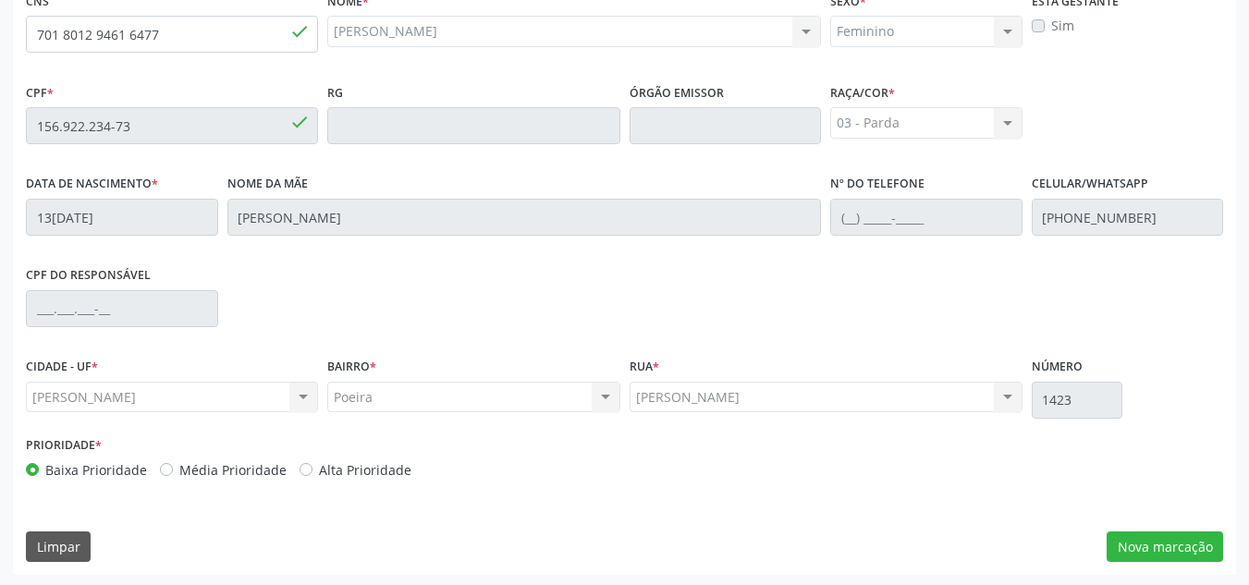
scroll to position [497, 0]
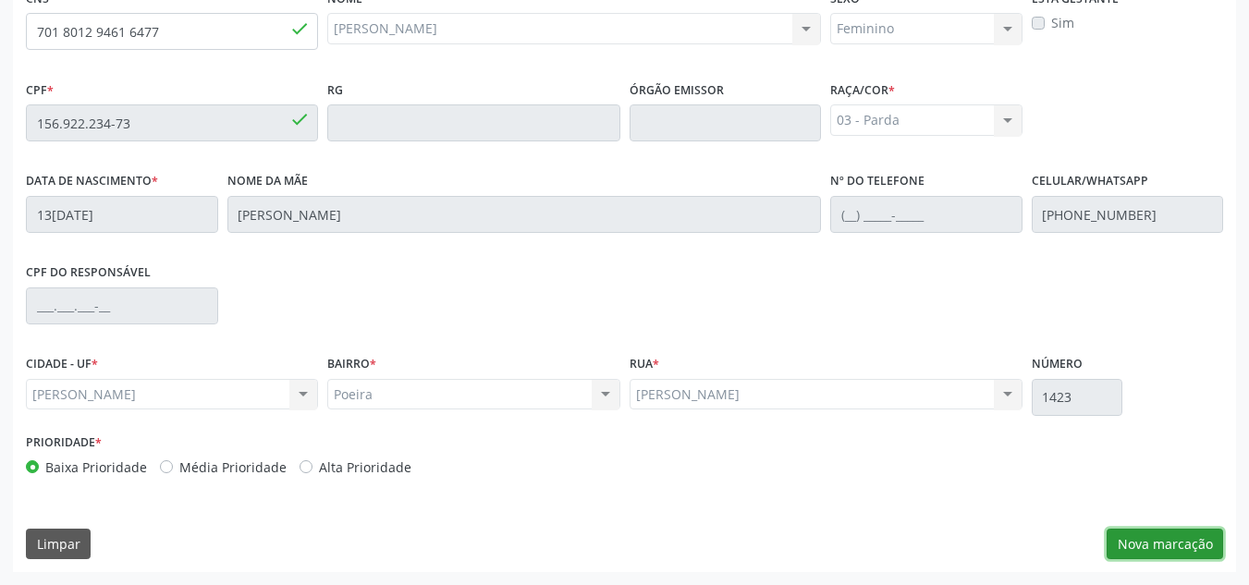
click at [1159, 540] on button "Nova marcação" at bounding box center [1165, 544] width 117 height 31
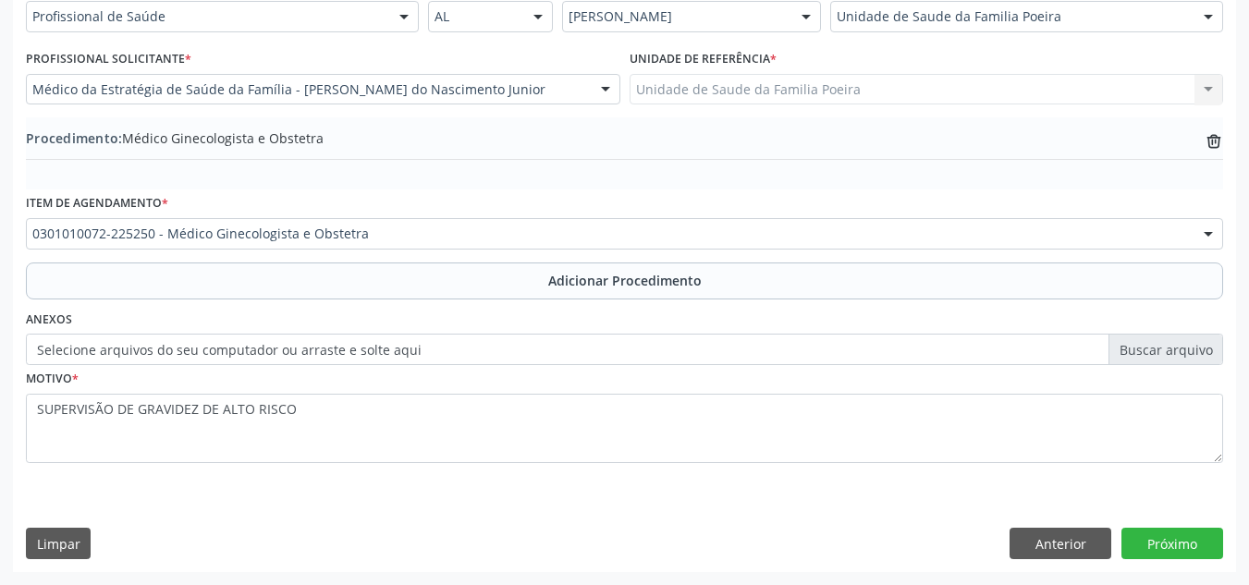
scroll to position [455, 0]
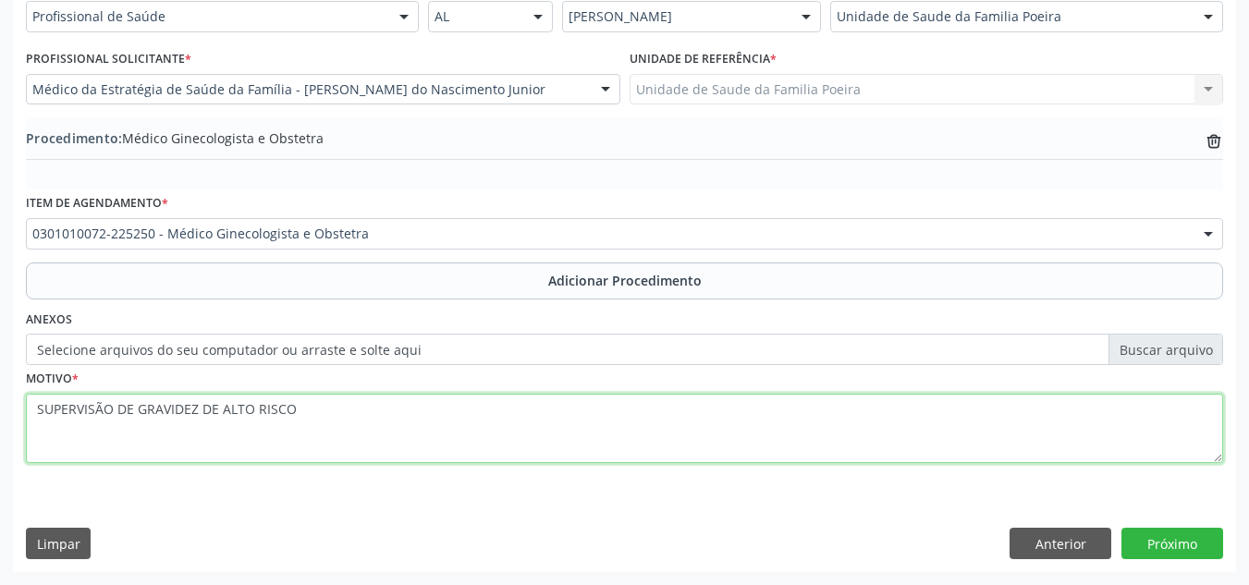
click at [39, 409] on textarea "SUPERVISÃO DE GRAVIDEZ DE ALTO RISCO" at bounding box center [625, 429] width 1198 height 70
type textarea "GESTANTE SUPERVISÃO DE GRAVIDEZ DE ALTO RISCO"
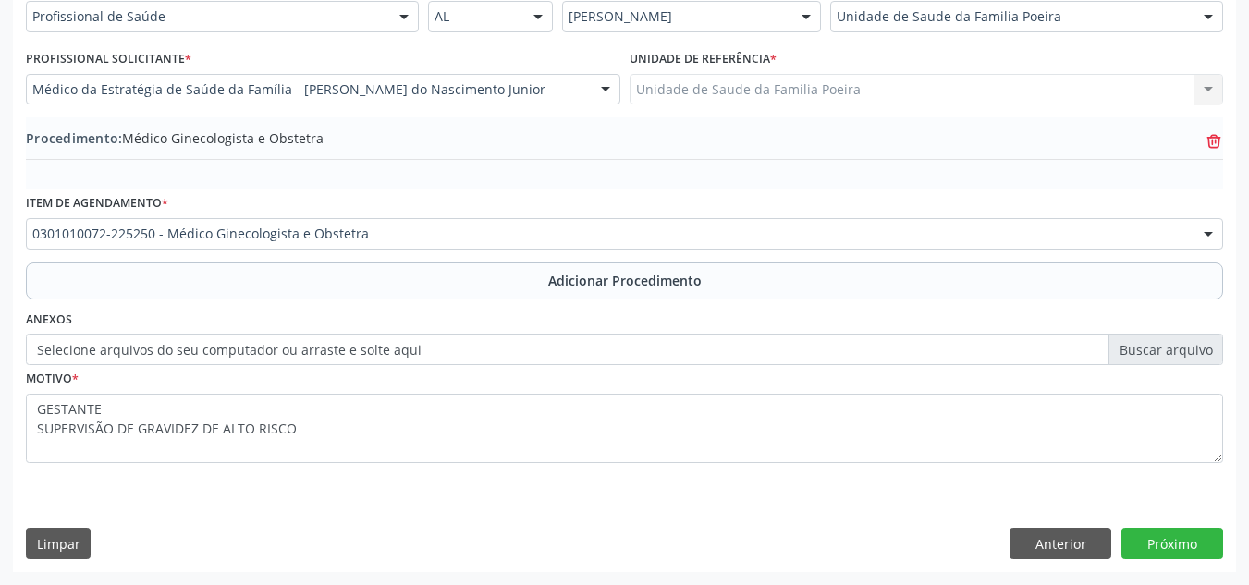
click at [1216, 139] on icon "trash-outline icon" at bounding box center [1214, 141] width 18 height 18
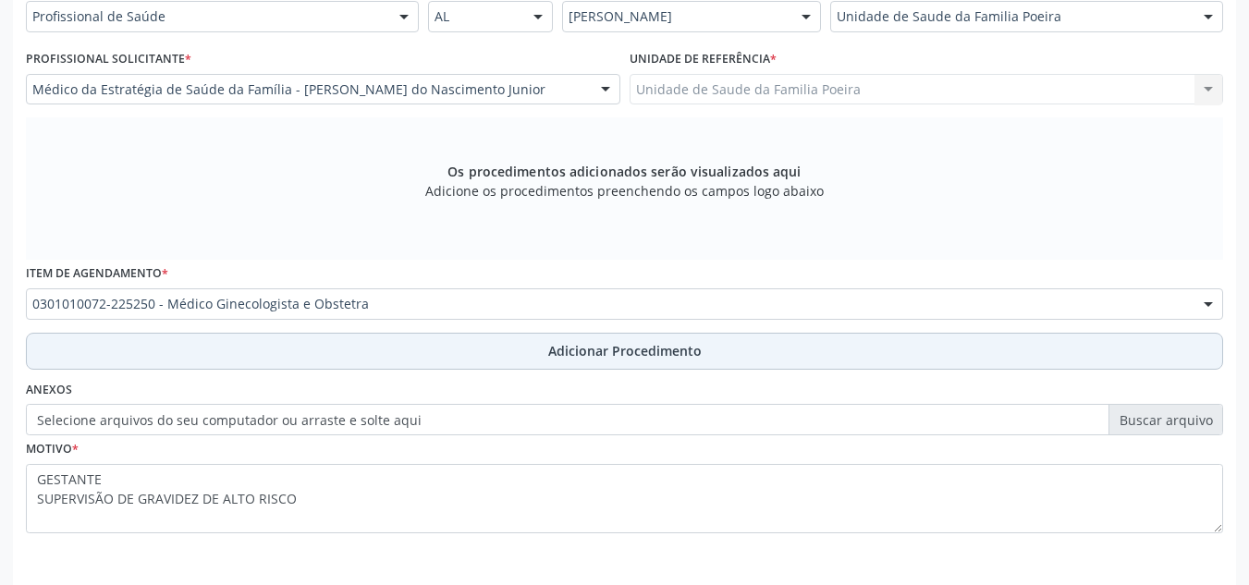
click at [662, 354] on span "Adicionar Procedimento" at bounding box center [625, 350] width 154 height 19
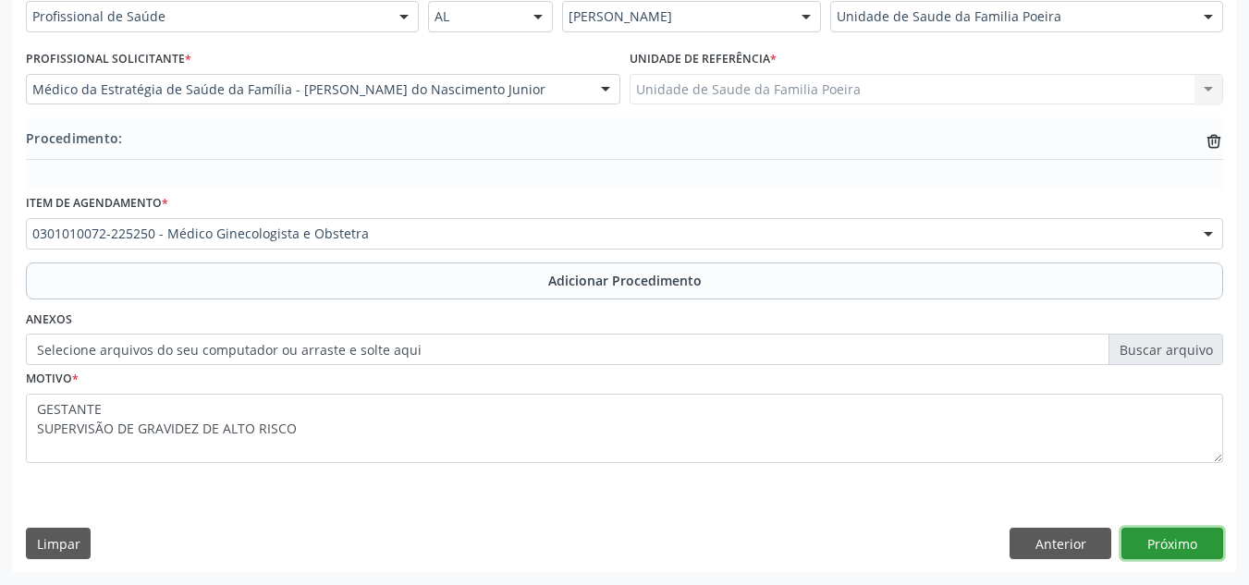
click at [1198, 536] on button "Próximo" at bounding box center [1173, 543] width 102 height 31
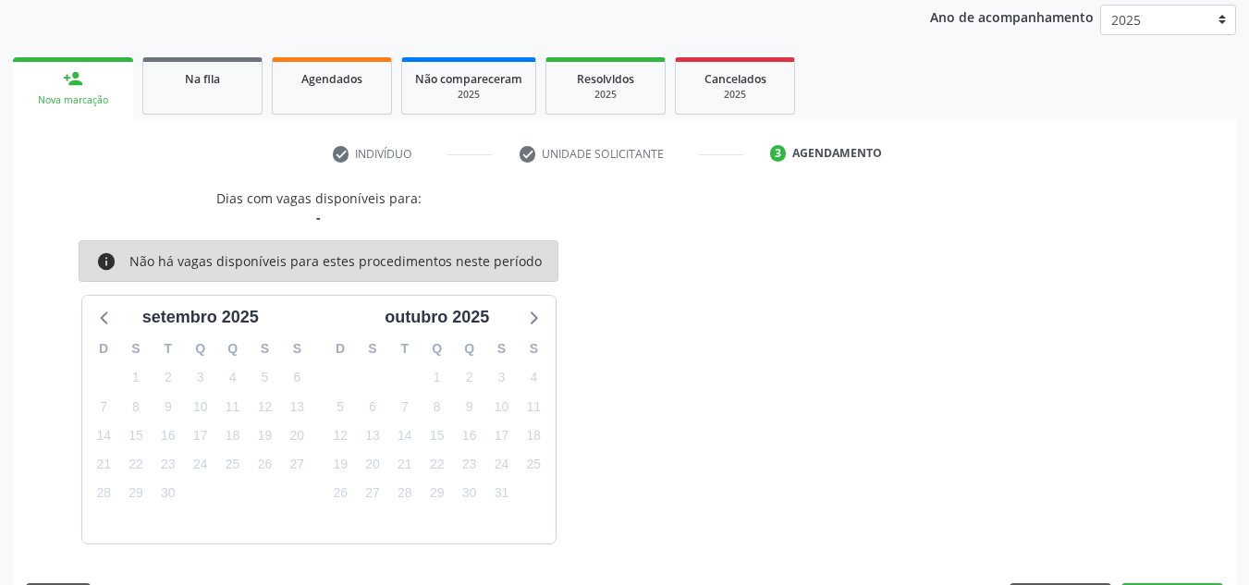
scroll to position [300, 0]
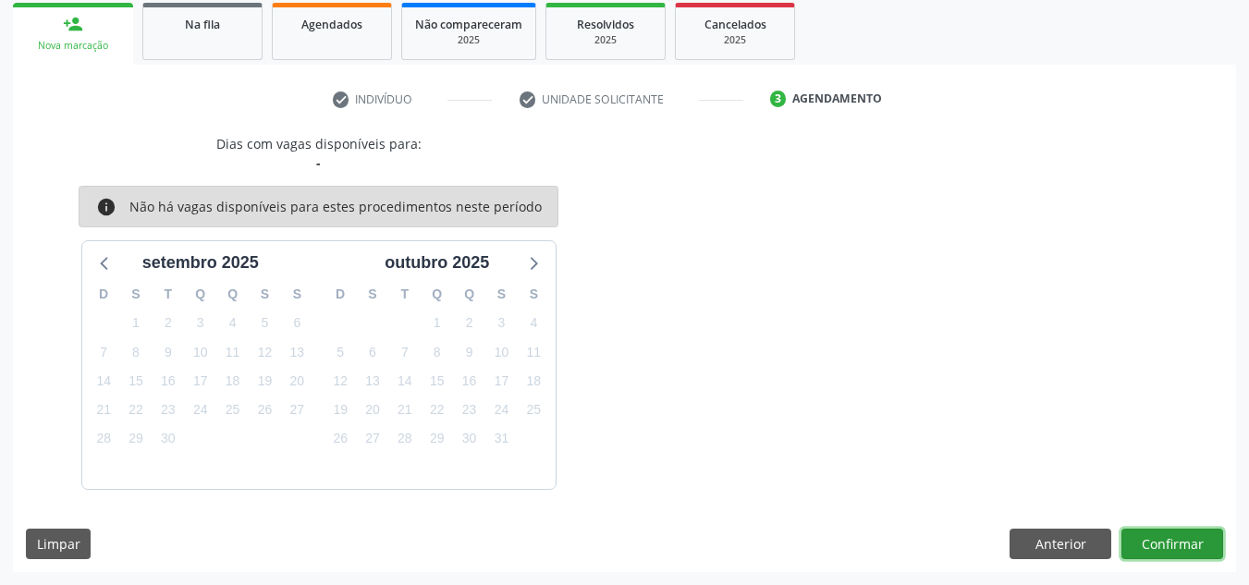
click at [1198, 535] on button "Confirmar" at bounding box center [1173, 544] width 102 height 31
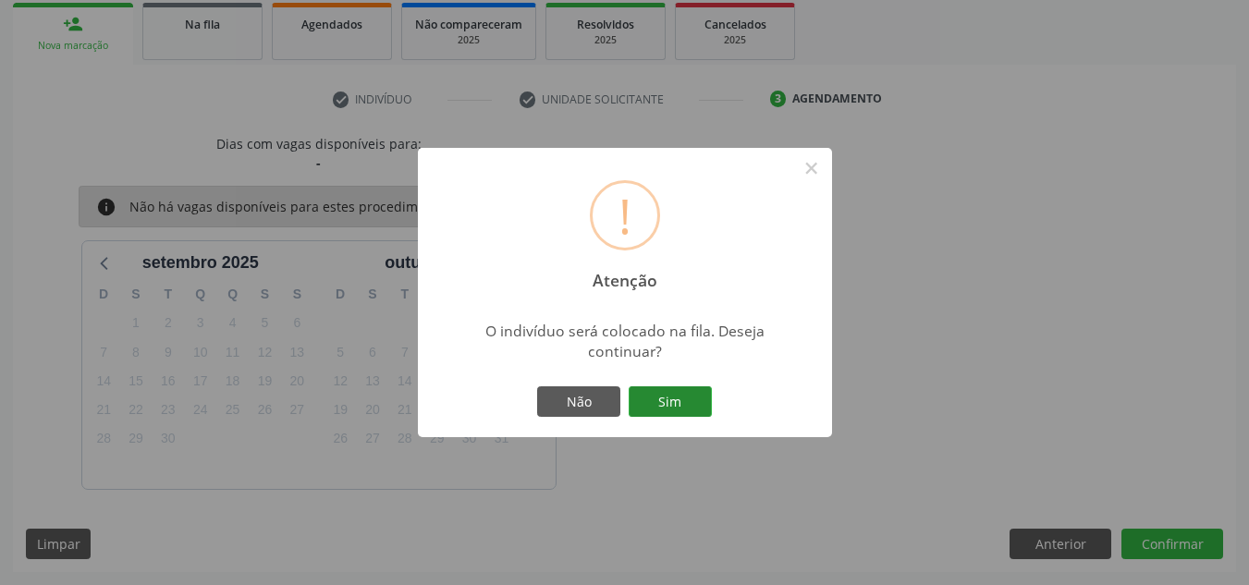
click at [681, 407] on button "Sim" at bounding box center [670, 402] width 83 height 31
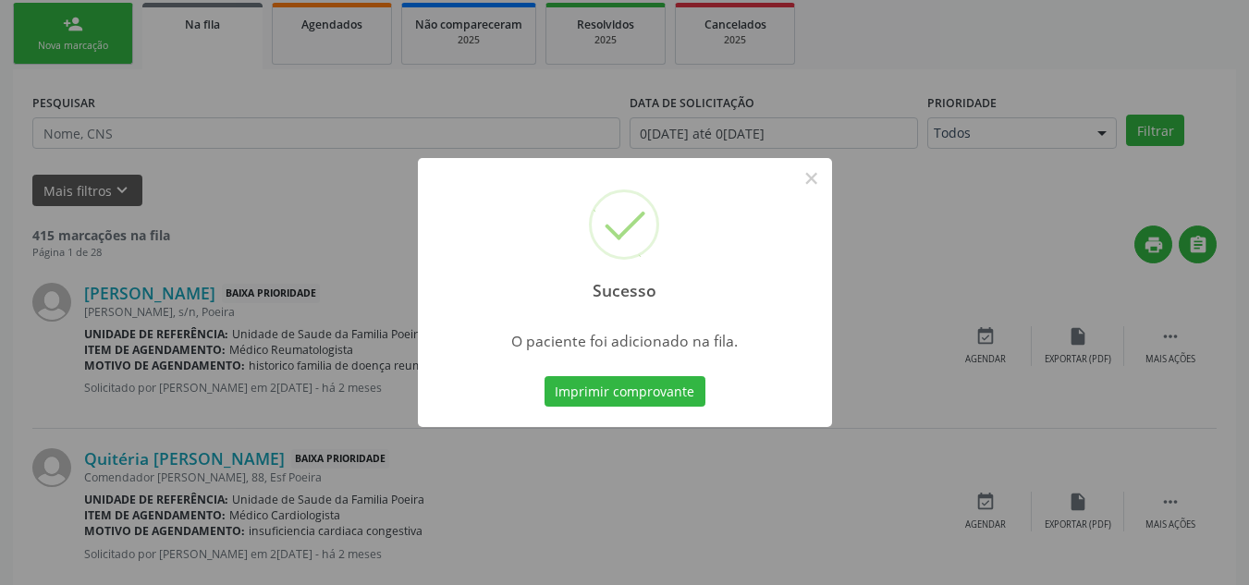
scroll to position [51, 0]
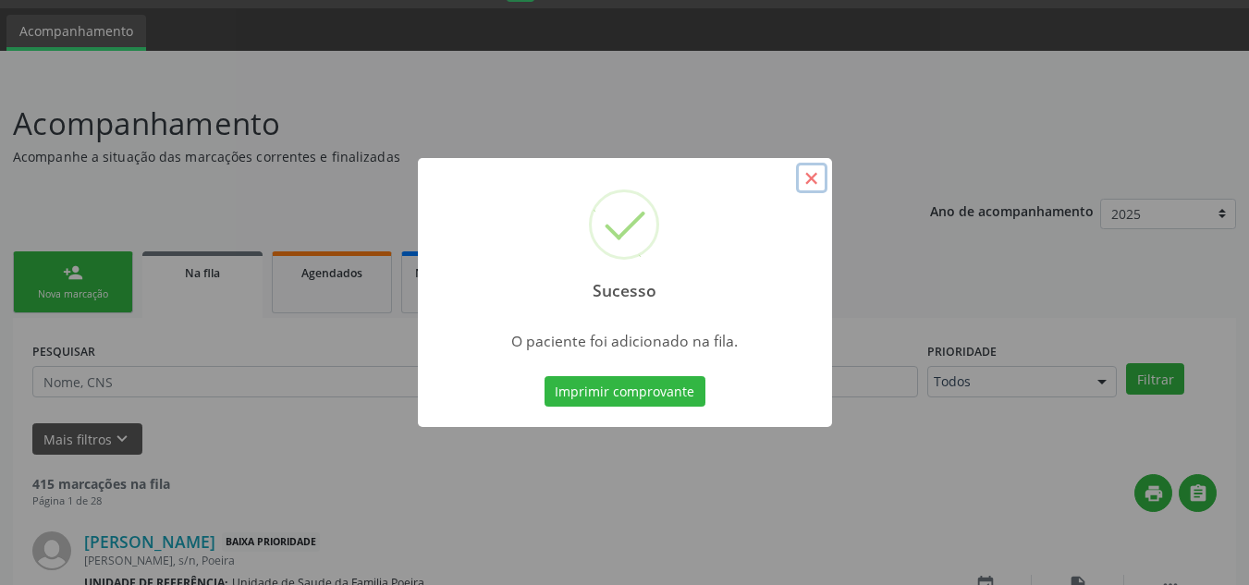
click at [817, 175] on button "×" at bounding box center [811, 178] width 31 height 31
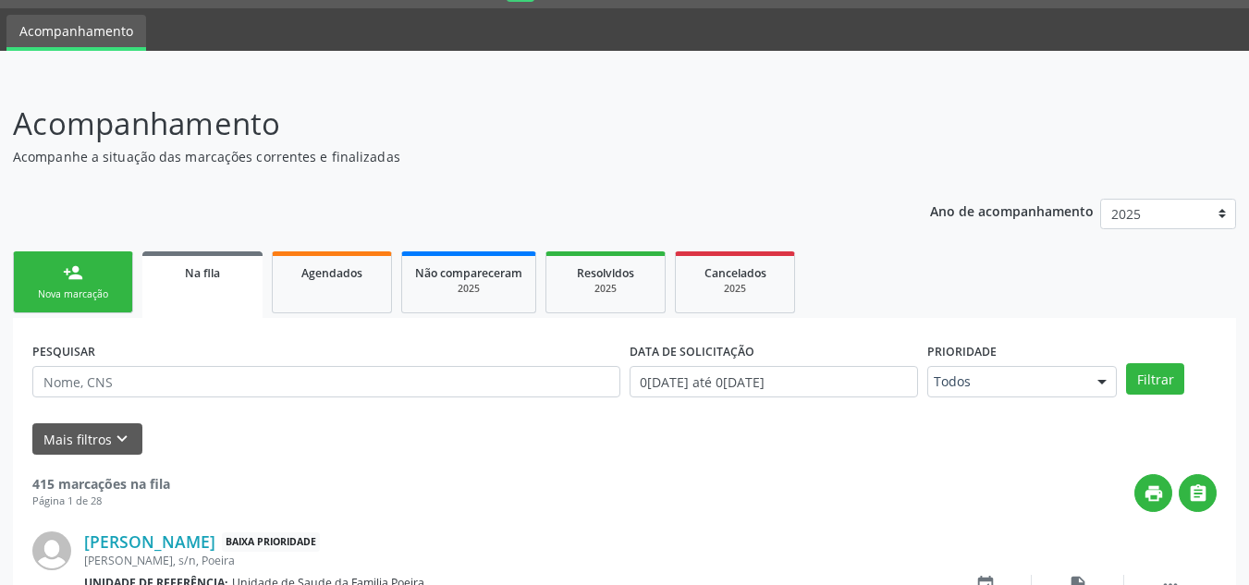
click at [88, 268] on link "person_add Nova marcação" at bounding box center [73, 283] width 120 height 62
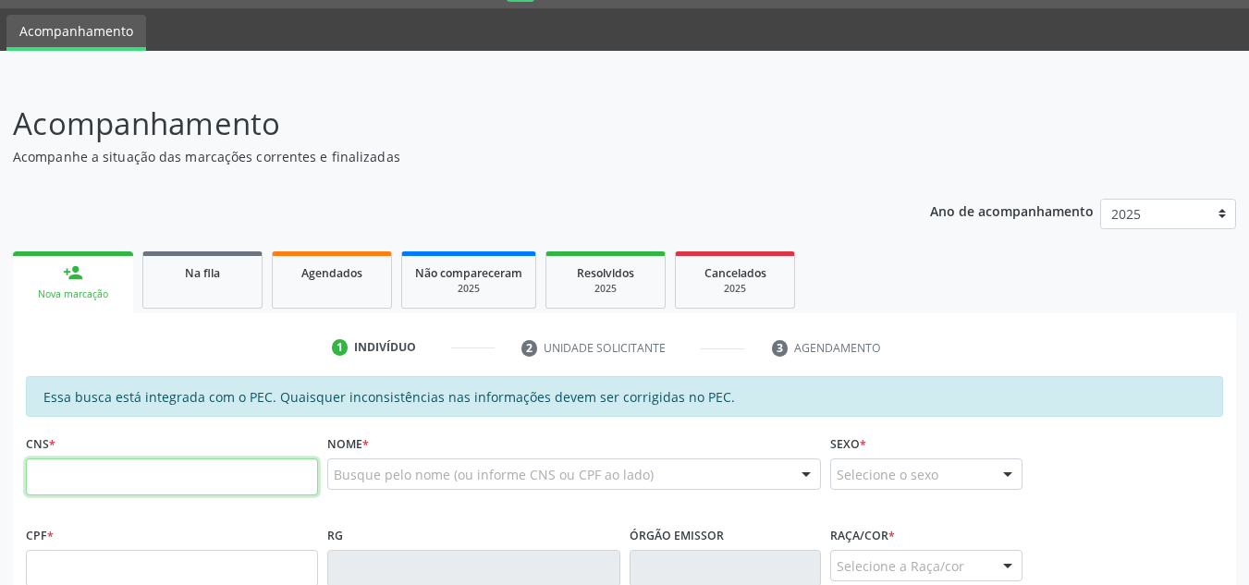
click at [155, 478] on input "text" at bounding box center [172, 477] width 292 height 37
paste input "703 6030 2226 9130"
type input "703 6030 2226 9130"
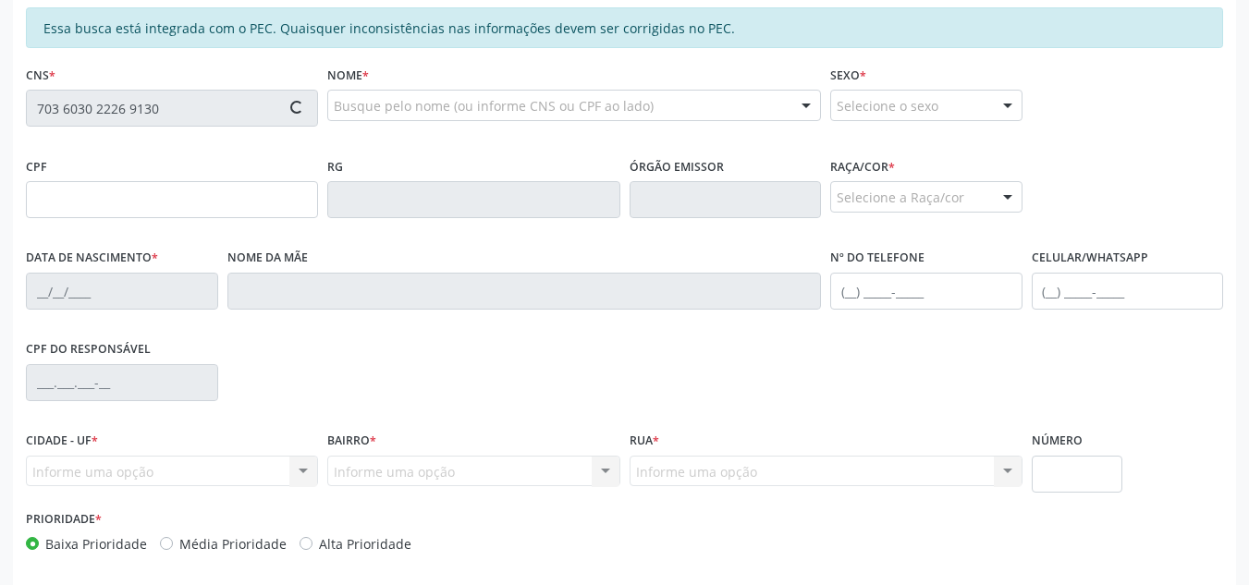
scroll to position [421, 0]
type input "075.951.454-22"
type input "[DATE]"
type input "[PERSON_NAME]"
type input "[PHONE_NUMBER]"
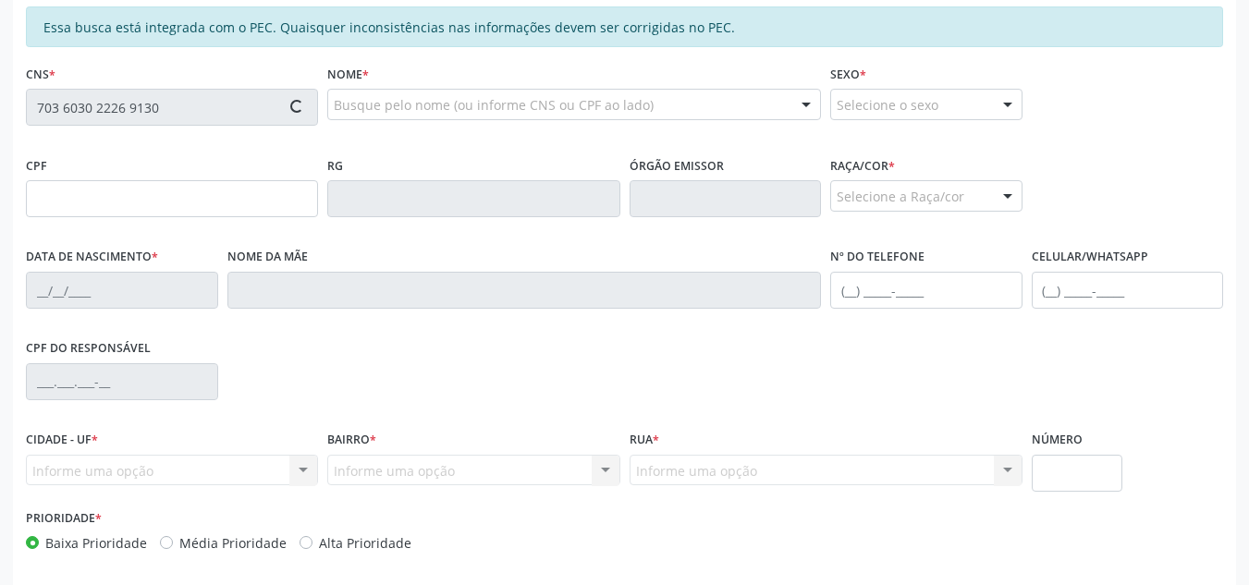
type input "S/N"
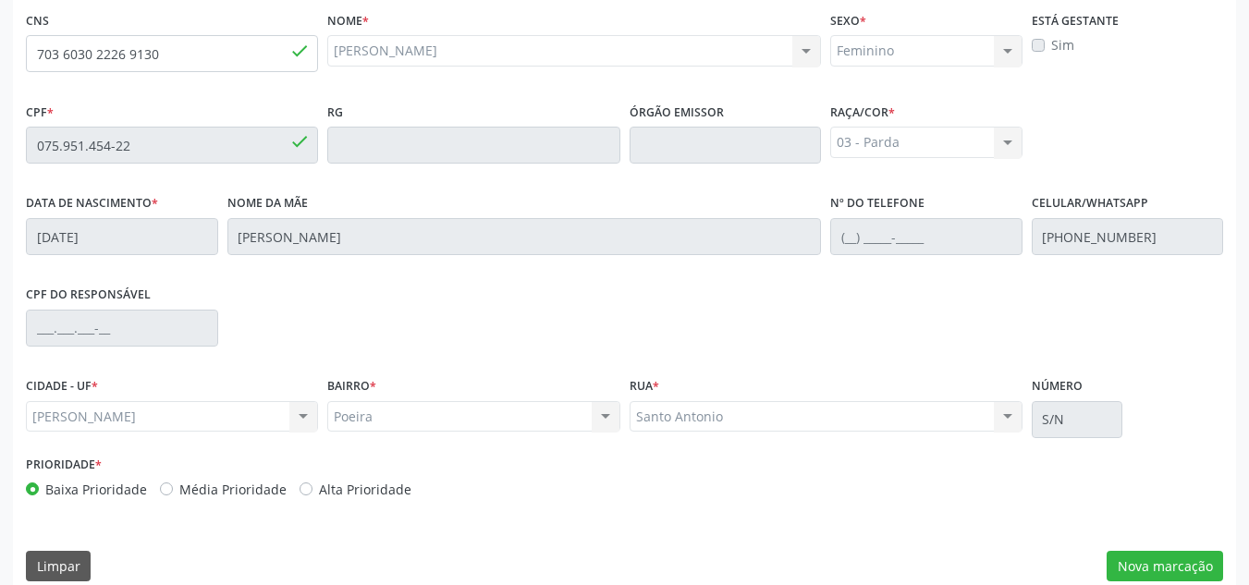
scroll to position [497, 0]
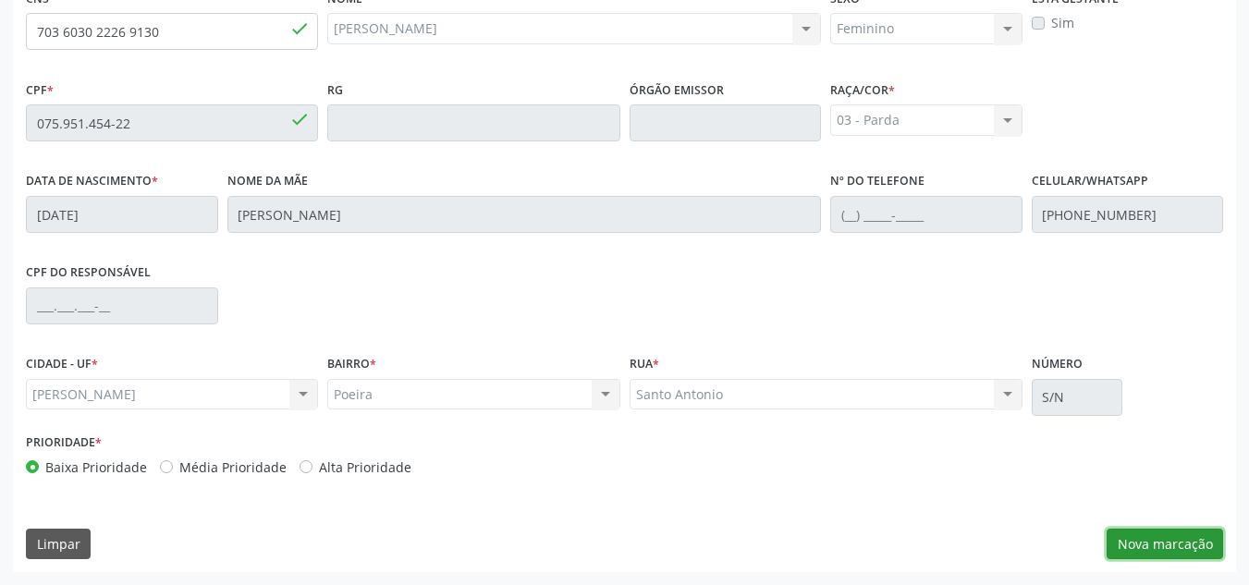
click at [1163, 542] on button "Nova marcação" at bounding box center [1165, 544] width 117 height 31
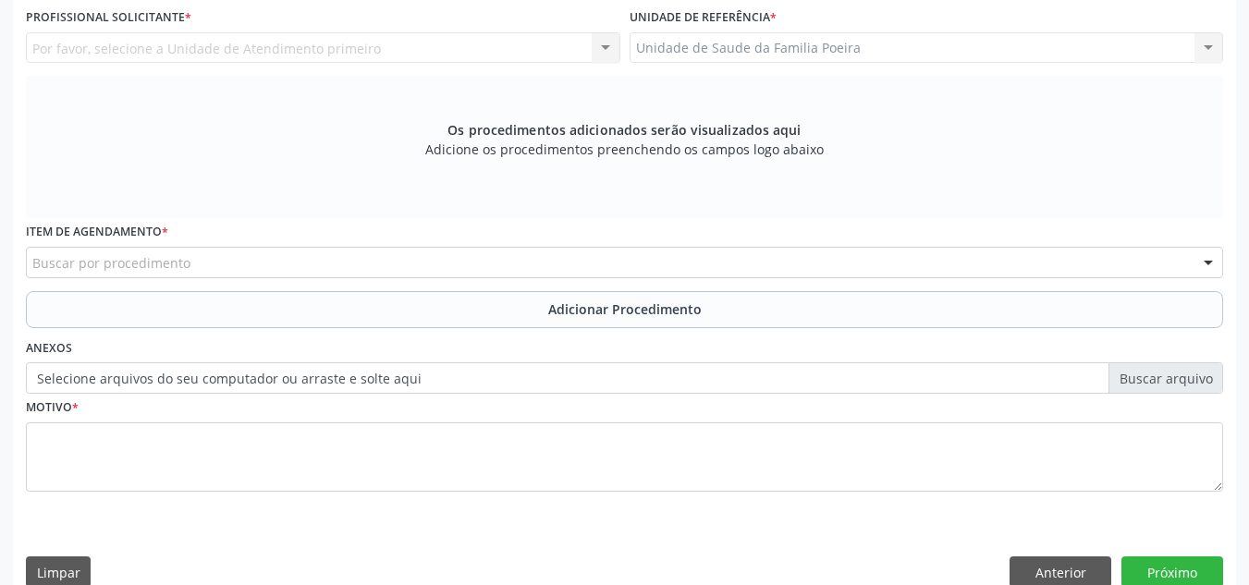
scroll to position [312, 0]
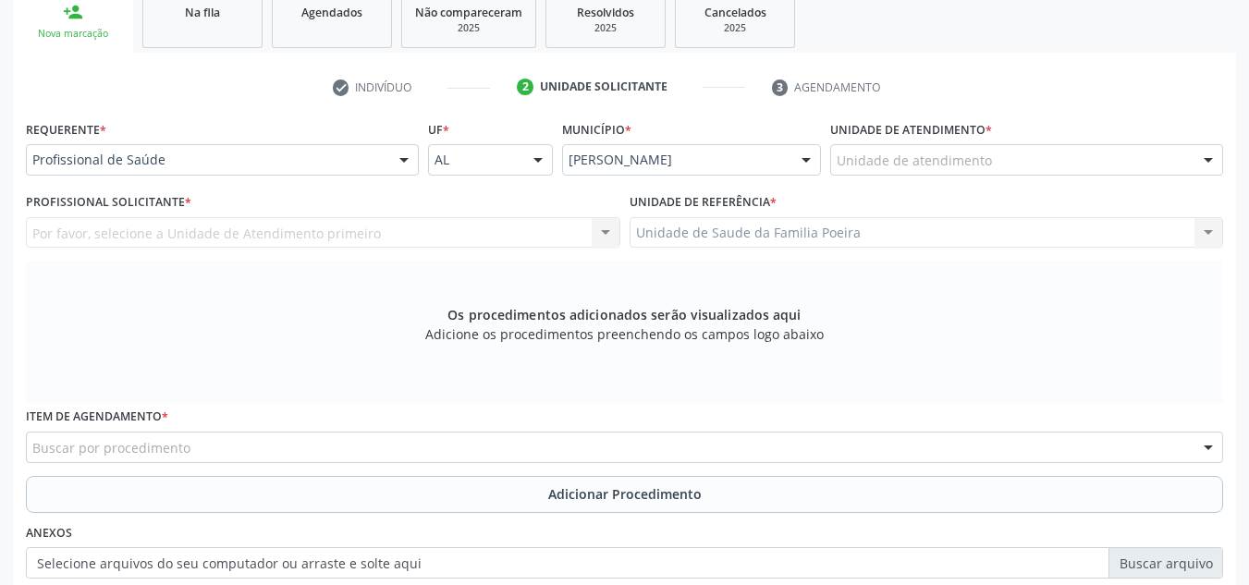
click at [946, 172] on div "Unidade de atendimento" at bounding box center [1026, 159] width 393 height 31
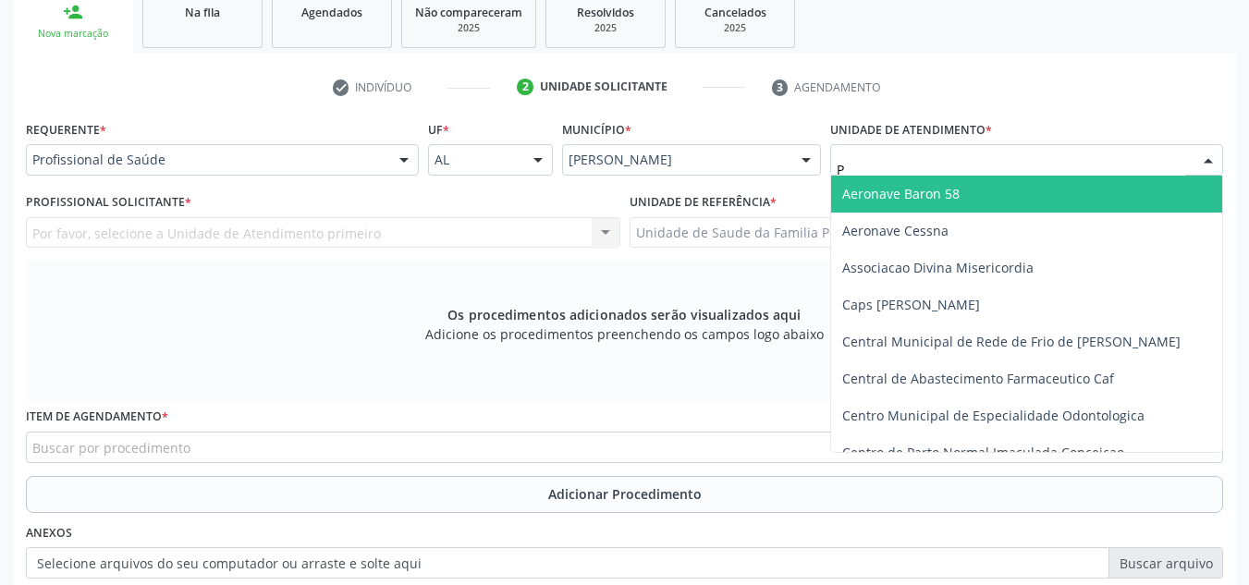
type input "PO"
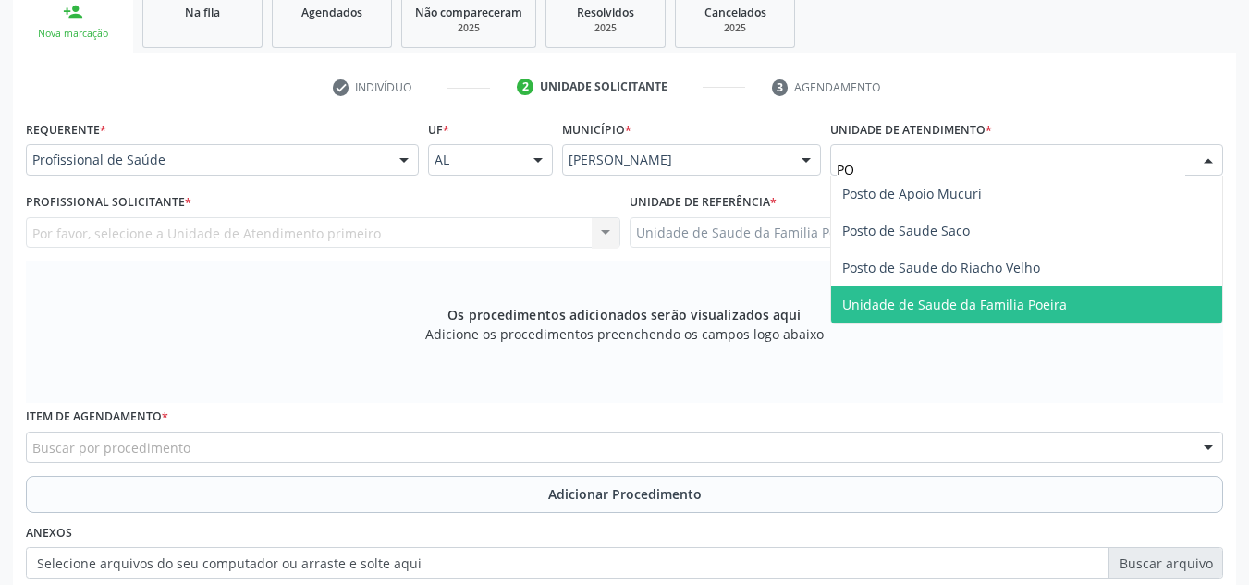
click at [997, 300] on span "Unidade de Saude da Familia Poeira" at bounding box center [954, 305] width 225 height 18
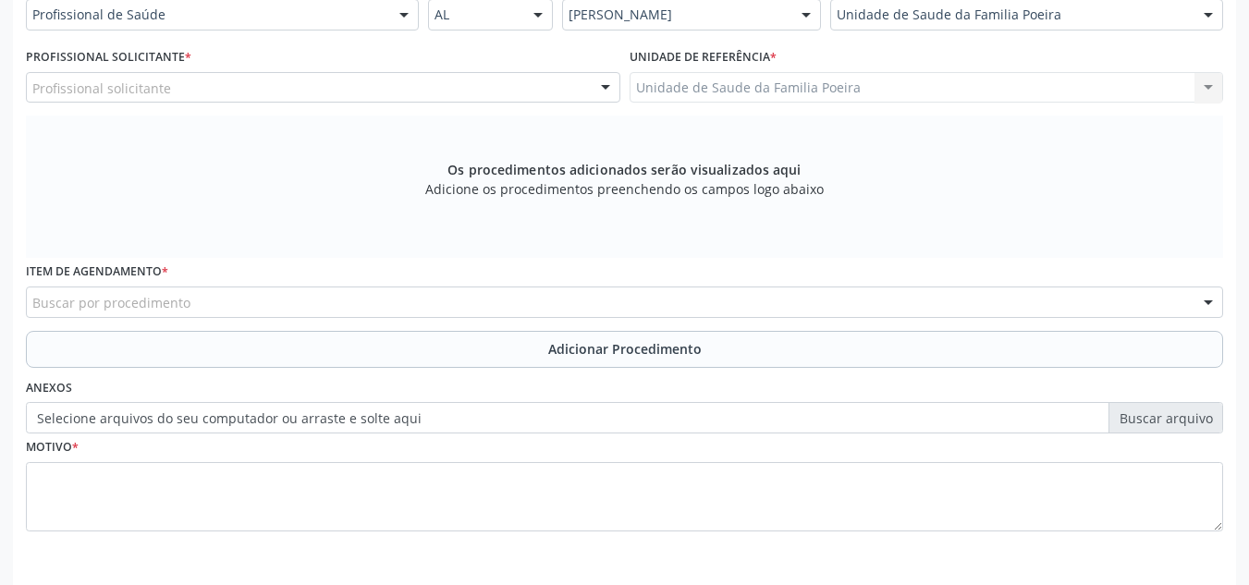
scroll to position [497, 0]
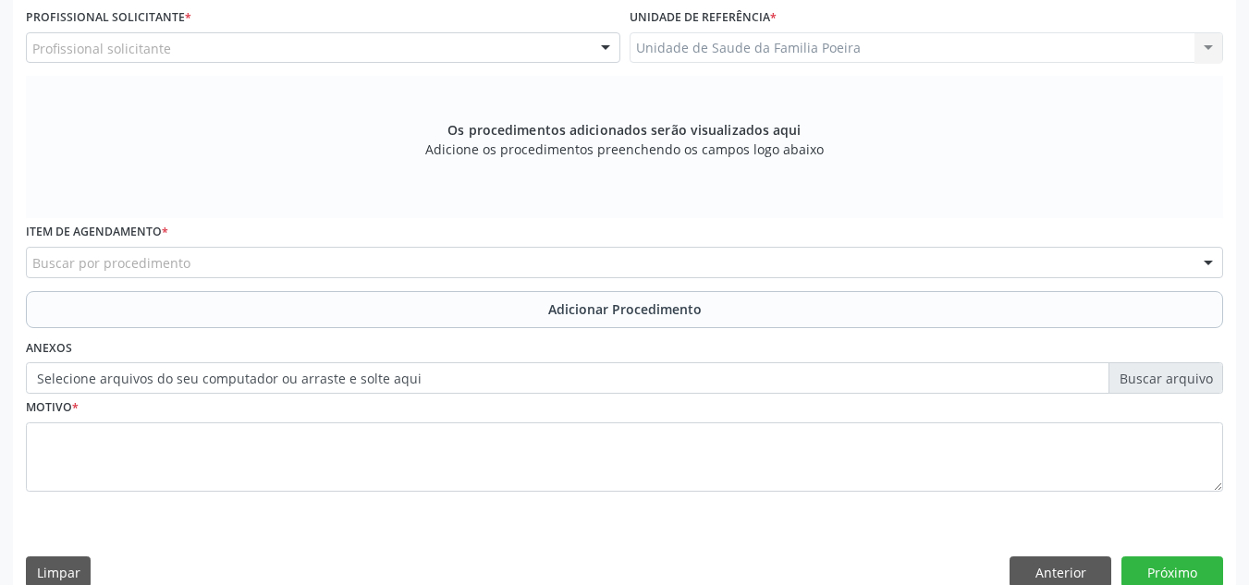
click at [359, 49] on div "Profissional solicitante" at bounding box center [323, 47] width 595 height 31
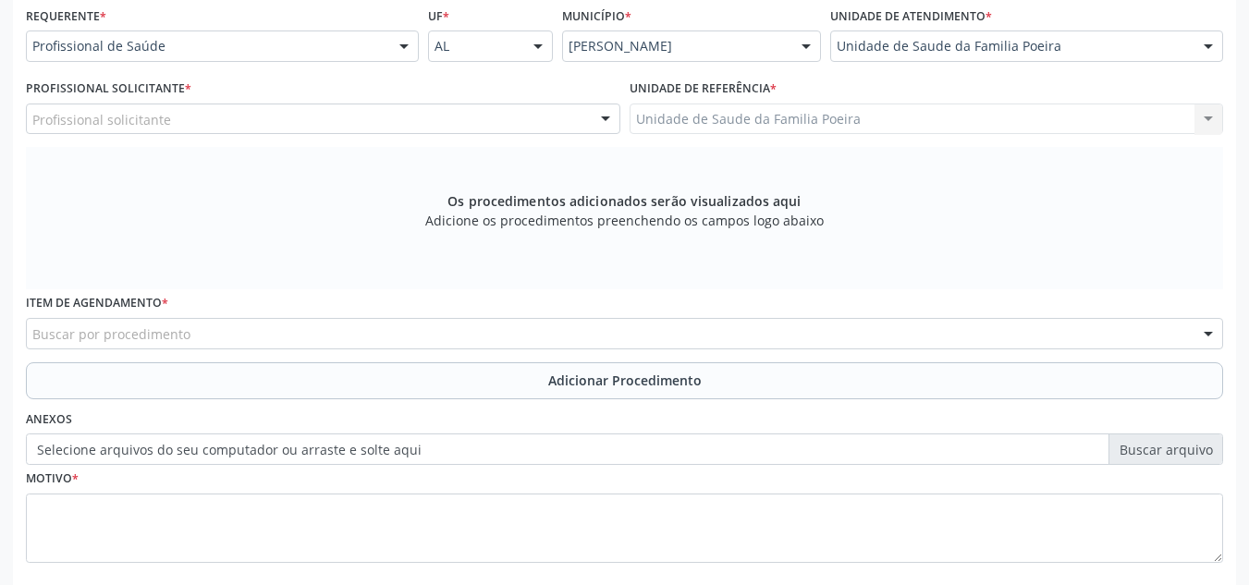
scroll to position [312, 0]
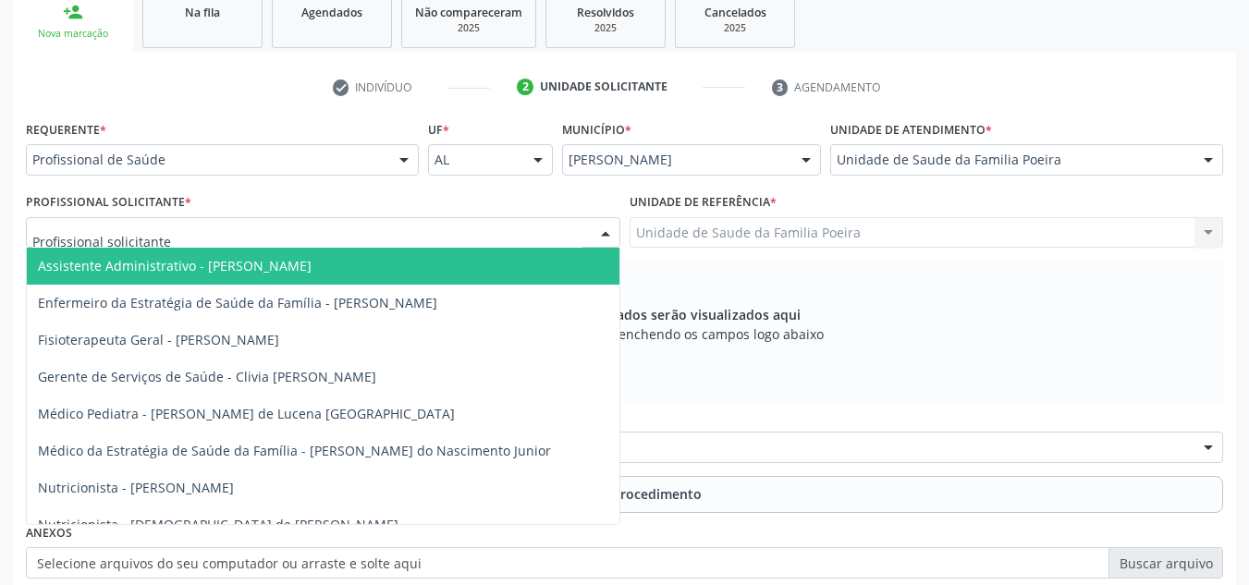
click at [296, 227] on div at bounding box center [323, 232] width 595 height 31
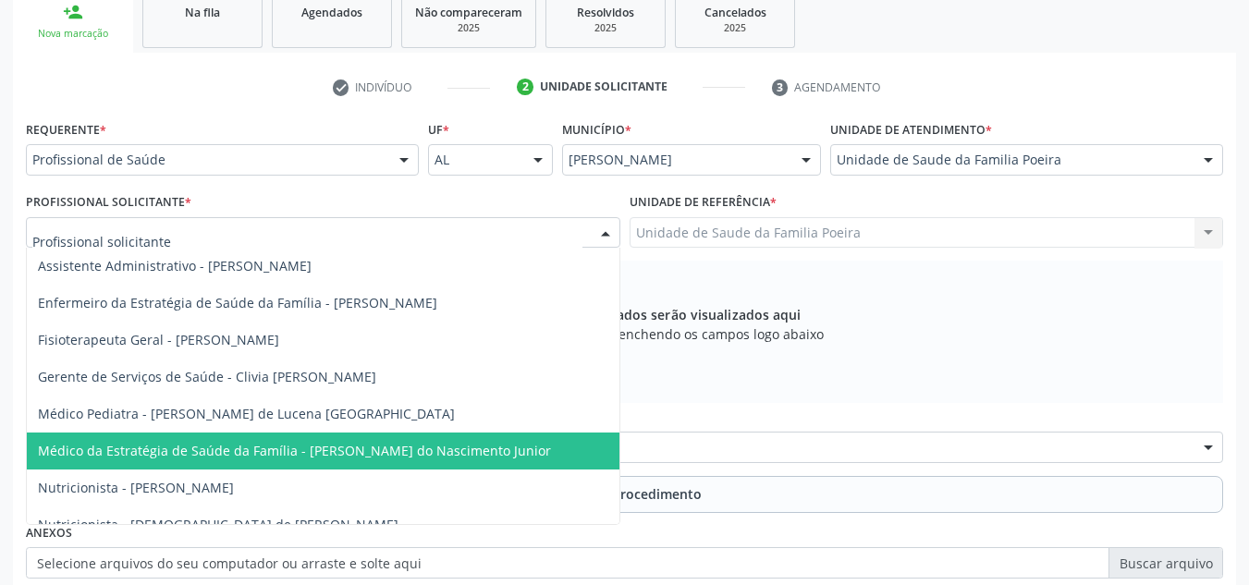
click at [368, 460] on span "Médico da Estratégia de Saúde da Família - [PERSON_NAME] do Nascimento Junior" at bounding box center [294, 451] width 513 height 18
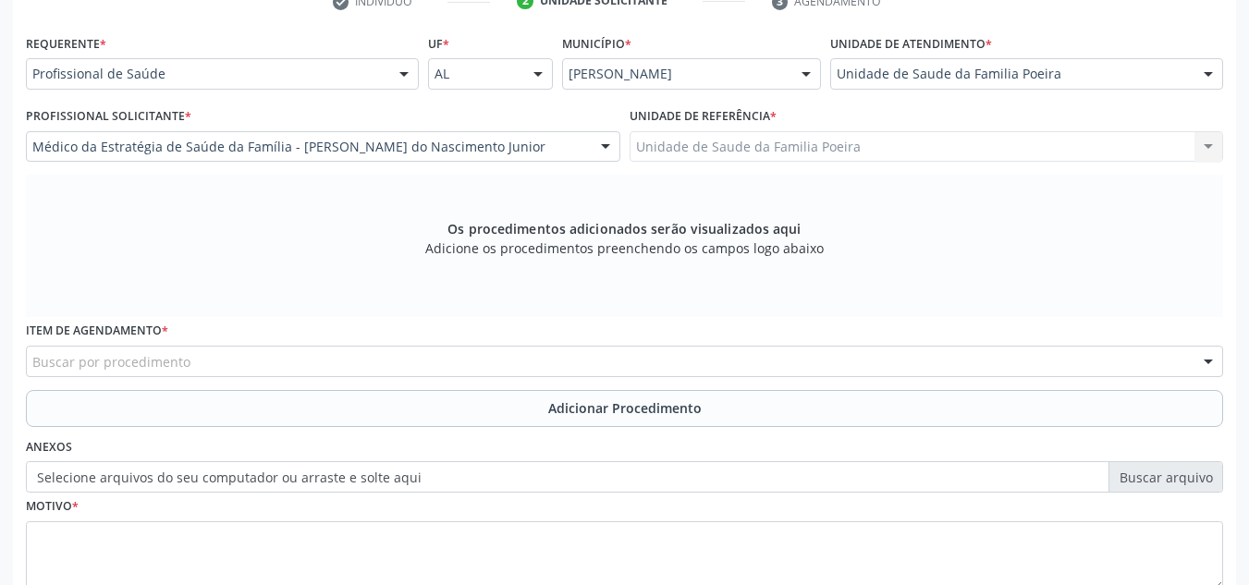
scroll to position [525, 0]
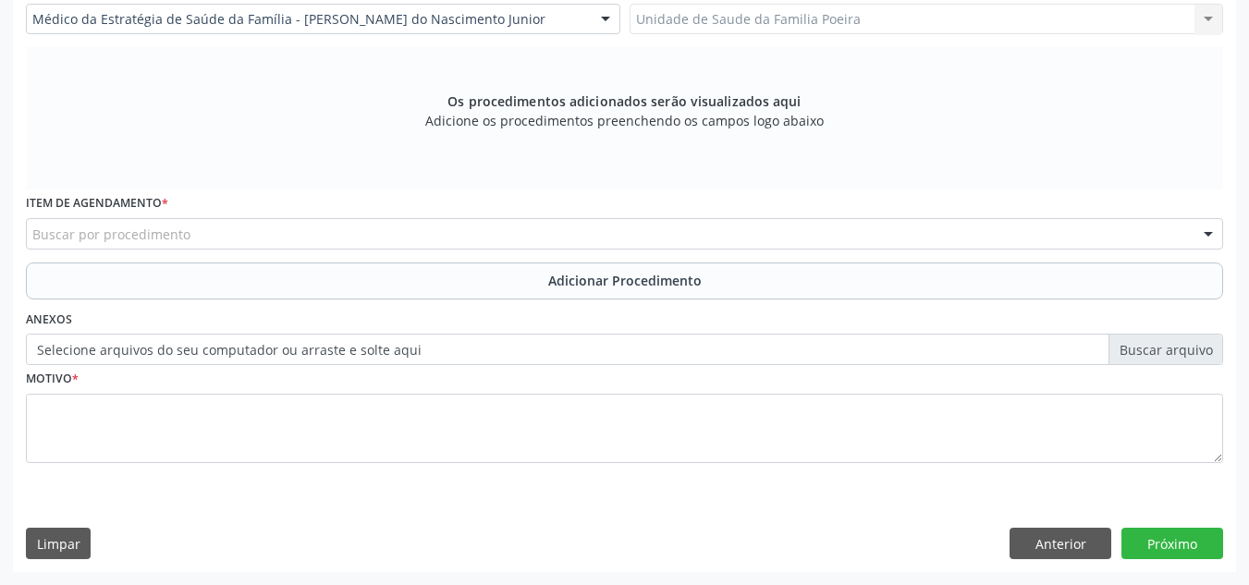
click at [319, 236] on div "Buscar por procedimento" at bounding box center [625, 233] width 1198 height 31
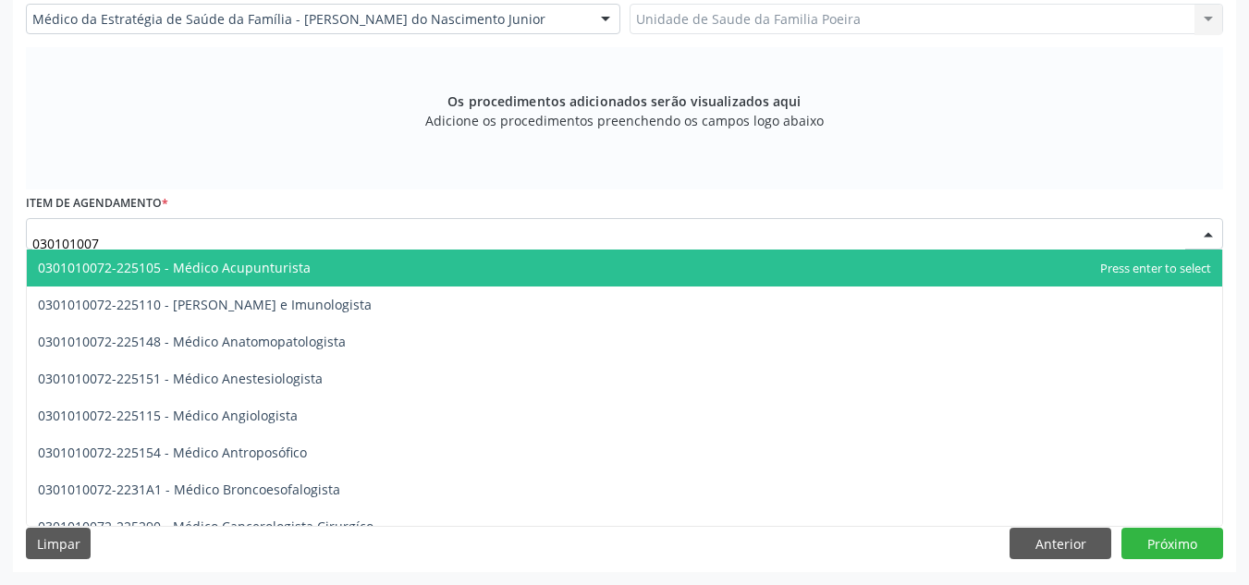
type input "0301010072"
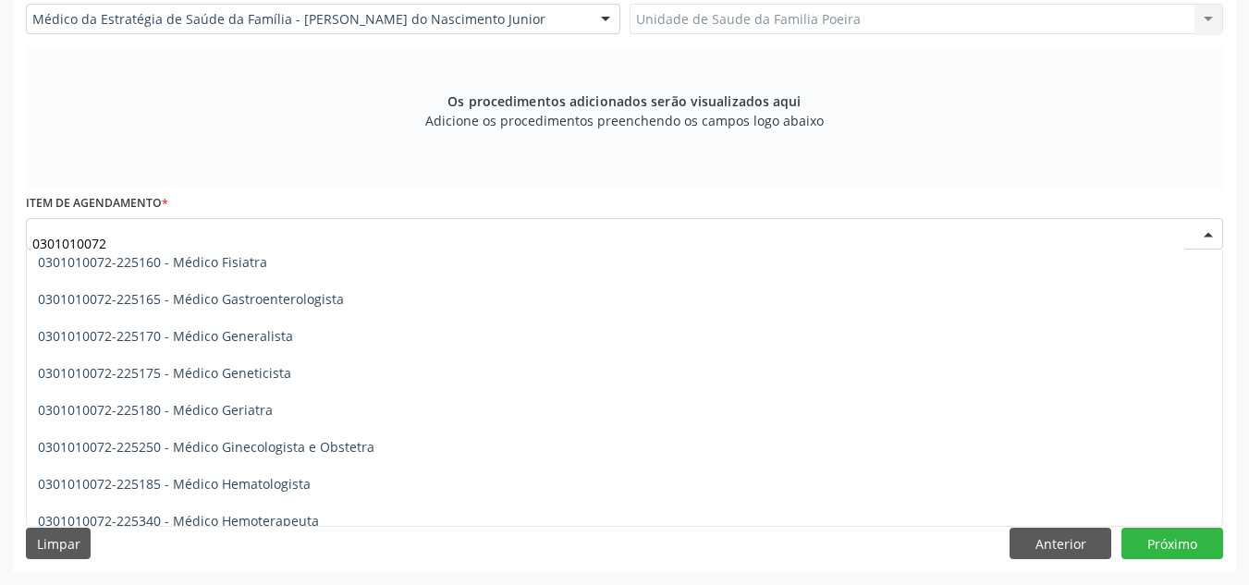
scroll to position [925, 0]
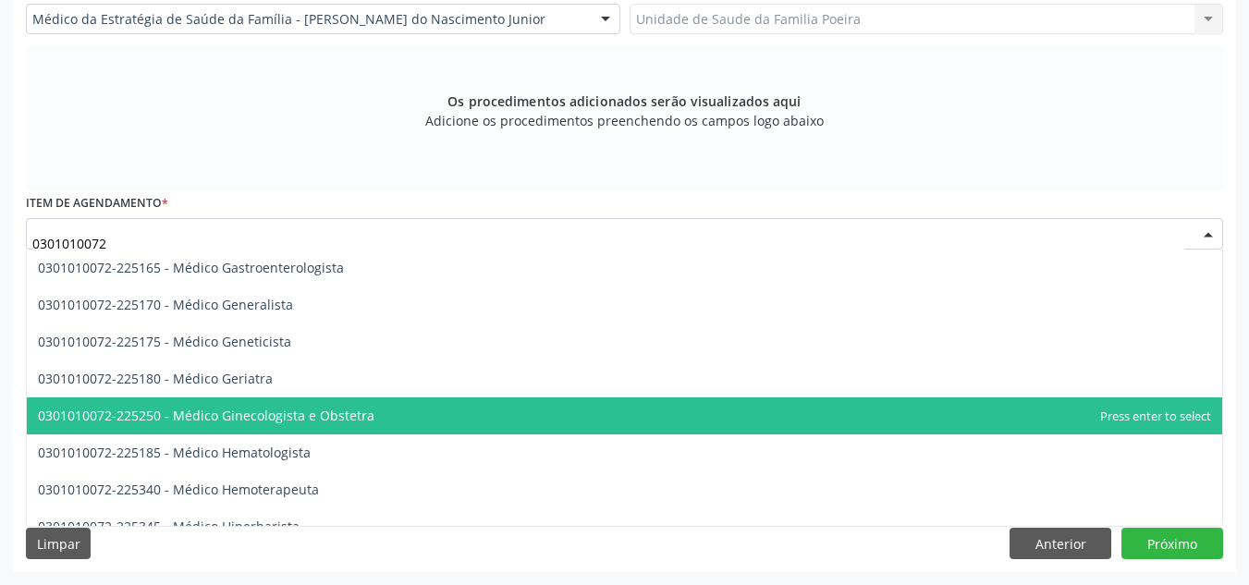
click at [361, 422] on span "0301010072-225250 - Médico Ginecologista e Obstetra" at bounding box center [206, 416] width 337 height 18
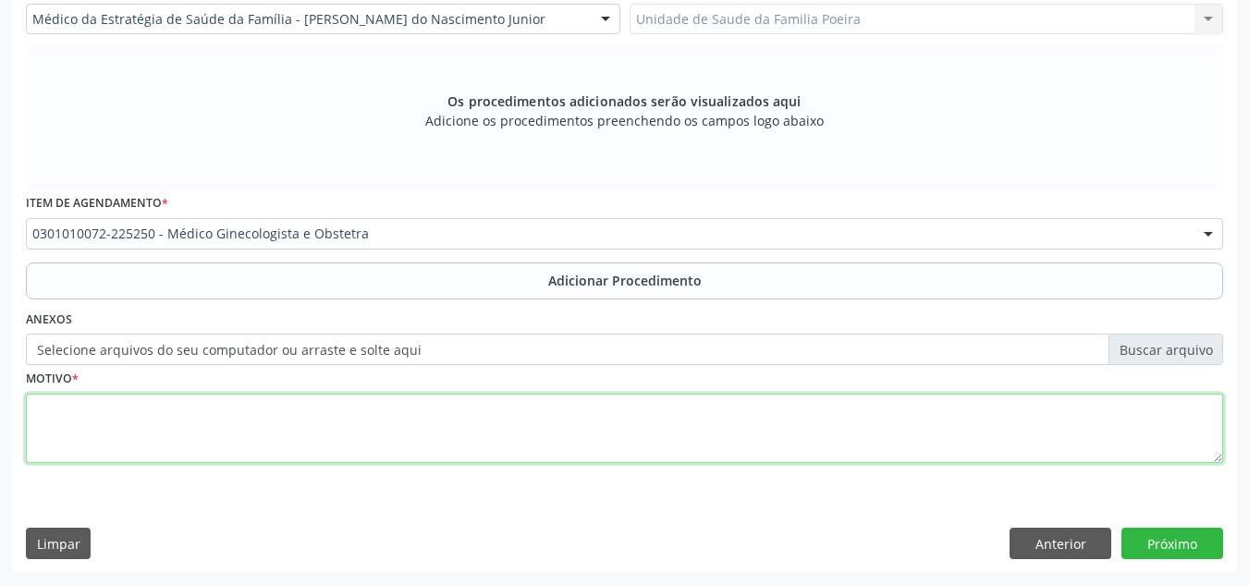
click at [280, 437] on textarea at bounding box center [625, 429] width 1198 height 70
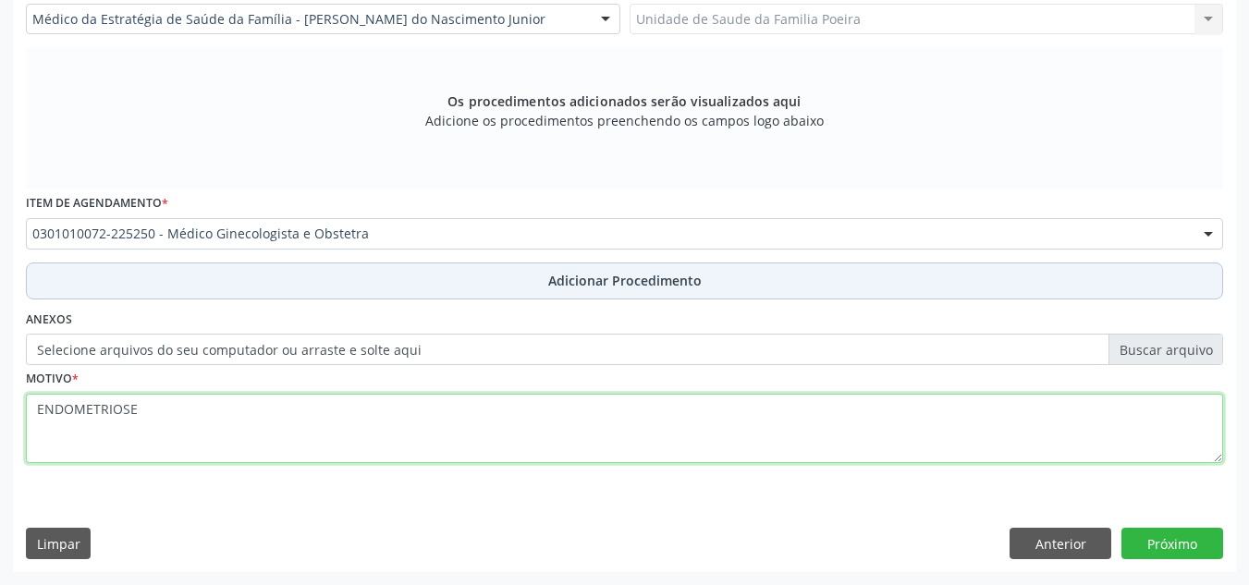
type textarea "ENDOMETRIOSE"
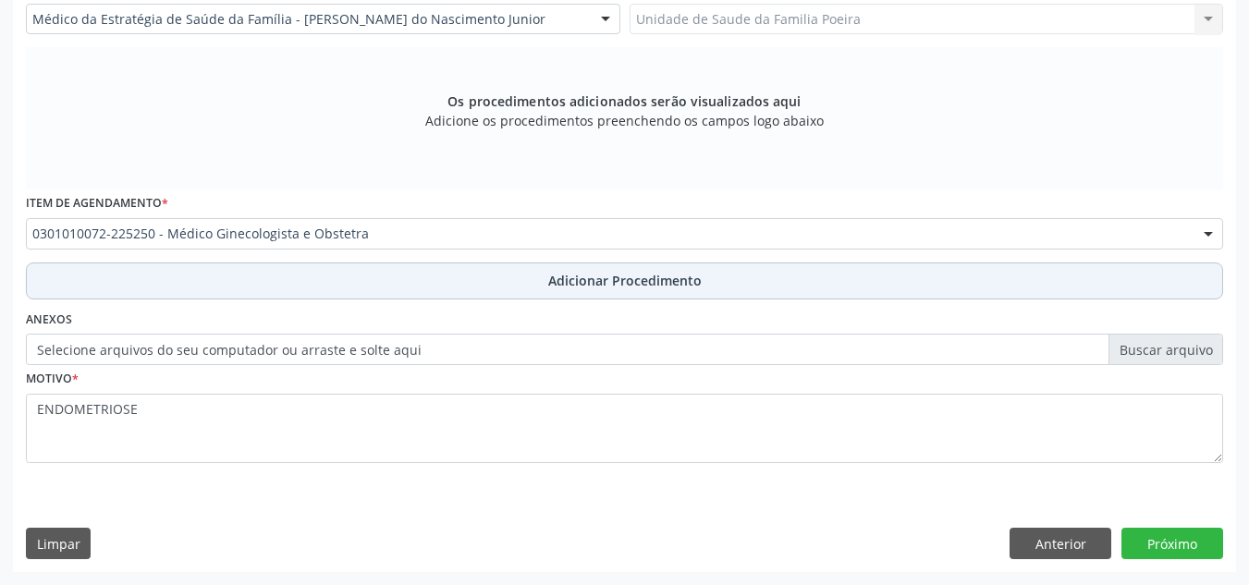
click at [717, 277] on button "Adicionar Procedimento" at bounding box center [625, 281] width 1198 height 37
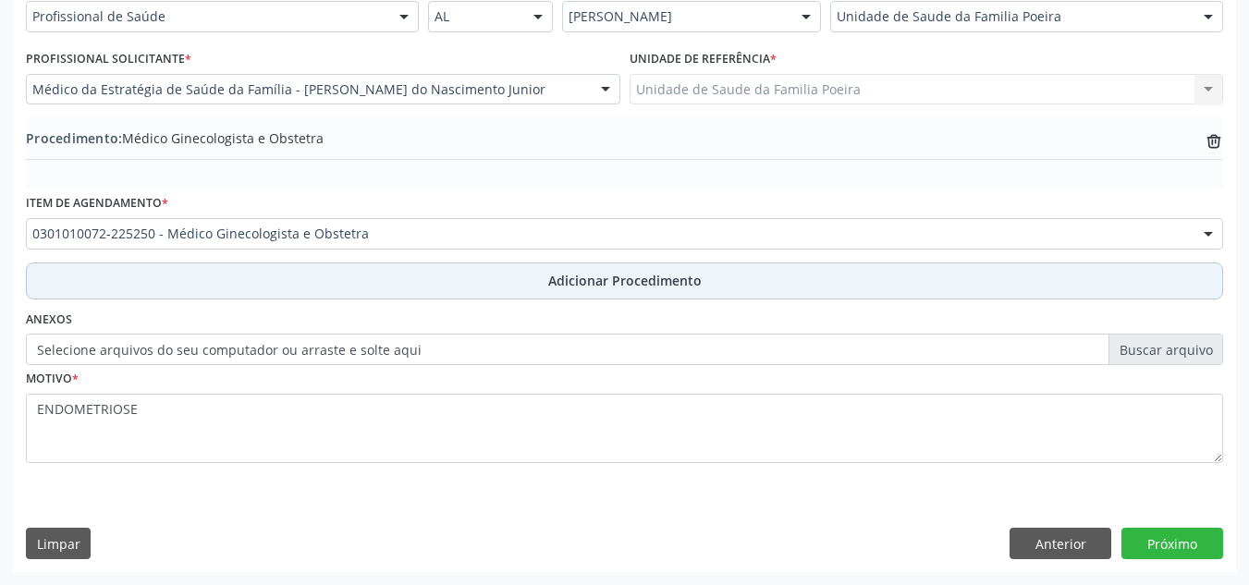
scroll to position [455, 0]
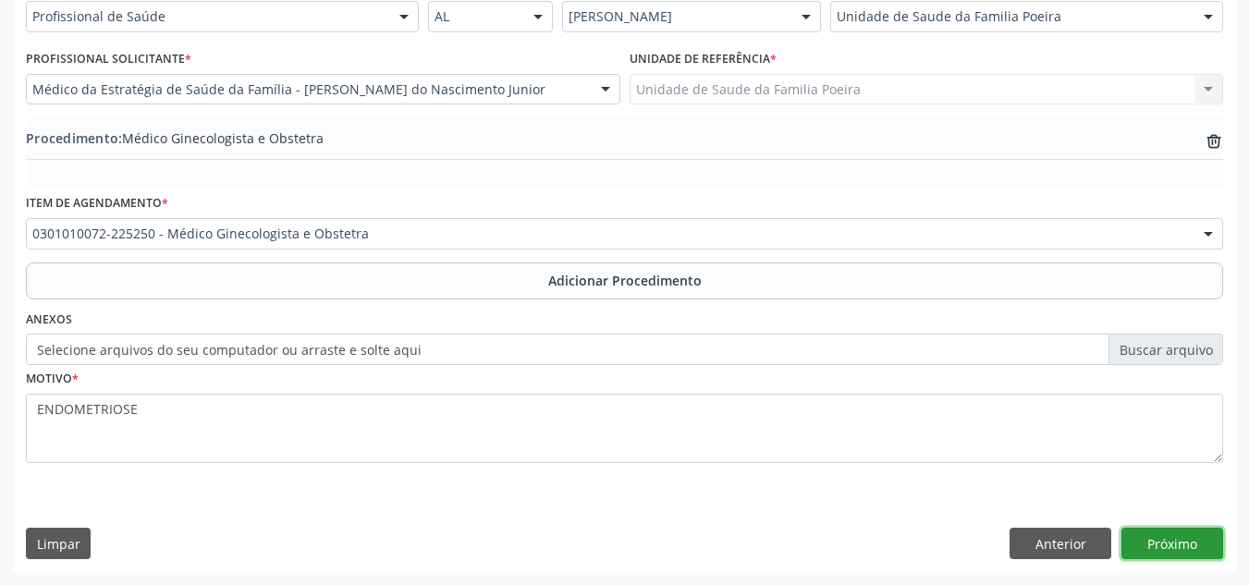
click at [1181, 549] on button "Próximo" at bounding box center [1173, 543] width 102 height 31
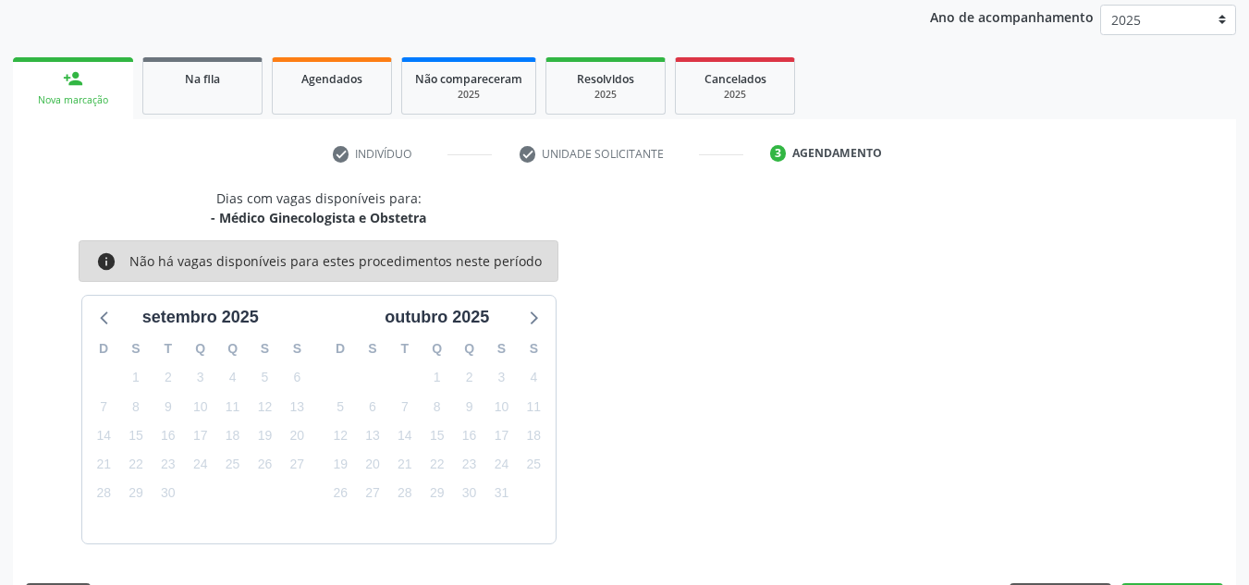
scroll to position [300, 0]
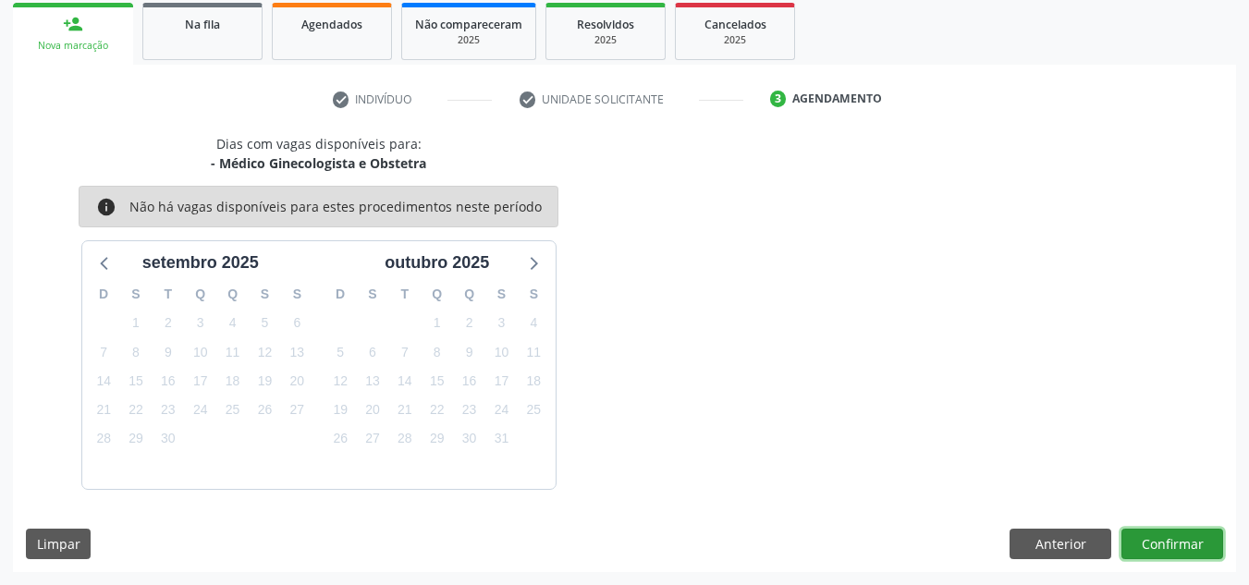
click at [1181, 549] on button "Confirmar" at bounding box center [1173, 544] width 102 height 31
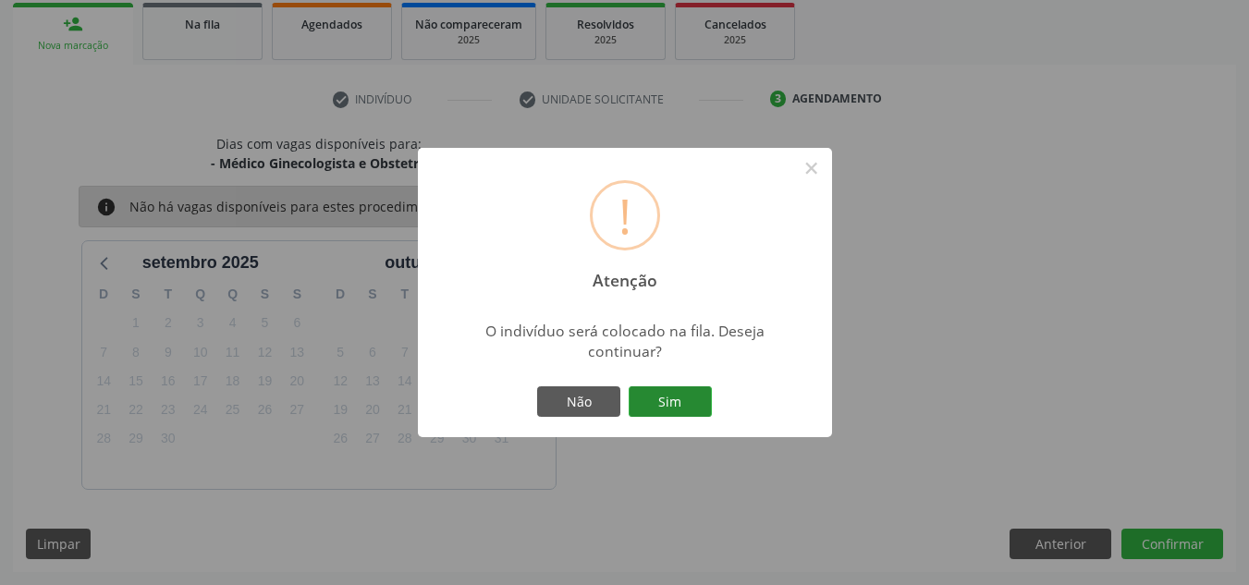
click at [666, 401] on button "Sim" at bounding box center [670, 402] width 83 height 31
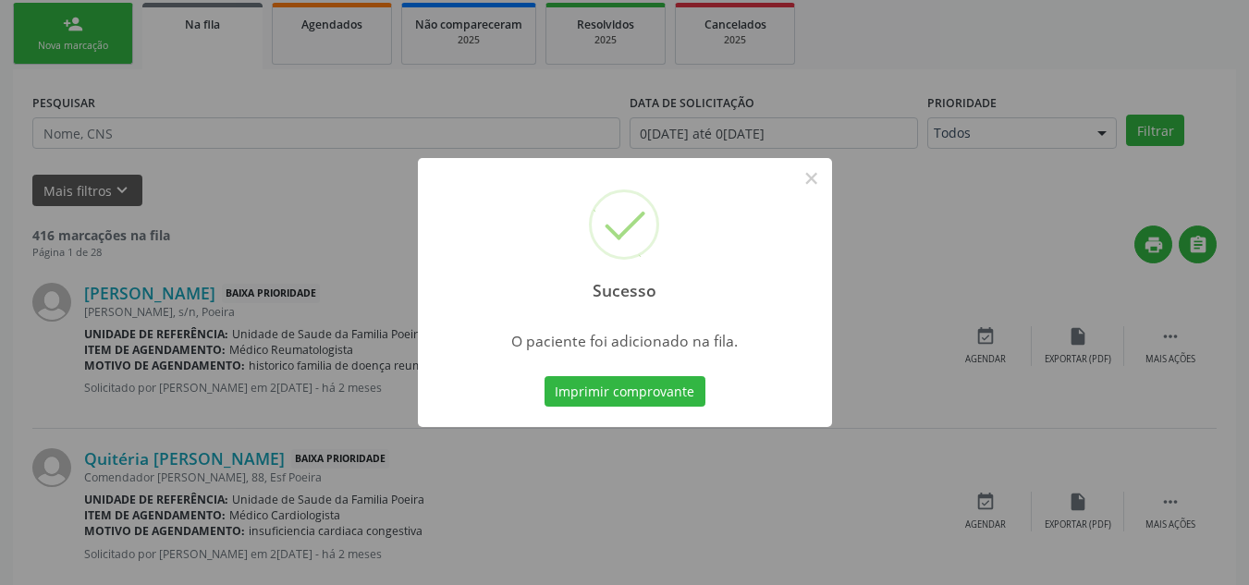
scroll to position [51, 0]
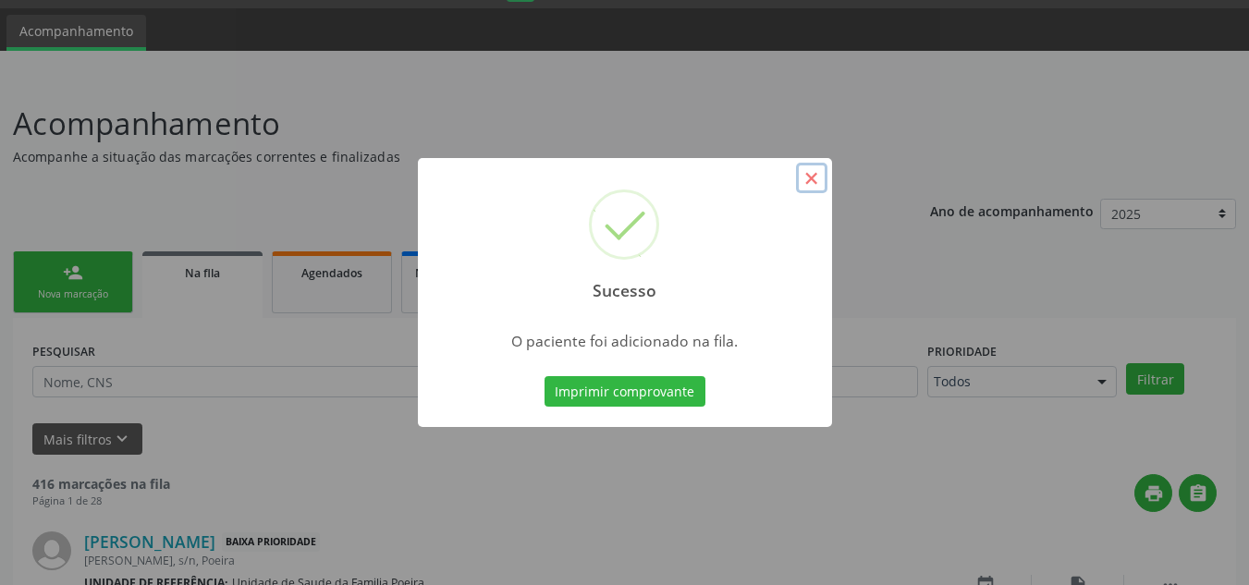
click at [802, 183] on button "×" at bounding box center [811, 178] width 31 height 31
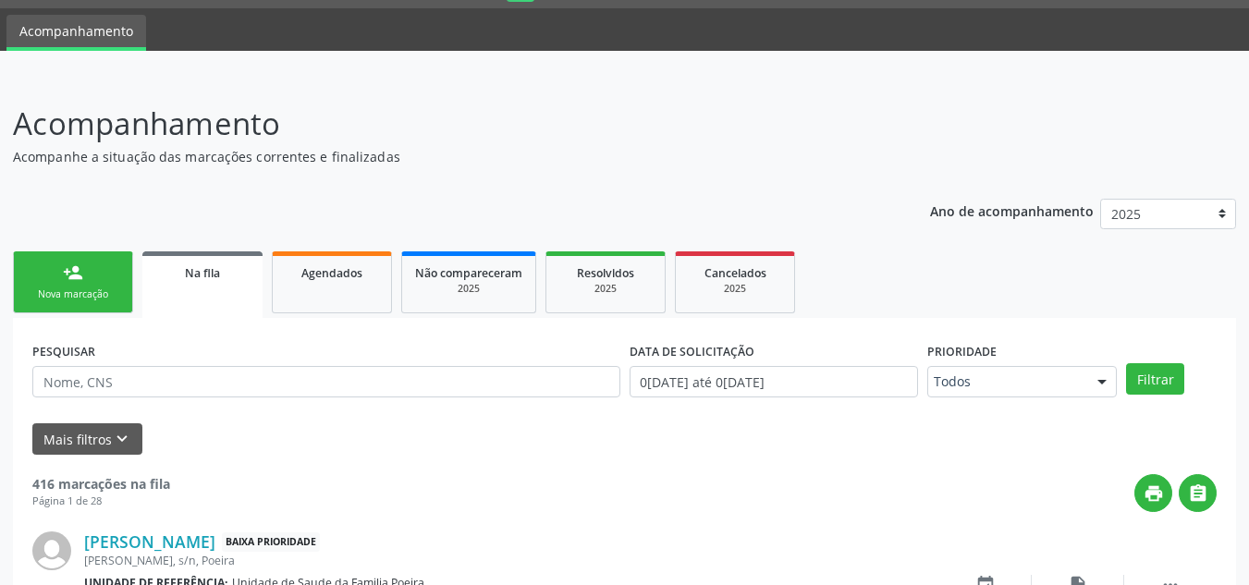
drag, startPoint x: 18, startPoint y: 276, endPoint x: 79, endPoint y: 300, distance: 64.7
click at [18, 276] on link "person_add Nova marcação" at bounding box center [73, 283] width 120 height 62
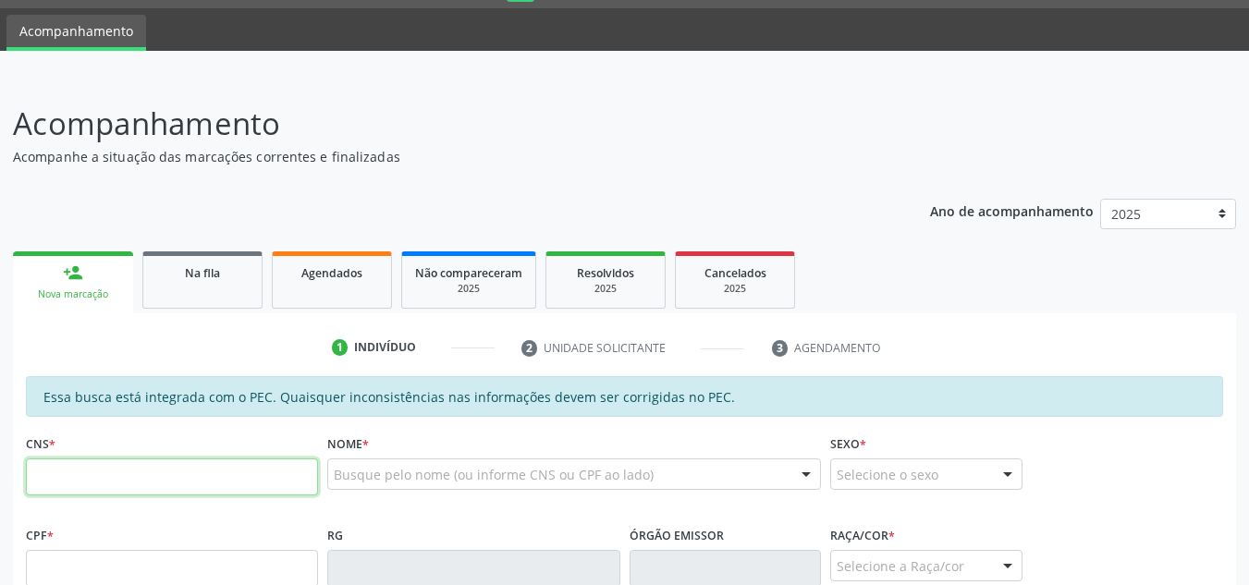
click at [150, 468] on input "text" at bounding box center [172, 477] width 292 height 37
paste input "705 4084 7095 8498"
type input "705 4084 7095 8498"
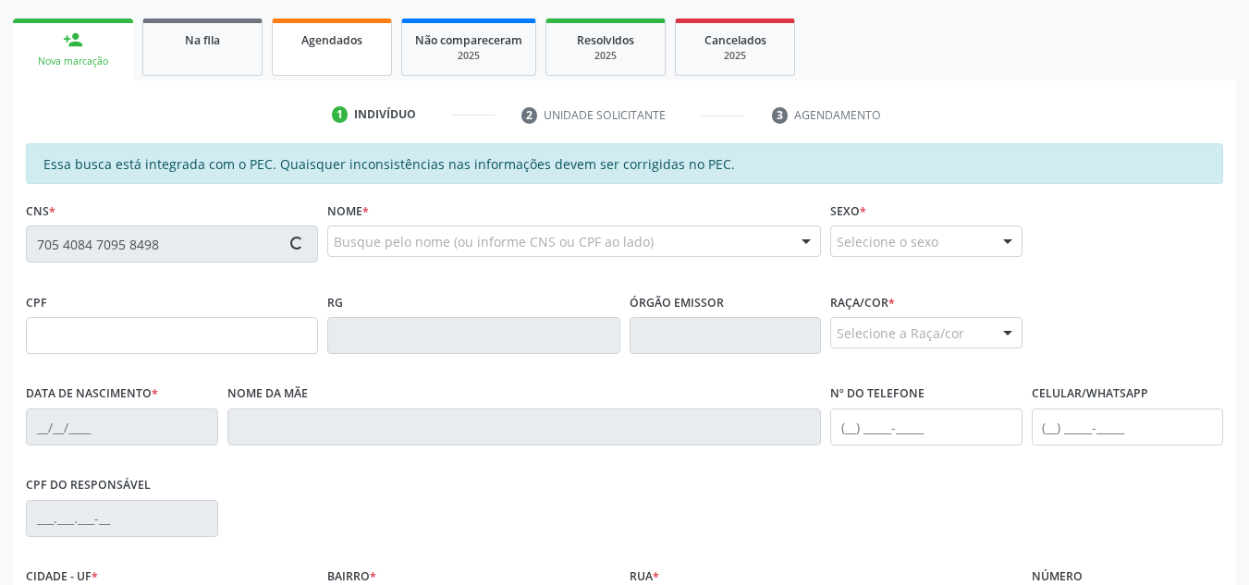
scroll to position [328, 0]
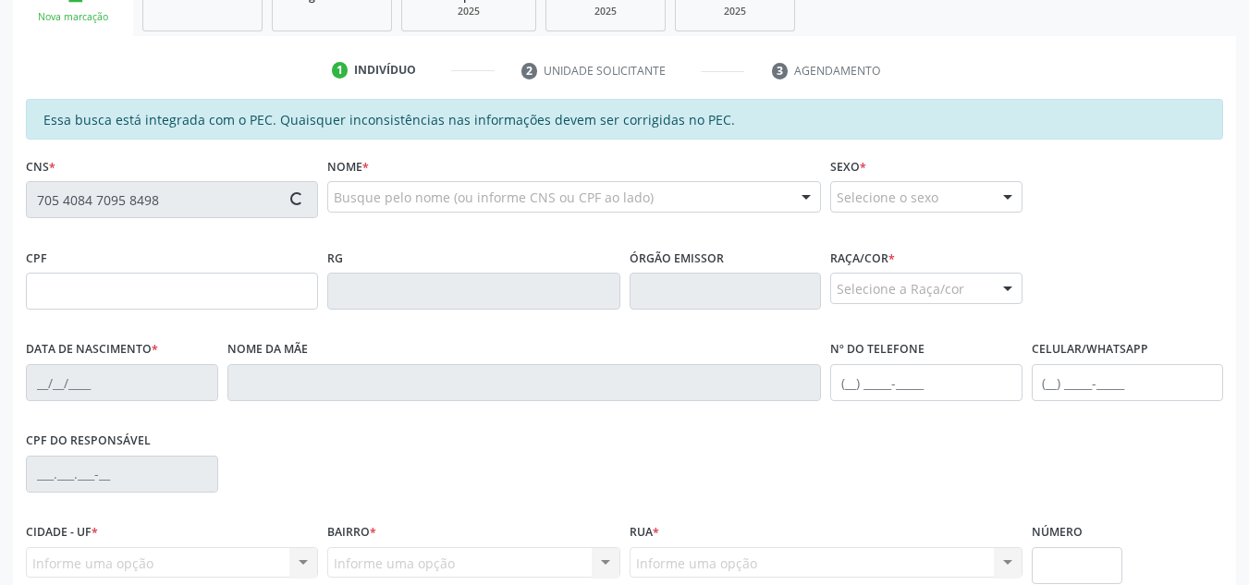
type input "081.008.684-09"
type input "06[DATE]"
type input "[PERSON_NAME] das [PERSON_NAME]"
type input "[PHONE_NUMBER]"
type input "137"
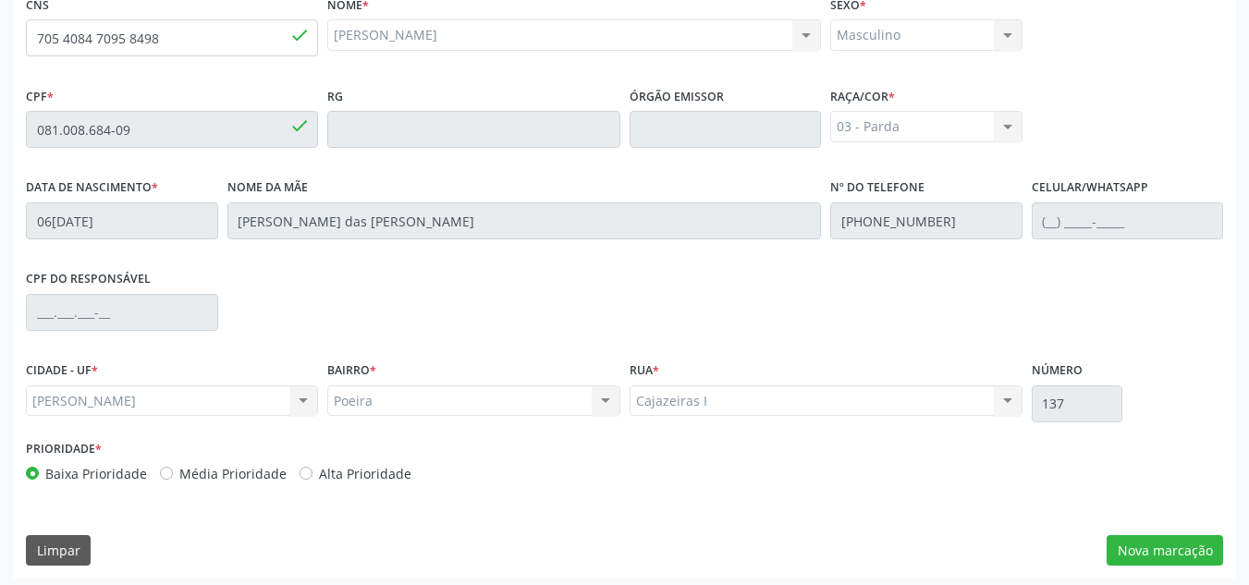
scroll to position [497, 0]
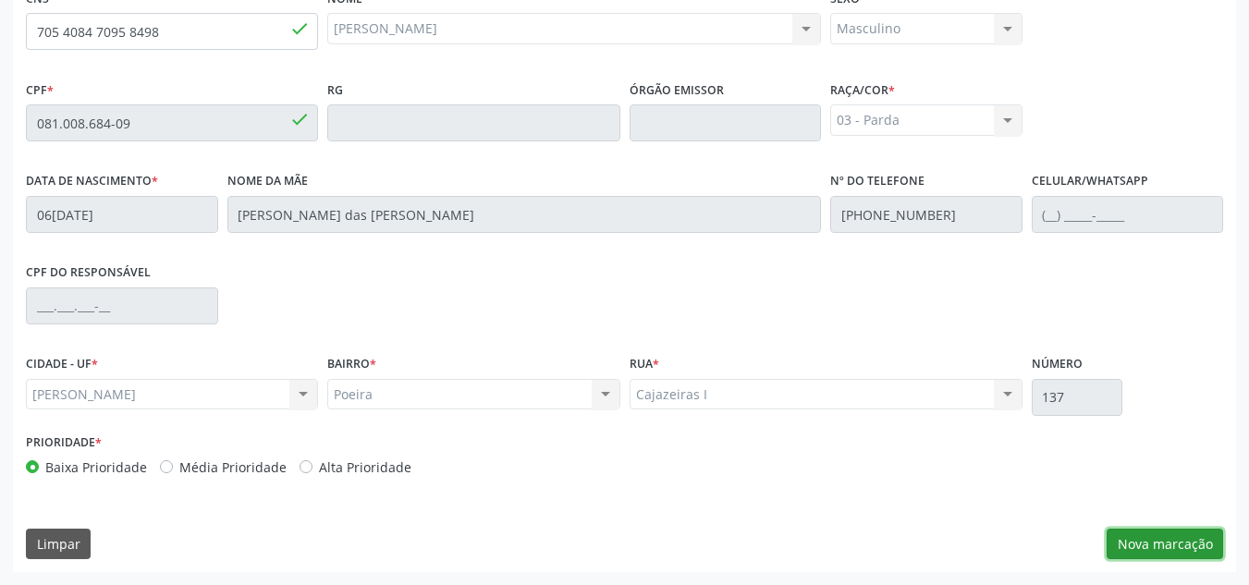
click at [1174, 546] on button "Nova marcação" at bounding box center [1165, 544] width 117 height 31
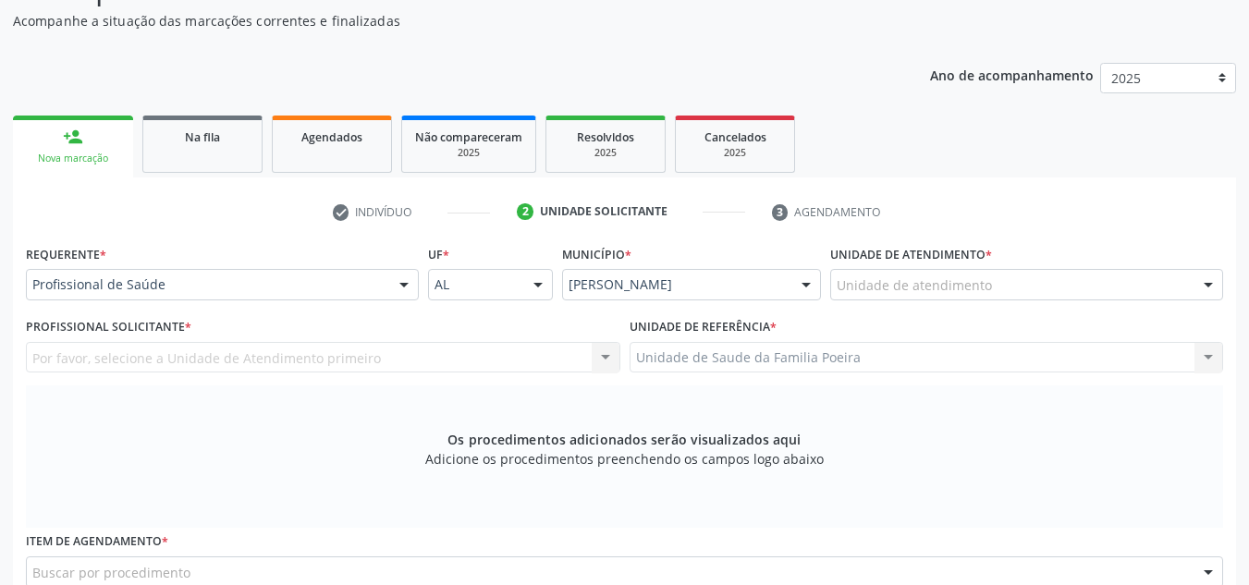
scroll to position [219, 0]
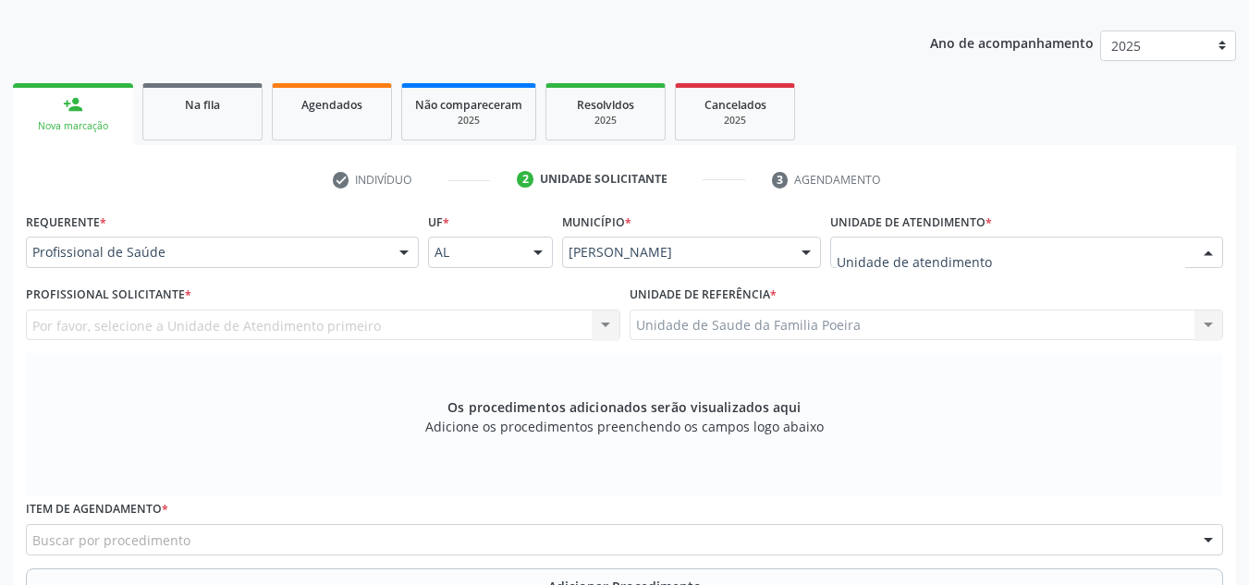
click at [1124, 240] on div at bounding box center [1026, 252] width 393 height 31
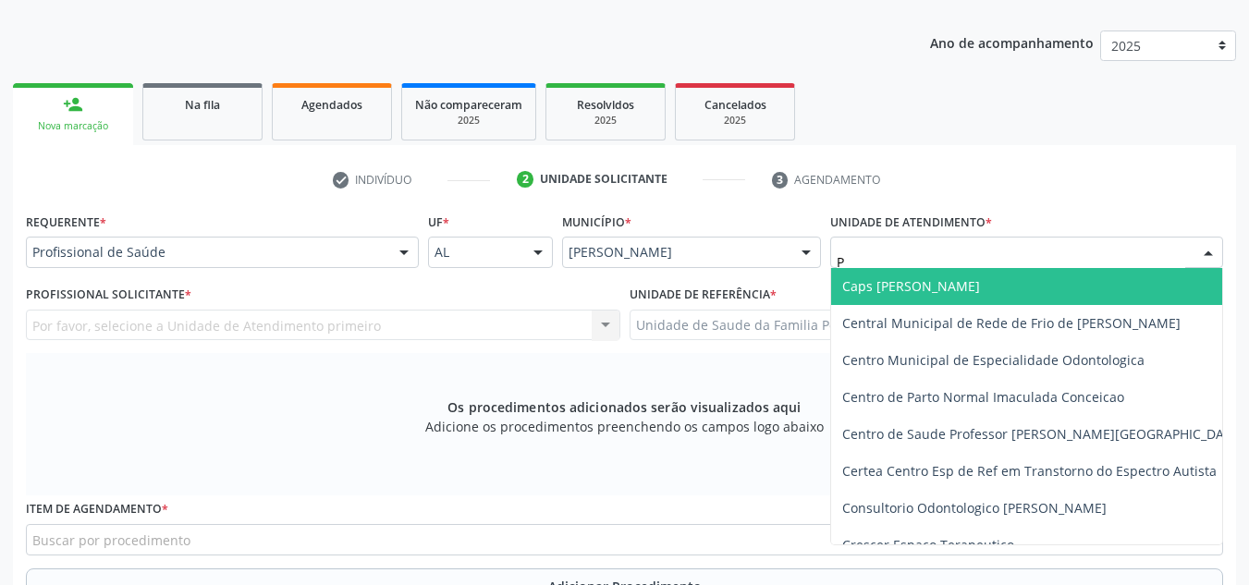
type input "PO"
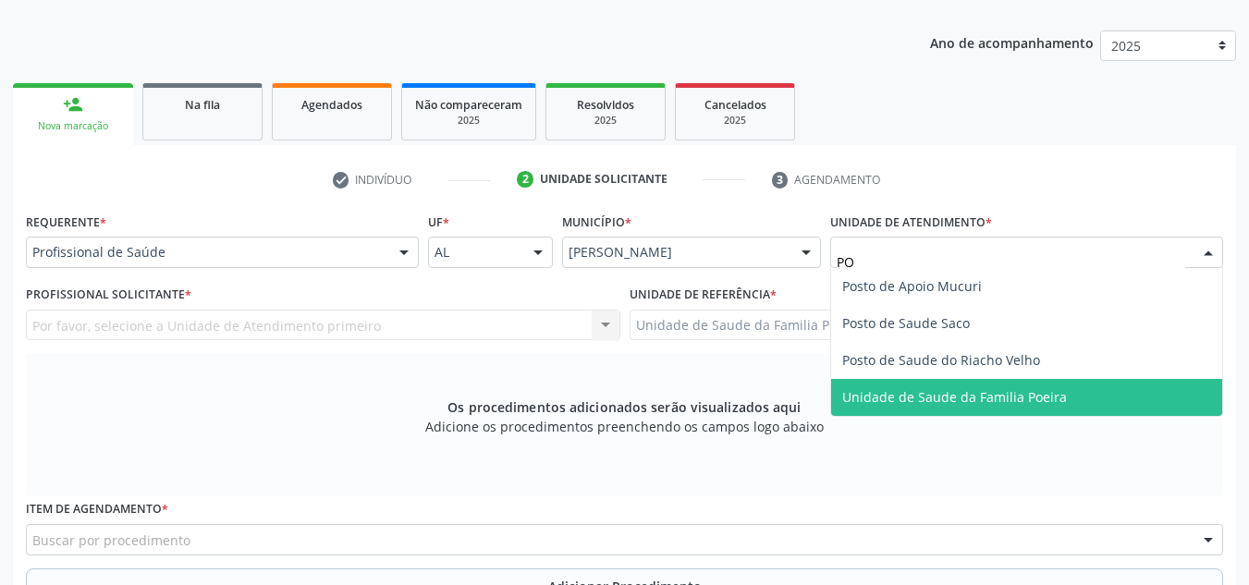
click at [1038, 399] on span "Unidade de Saude da Familia Poeira" at bounding box center [954, 397] width 225 height 18
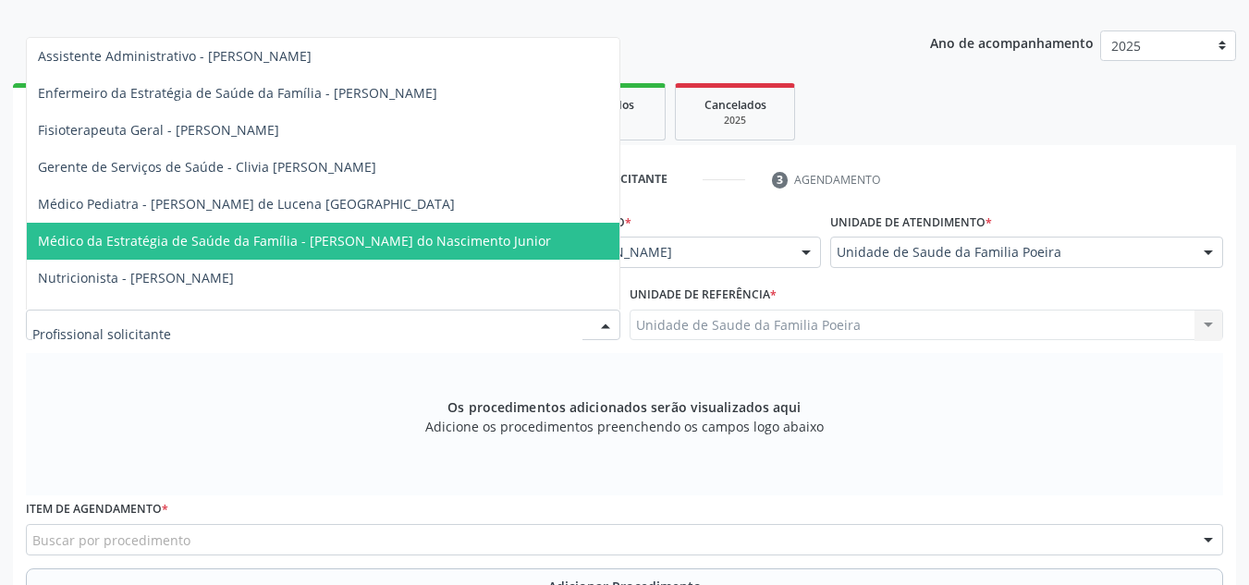
click at [235, 231] on span "Médico da Estratégia de Saúde da Família - [PERSON_NAME] do Nascimento Junior" at bounding box center [323, 241] width 593 height 37
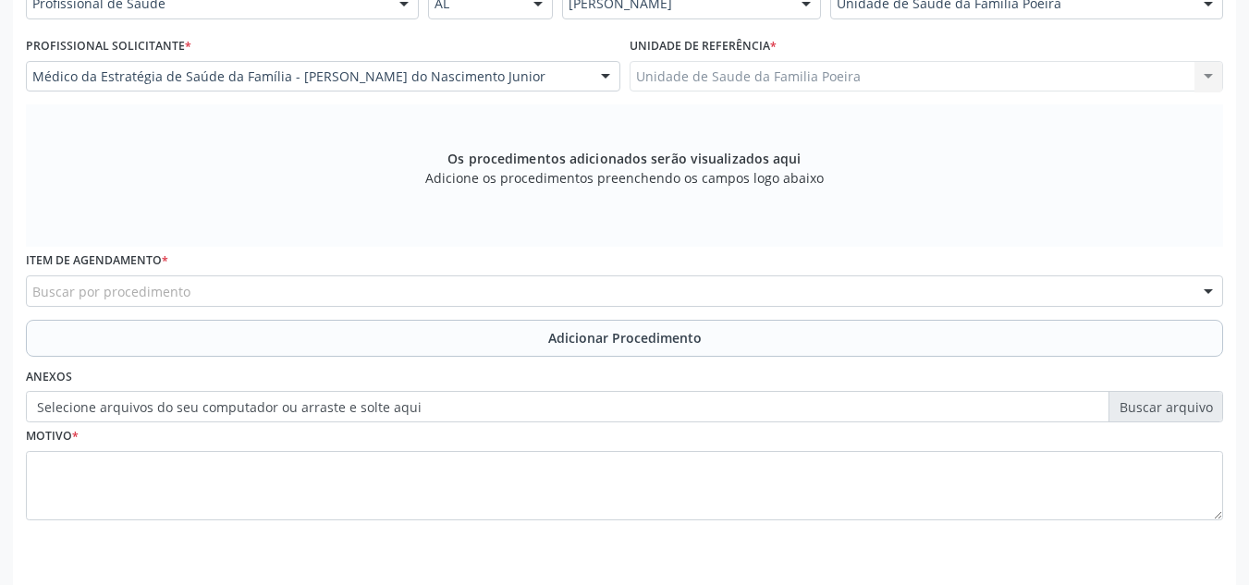
scroll to position [525, 0]
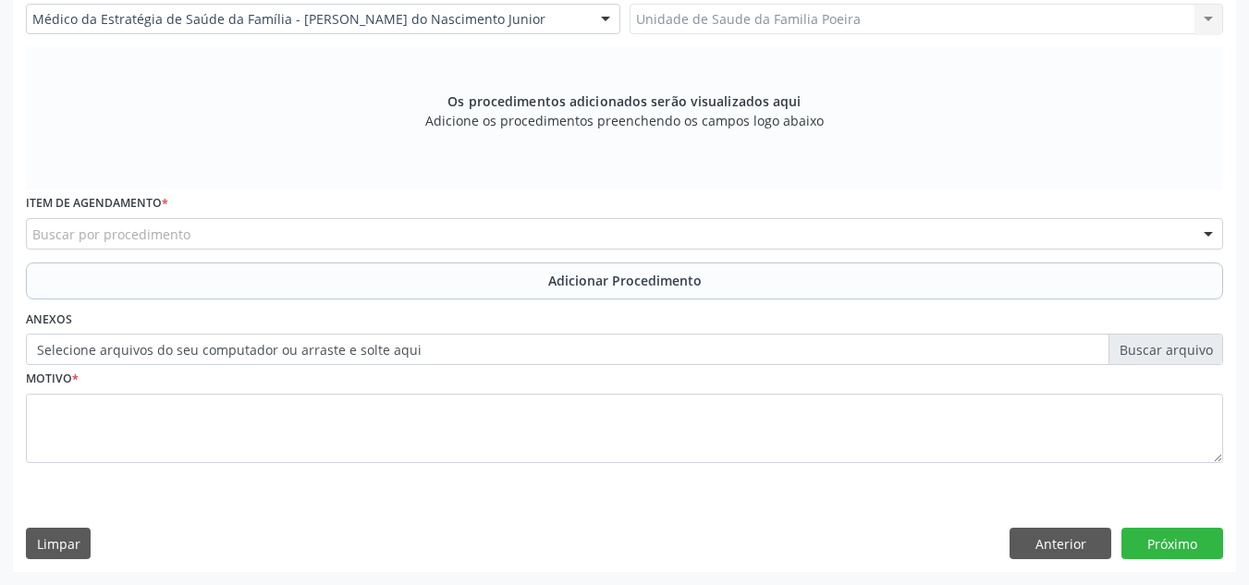
click at [230, 229] on div "Buscar por procedimento" at bounding box center [625, 233] width 1198 height 31
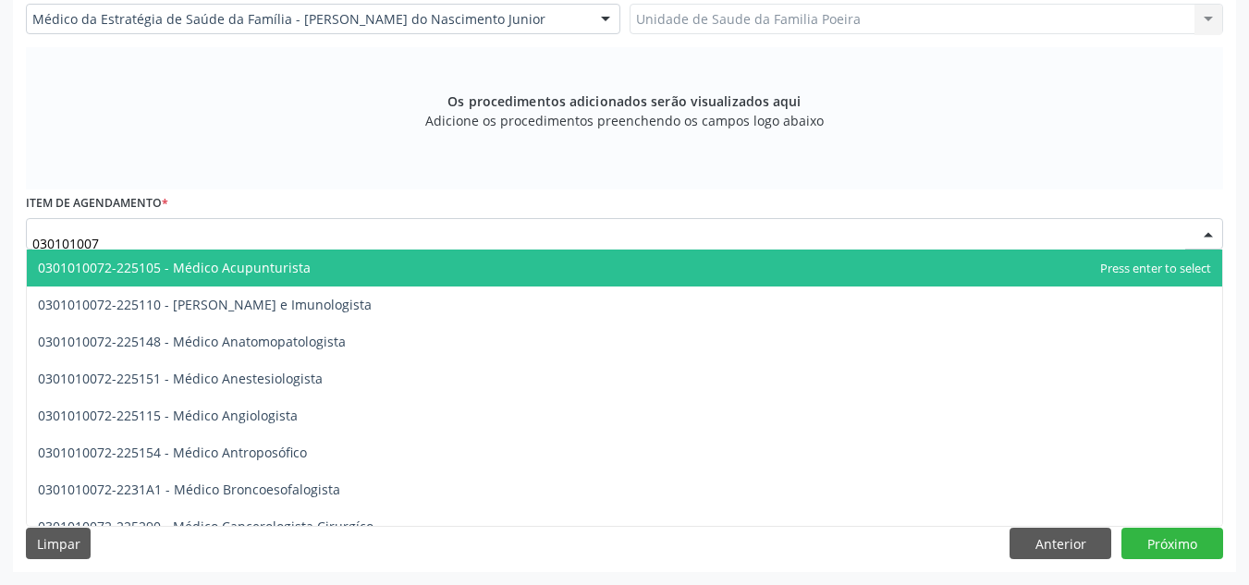
type input "0301010072"
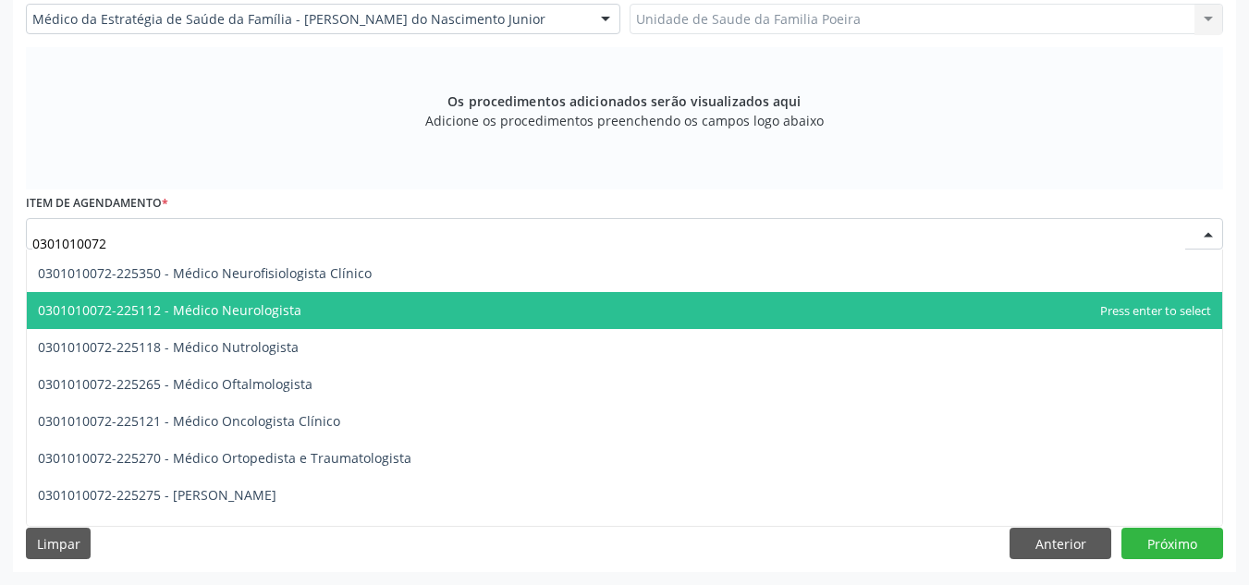
scroll to position [1480, 0]
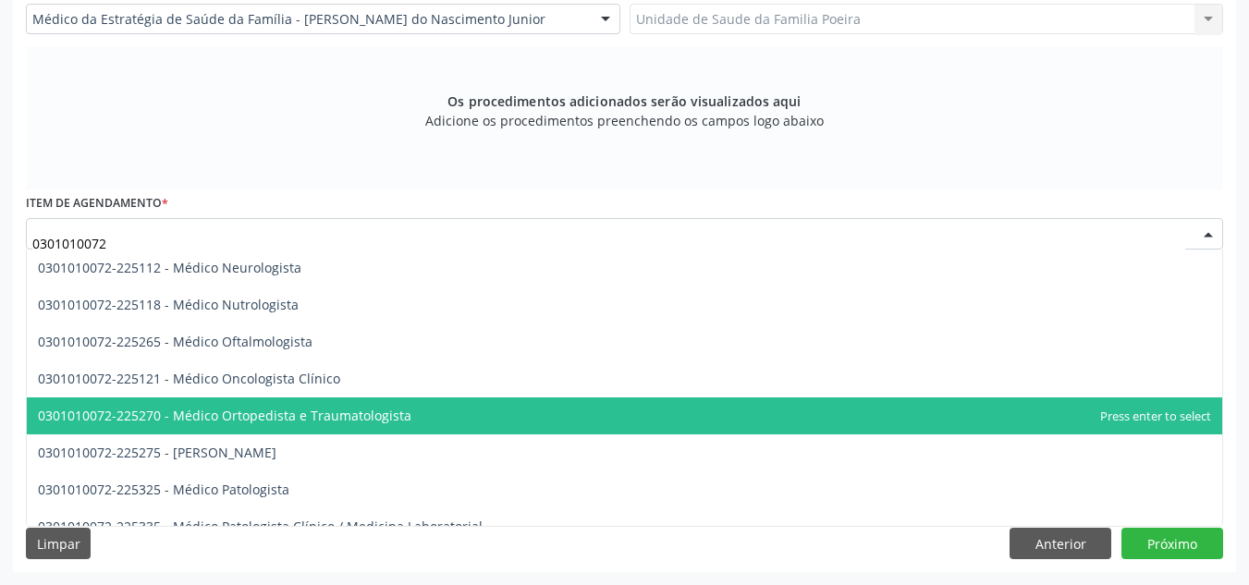
click at [241, 426] on span "0301010072-225270 - Médico Ortopedista e Traumatologista" at bounding box center [625, 416] width 1196 height 37
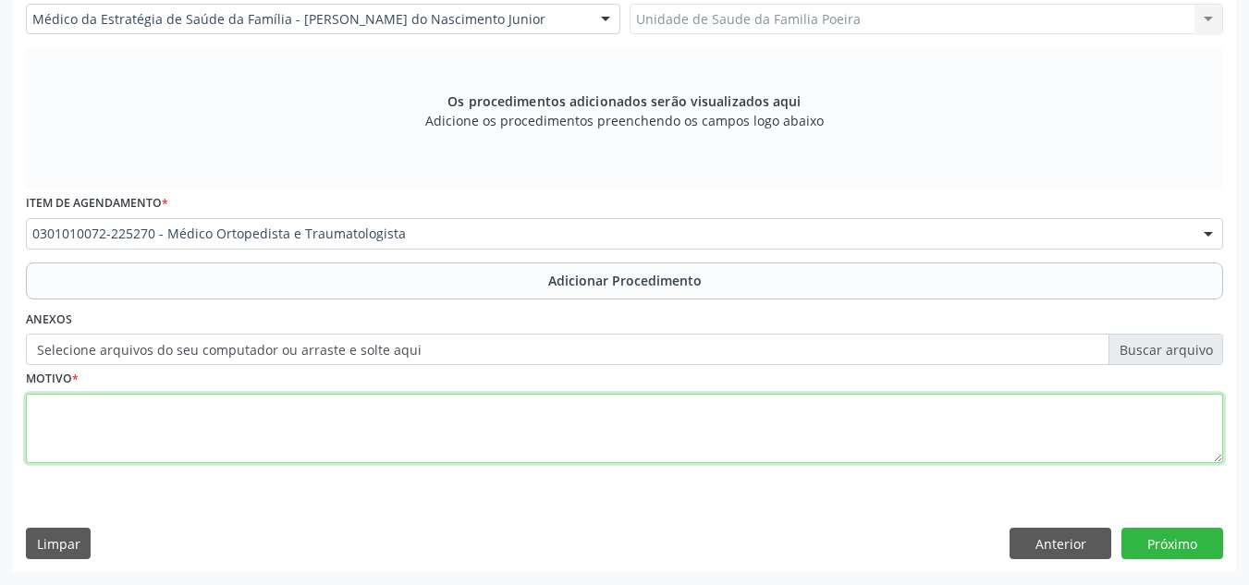
click at [244, 426] on textarea at bounding box center [625, 429] width 1198 height 70
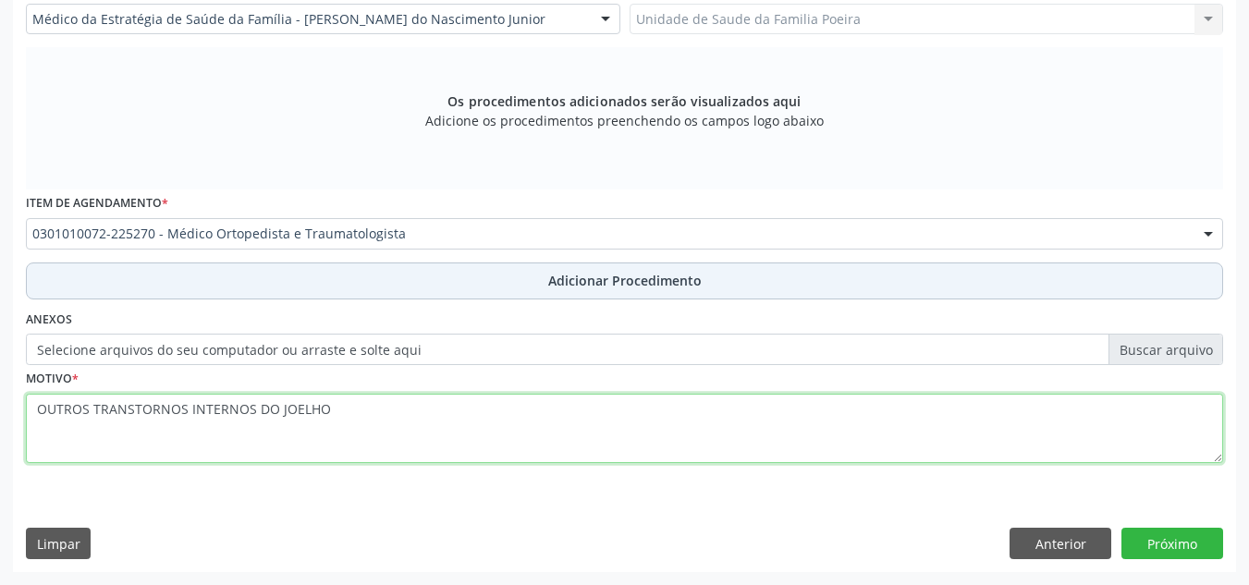
type textarea "OUTROS TRANSTORNOS INTERNOS DO JOELHO"
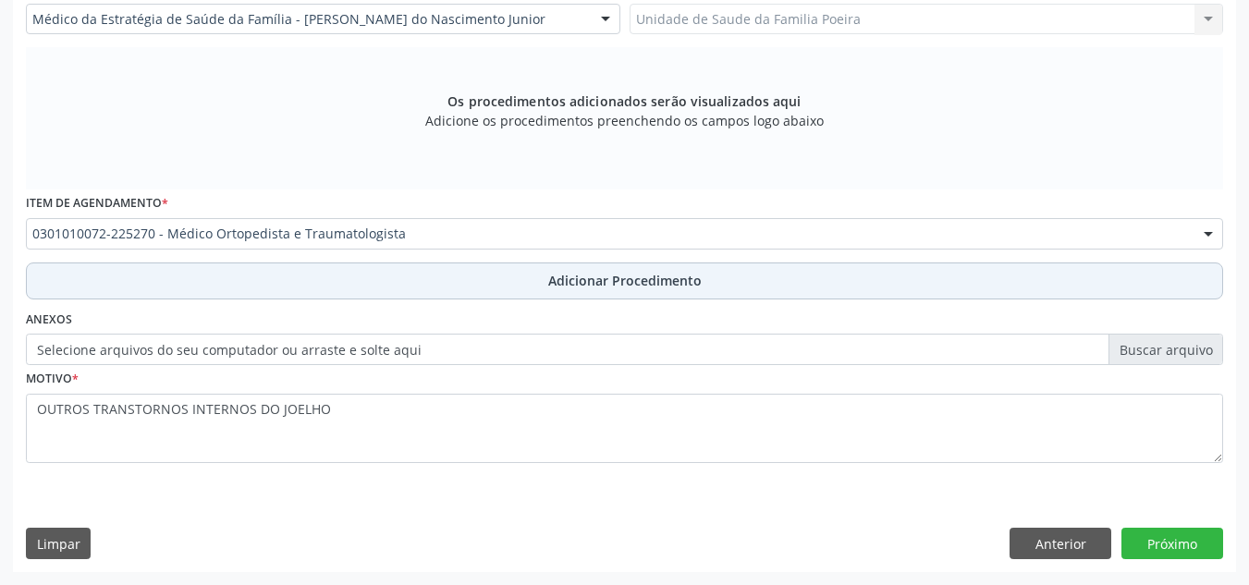
click at [424, 283] on button "Adicionar Procedimento" at bounding box center [625, 281] width 1198 height 37
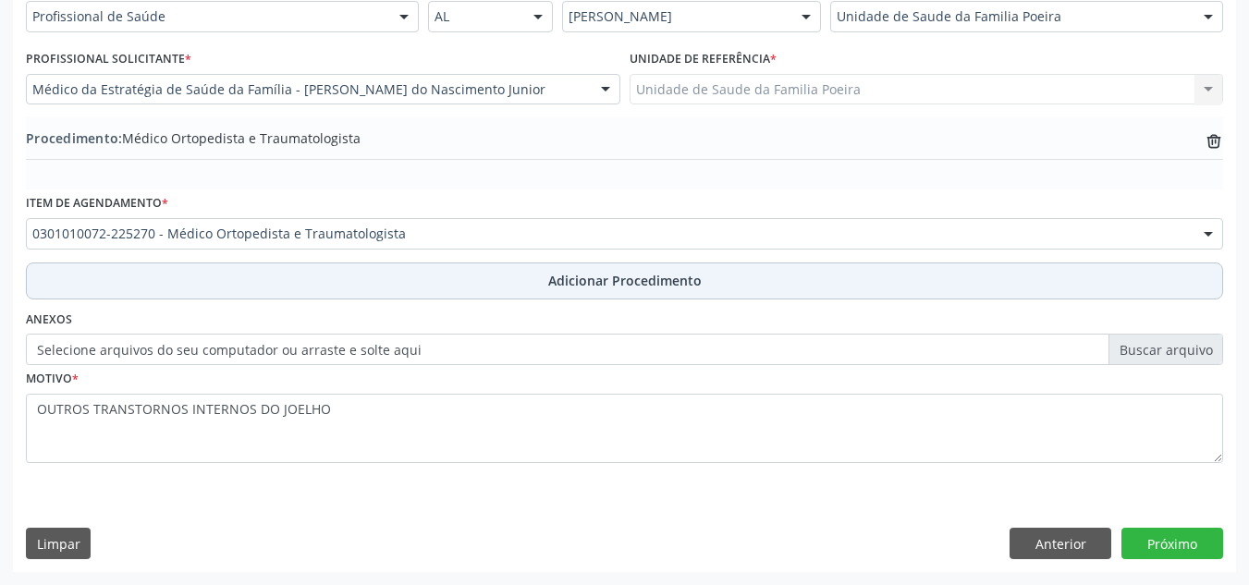
scroll to position [455, 0]
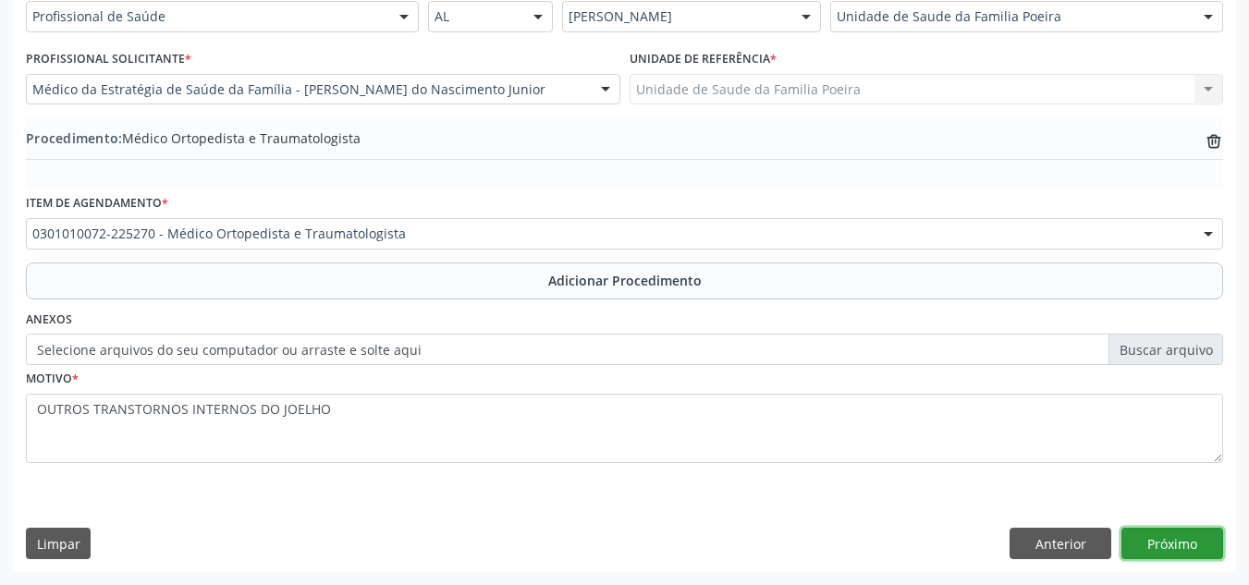
click at [1176, 540] on button "Próximo" at bounding box center [1173, 543] width 102 height 31
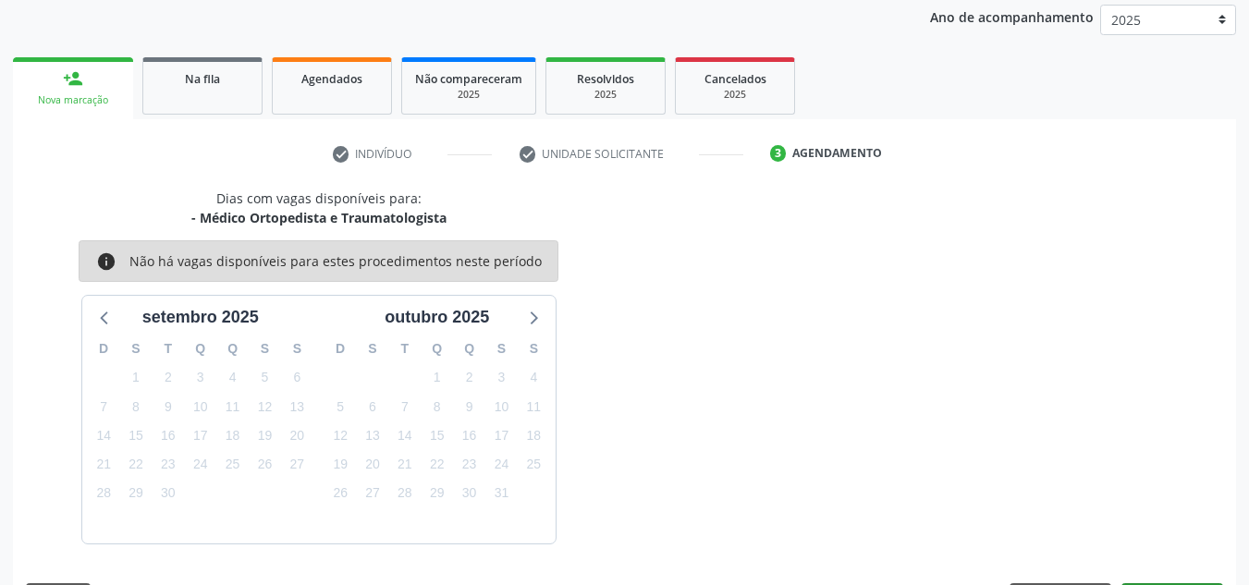
scroll to position [300, 0]
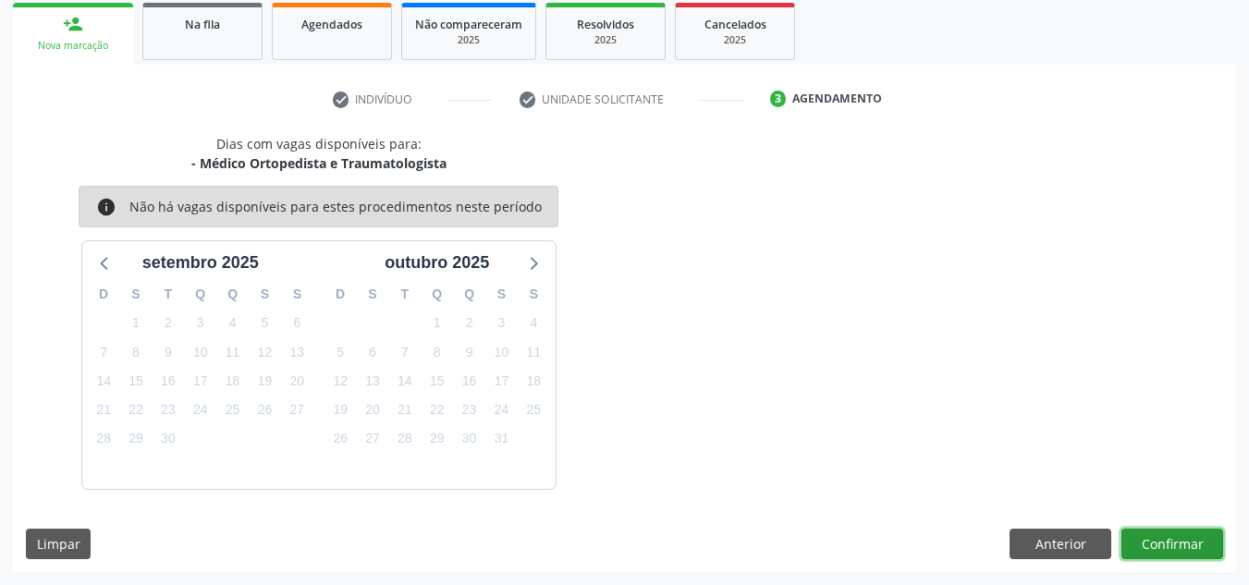
click at [1171, 555] on button "Confirmar" at bounding box center [1173, 544] width 102 height 31
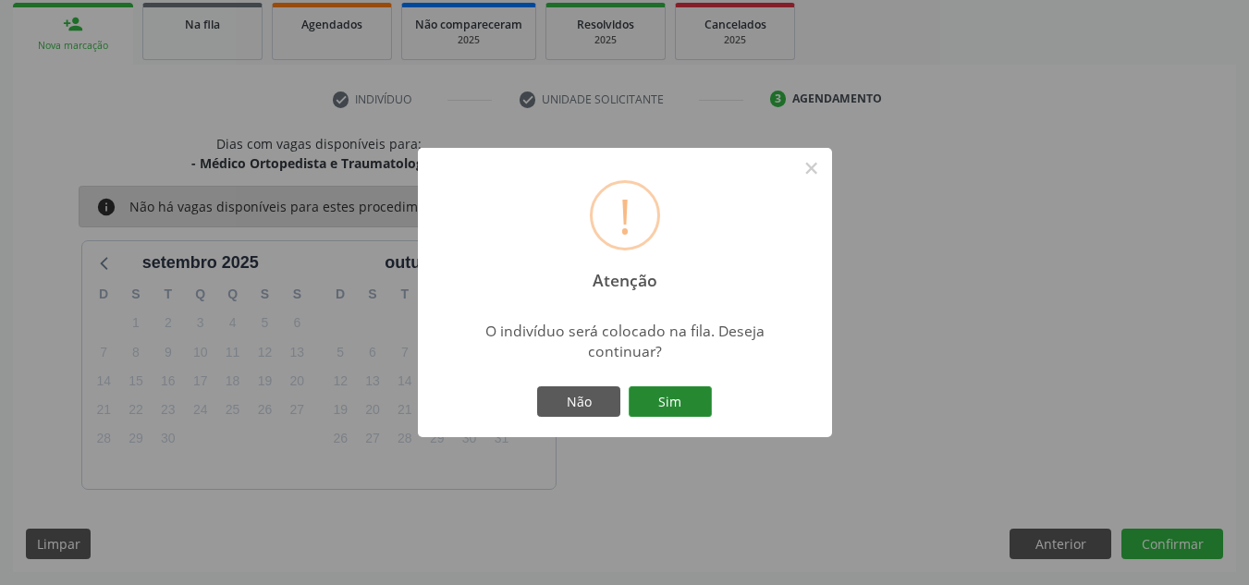
click at [693, 411] on button "Sim" at bounding box center [670, 402] width 83 height 31
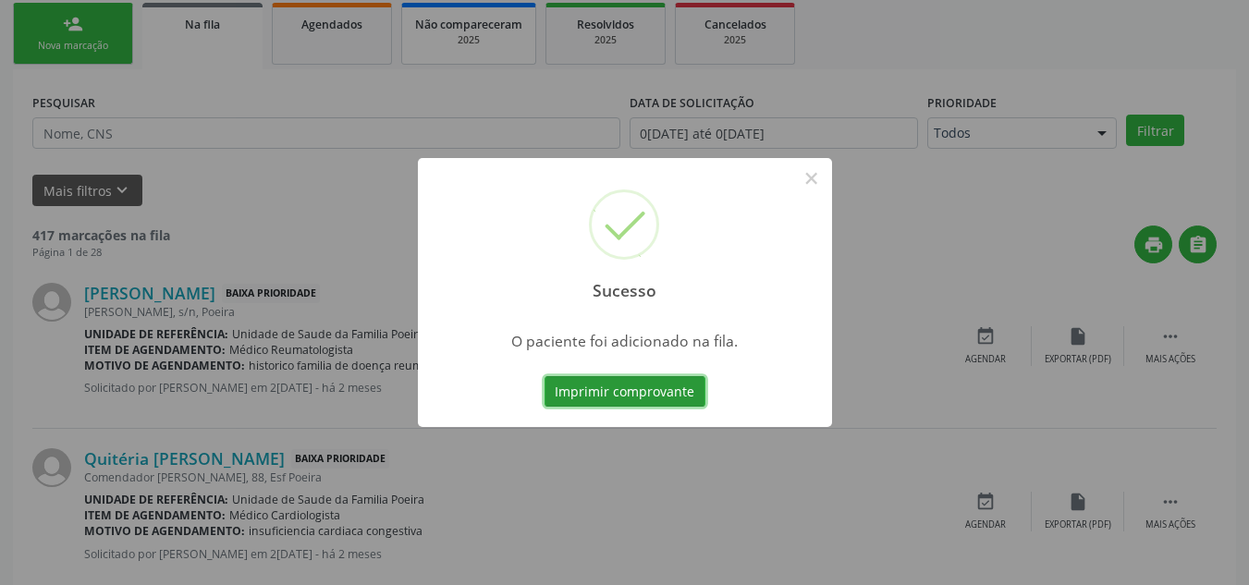
scroll to position [51, 0]
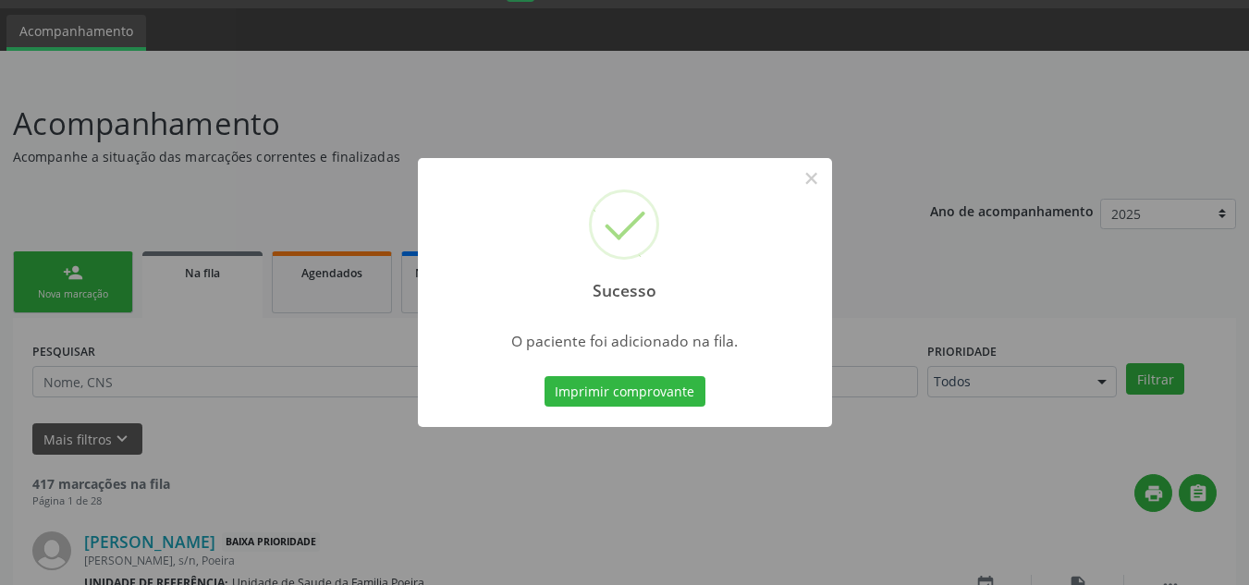
click at [829, 180] on div "Sucesso ×" at bounding box center [625, 237] width 414 height 159
click at [818, 174] on button "×" at bounding box center [811, 178] width 31 height 31
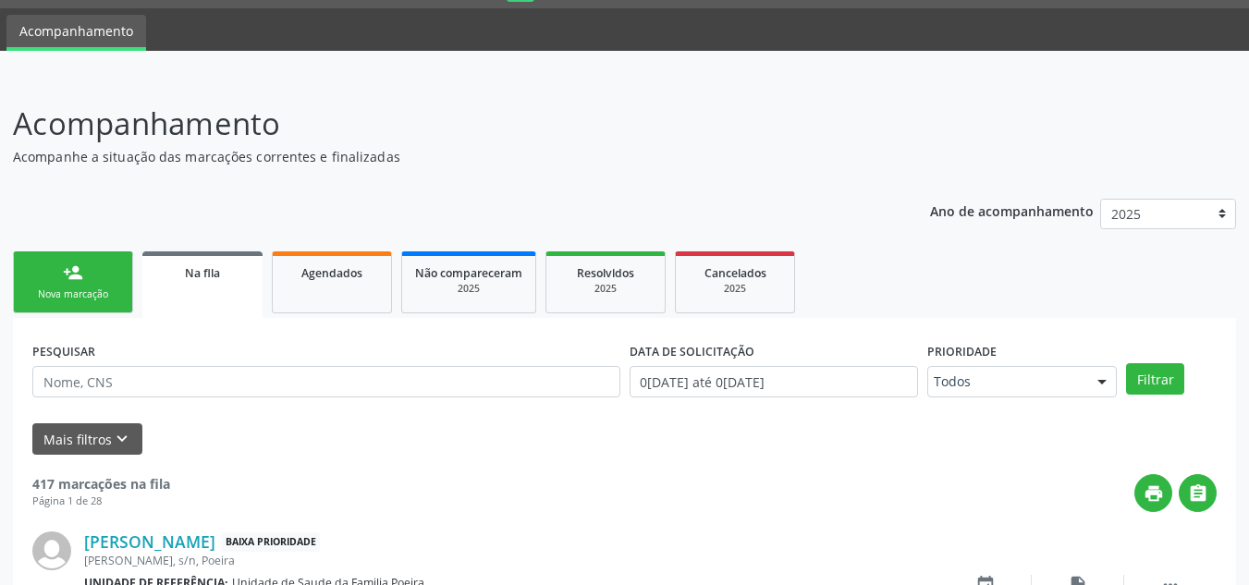
click at [80, 273] on div "person_add" at bounding box center [73, 273] width 20 height 20
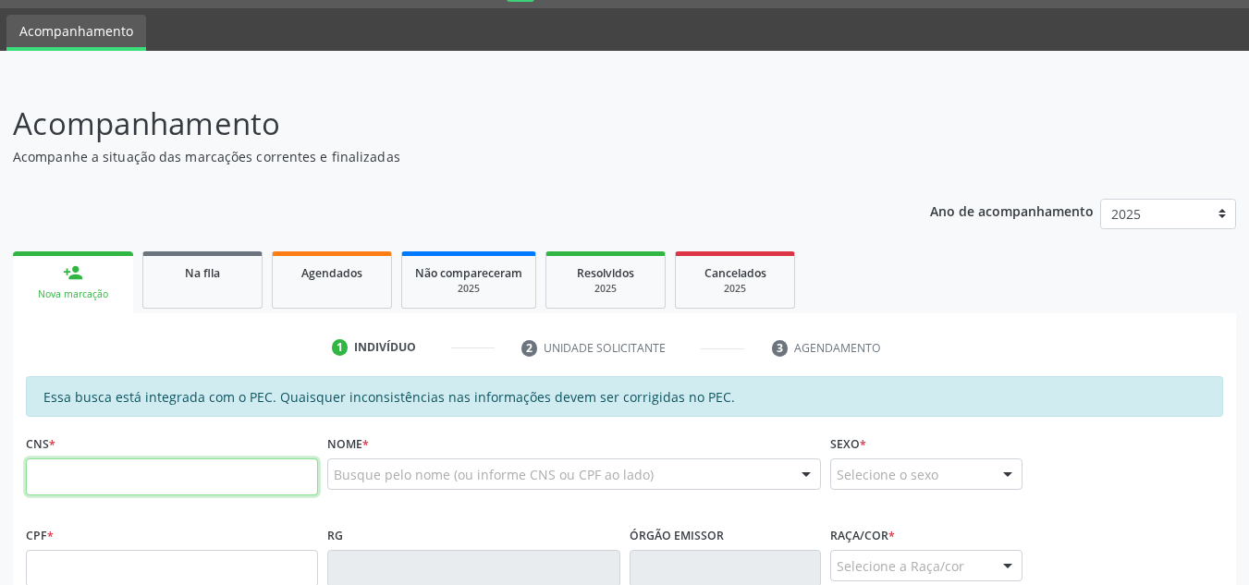
click at [167, 486] on input "text" at bounding box center [172, 477] width 292 height 37
type input "705 6014 6118 8717"
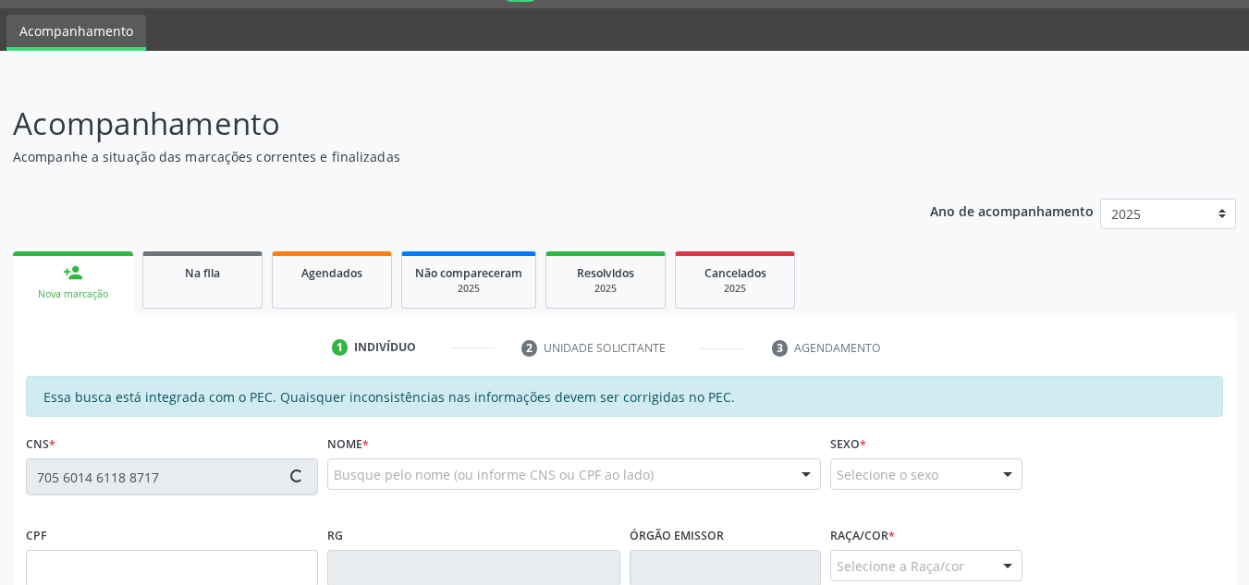
type input "128.721.414-21"
type input "23[DATE]"
type input "[PERSON_NAME] Virtuoso"
type input "[PHONE_NUMBER]"
type input "S/N"
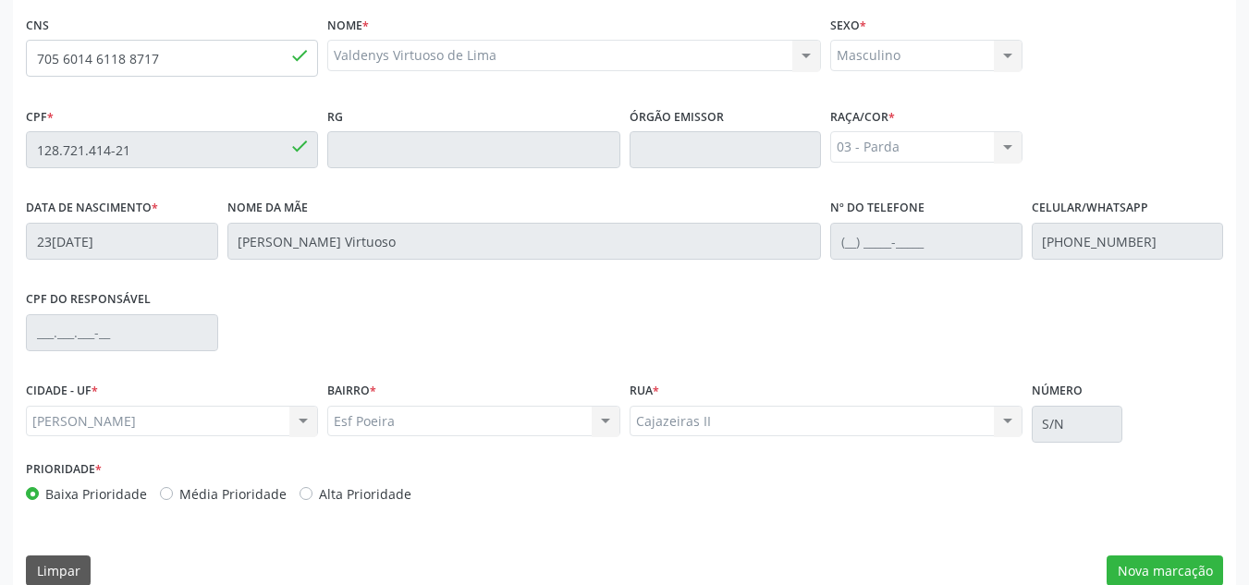
scroll to position [497, 0]
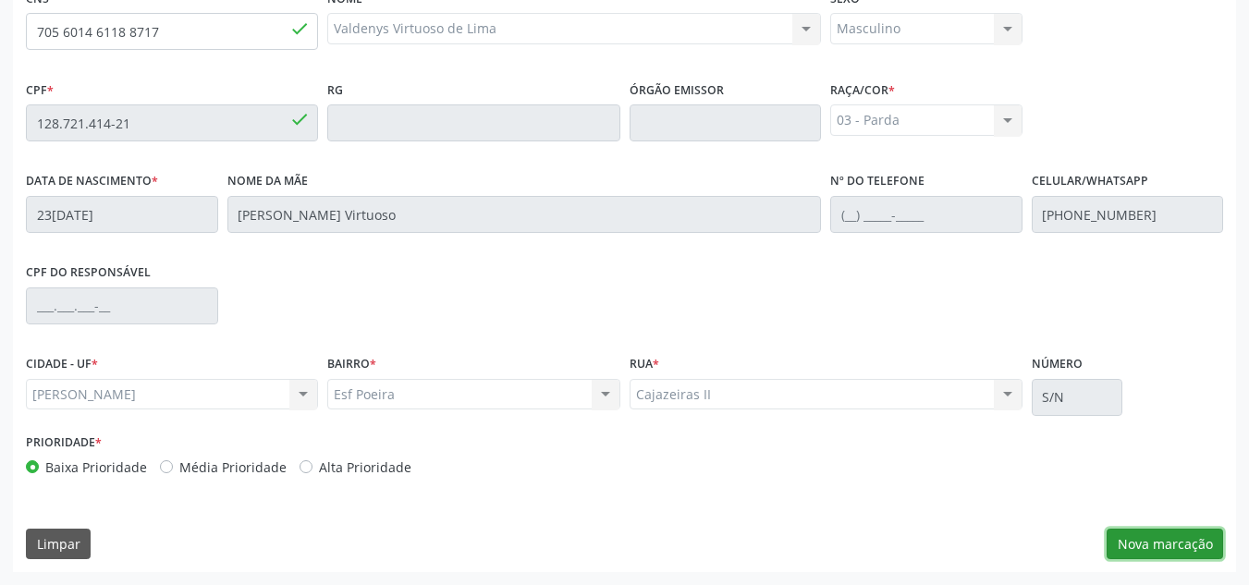
click at [1161, 539] on button "Nova marcação" at bounding box center [1165, 544] width 117 height 31
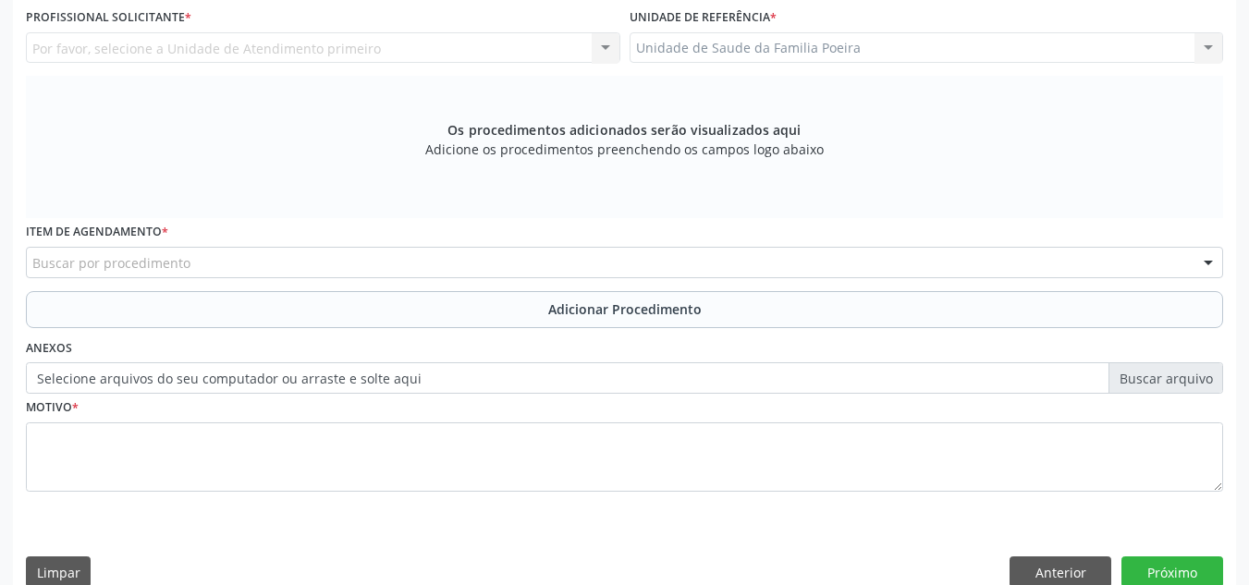
scroll to position [404, 0]
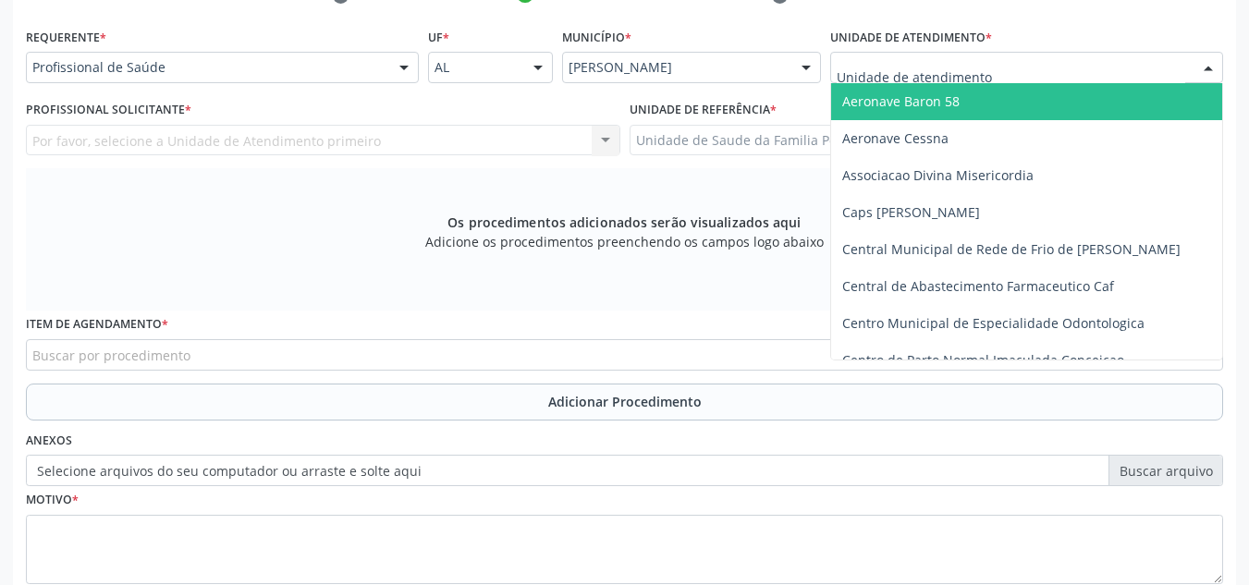
click at [1196, 64] on div at bounding box center [1209, 68] width 28 height 31
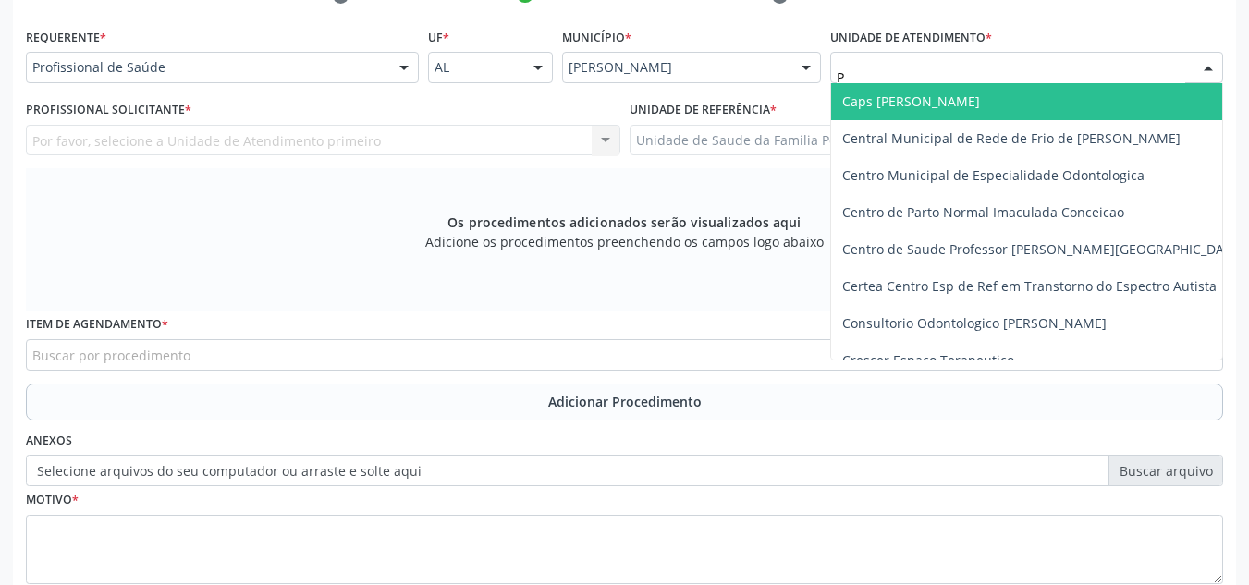
type input "PO"
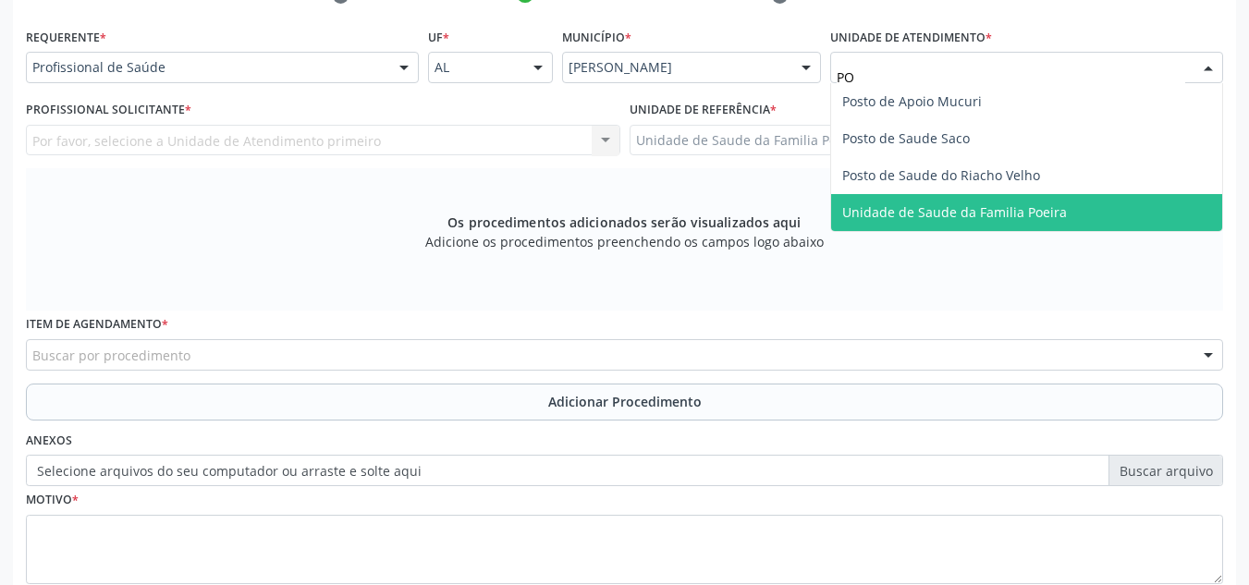
click at [984, 216] on span "Unidade de Saude da Familia Poeira" at bounding box center [954, 212] width 225 height 18
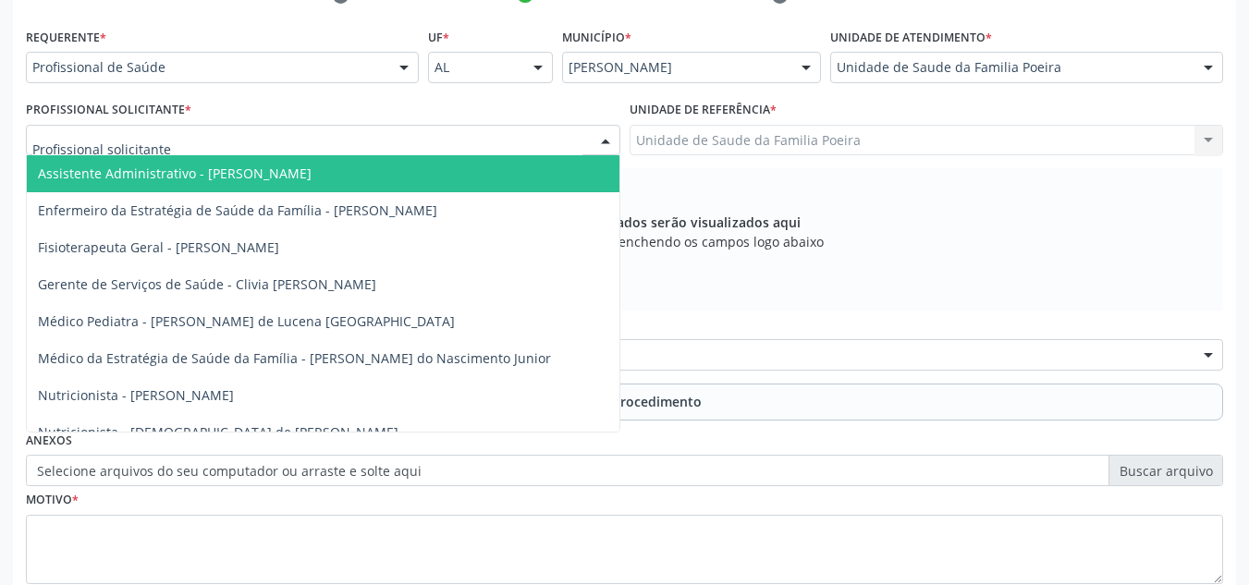
click at [229, 141] on div at bounding box center [323, 140] width 595 height 31
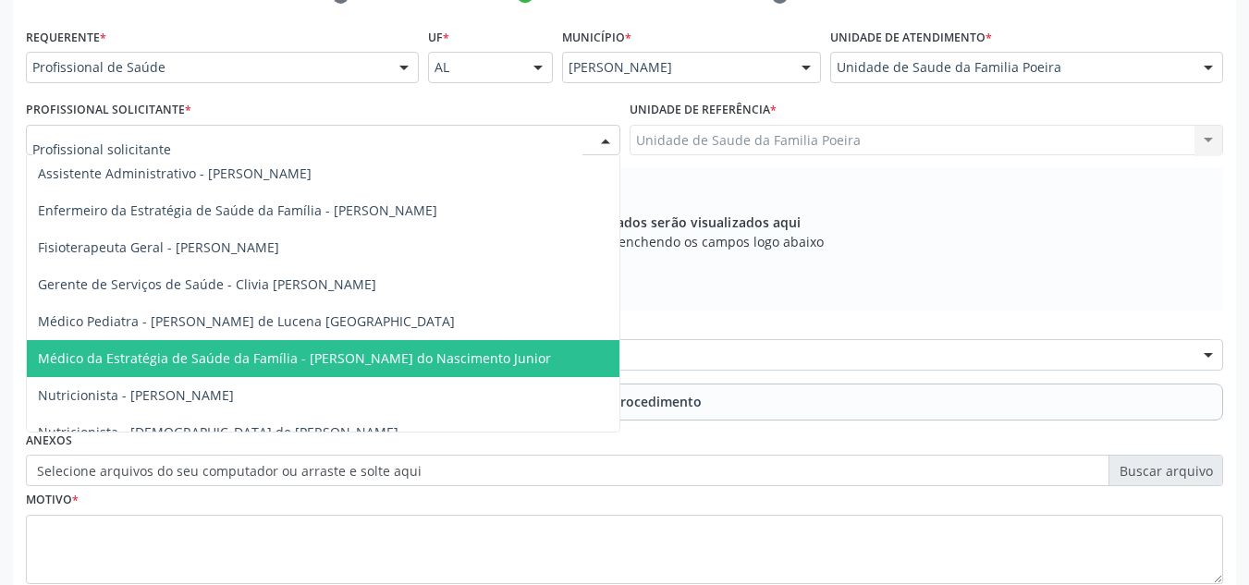
click at [251, 359] on span "Médico da Estratégia de Saúde da Família - [PERSON_NAME] do Nascimento Junior" at bounding box center [294, 359] width 513 height 18
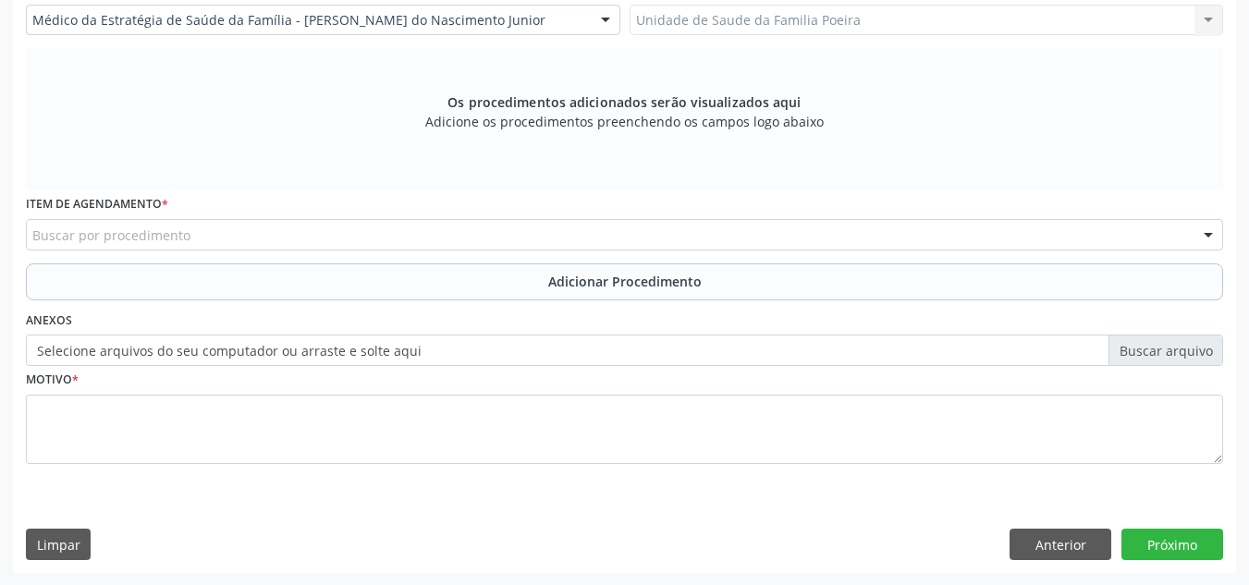
scroll to position [525, 0]
click at [231, 231] on div "Buscar por procedimento" at bounding box center [625, 233] width 1198 height 31
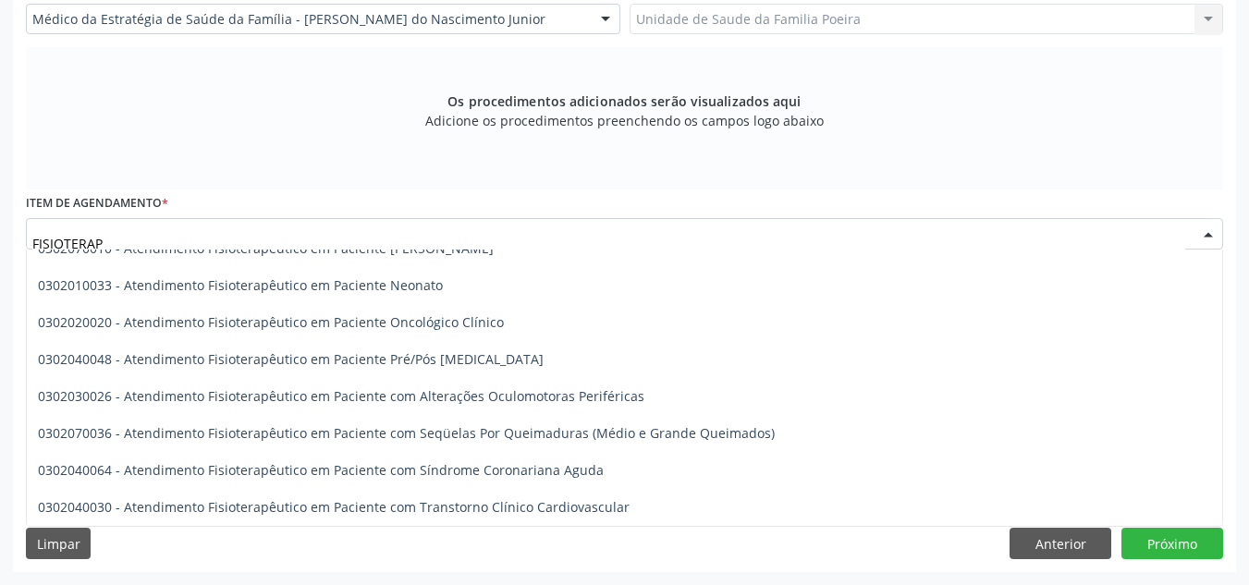
scroll to position [0, 0]
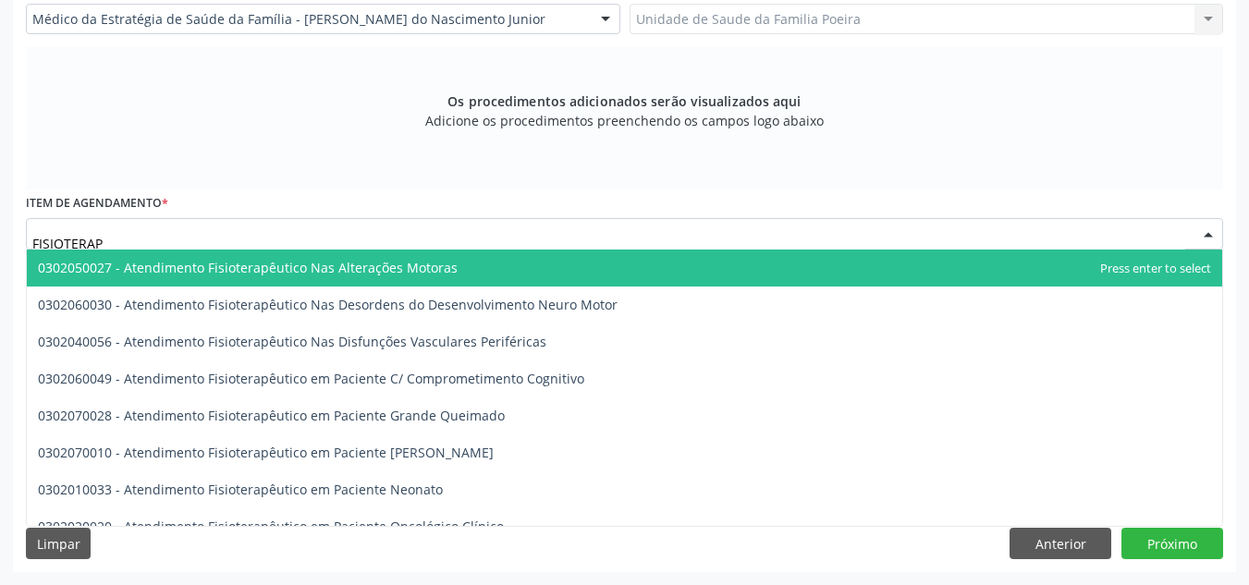
click at [508, 262] on span "0302050027 - Atendimento Fisioterapêutico Nas Alterações Motoras" at bounding box center [625, 268] width 1196 height 37
type input "FISIOTERAP"
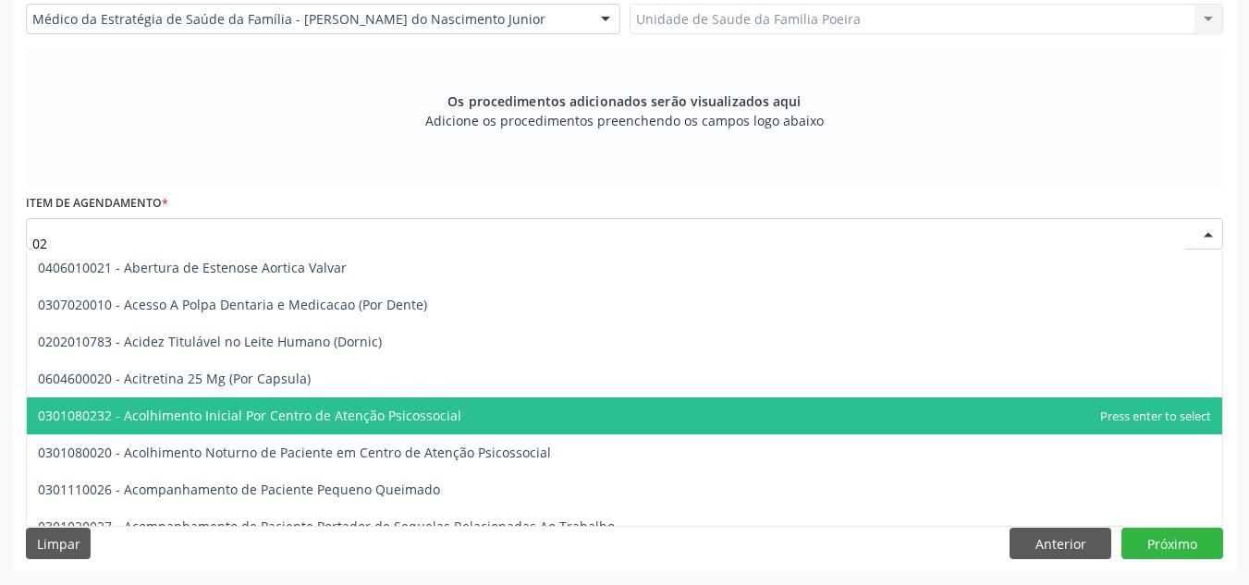
type input "0"
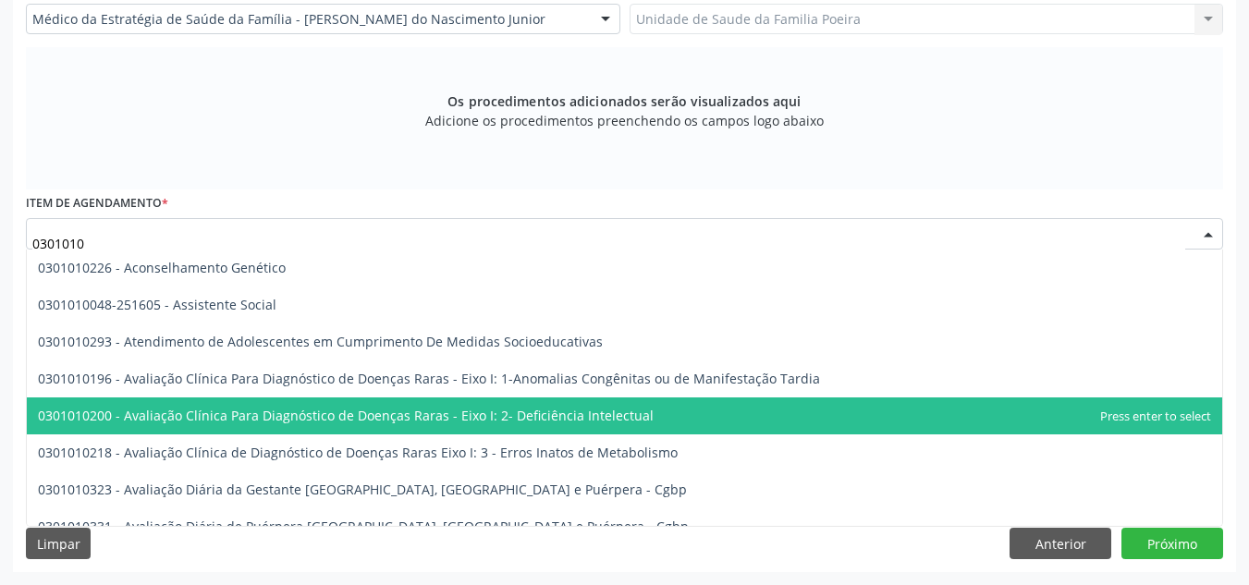
type input "03010100"
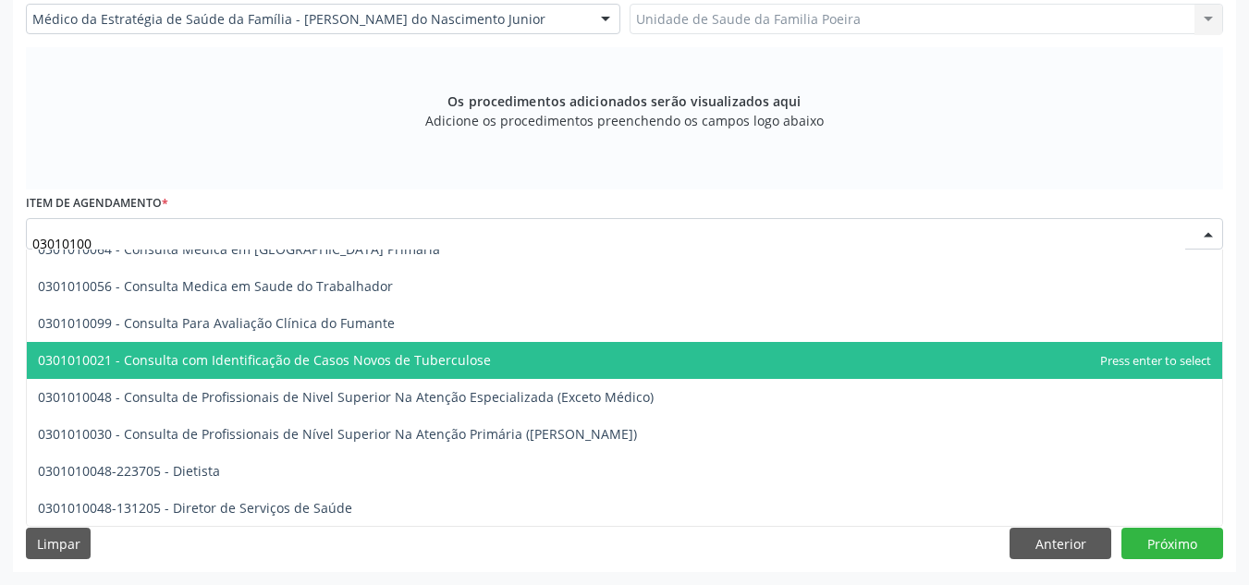
scroll to position [1110, 0]
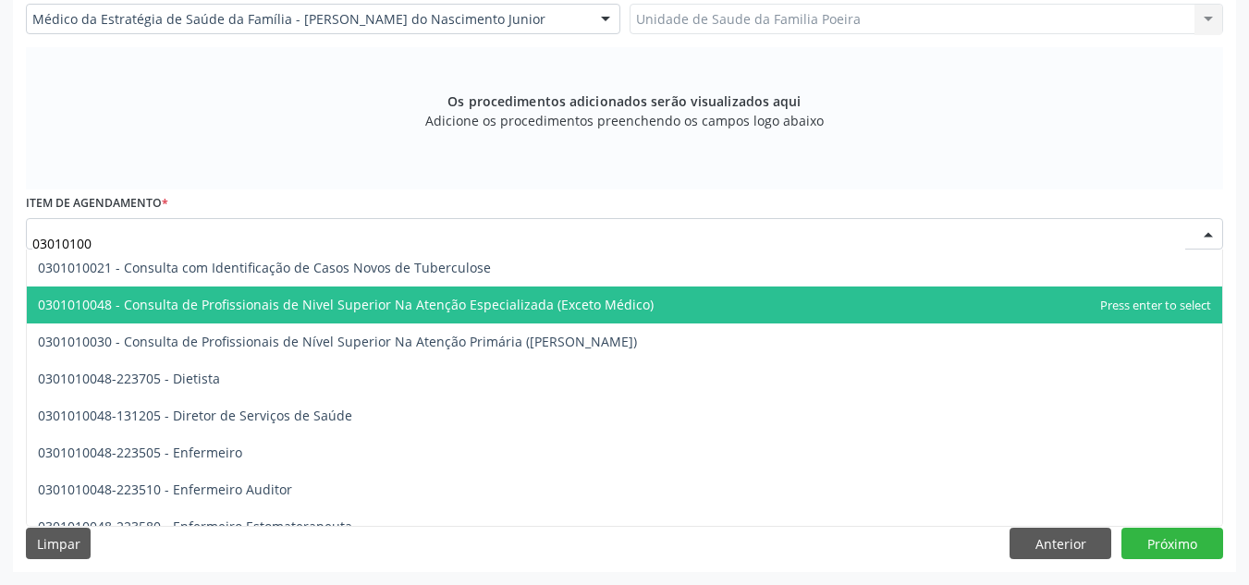
click at [505, 296] on span "0301010048 - Consulta de Profissionais de Nivel Superior Na Atenção Especializa…" at bounding box center [346, 305] width 616 height 18
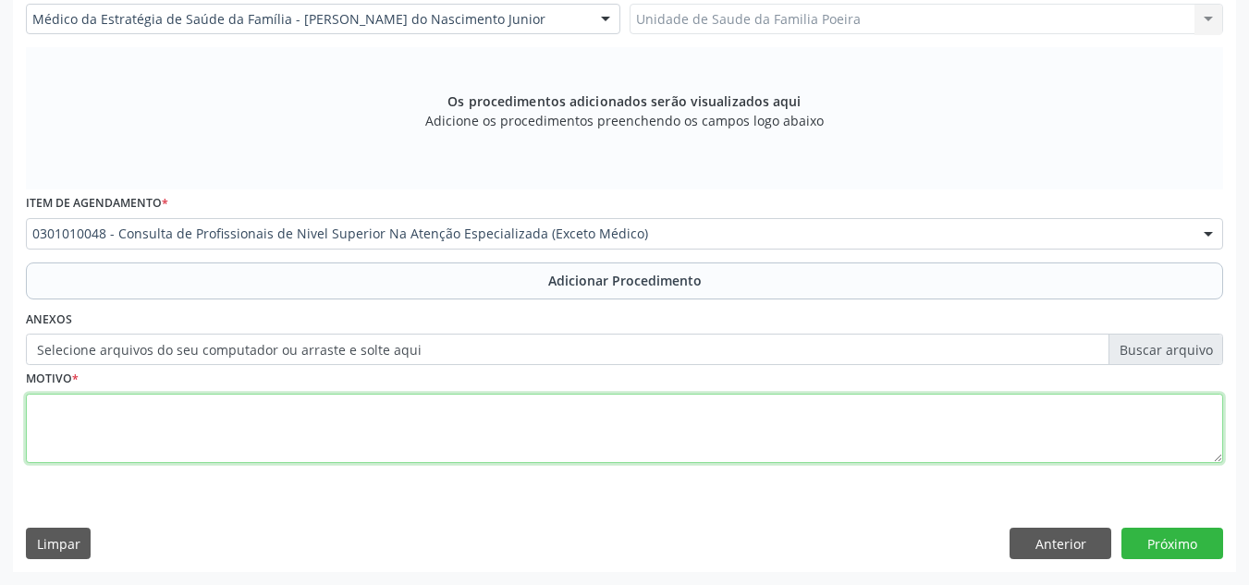
click at [478, 440] on textarea at bounding box center [625, 429] width 1198 height 70
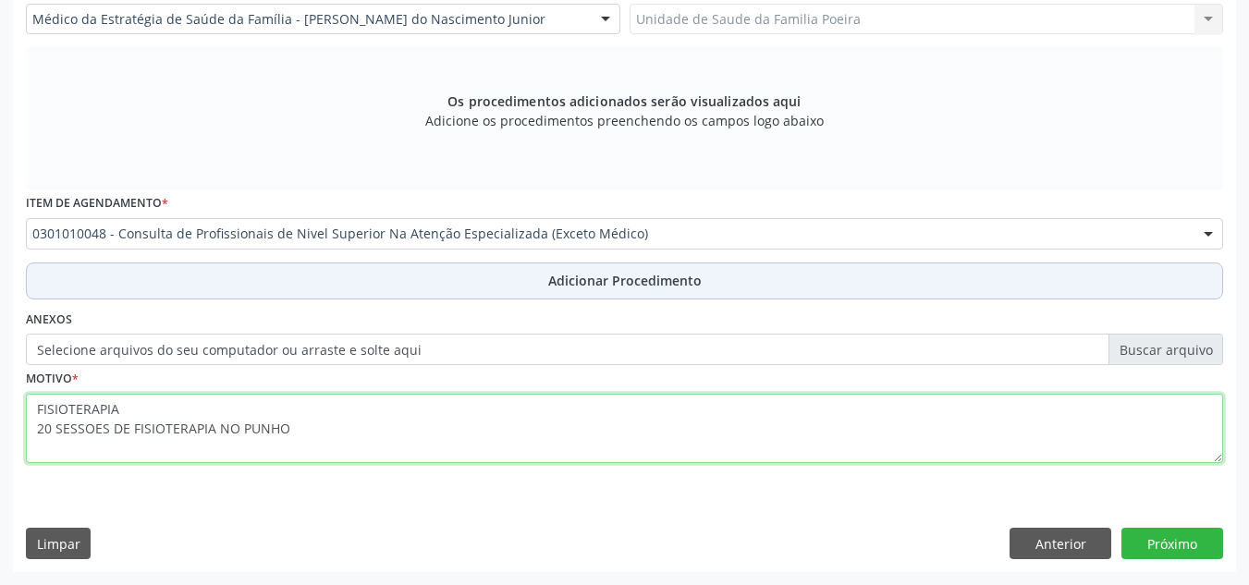
type textarea "FISIOTERAPIA 20 SESSOES DE FISIOTERAPIA NO PUNHO"
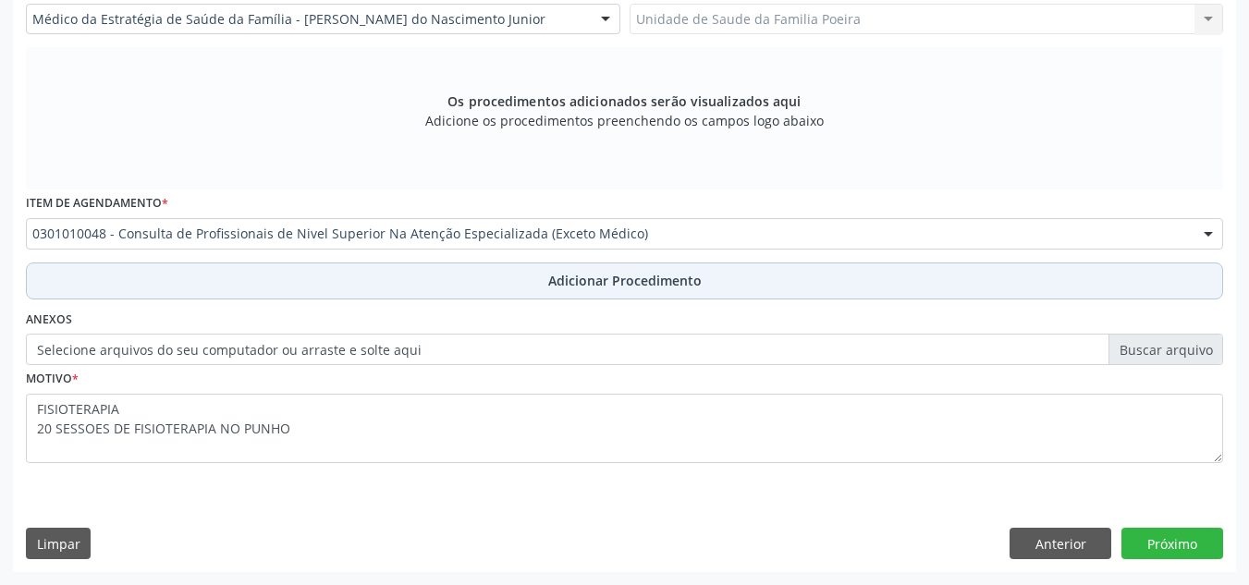
click at [574, 284] on span "Adicionar Procedimento" at bounding box center [625, 280] width 154 height 19
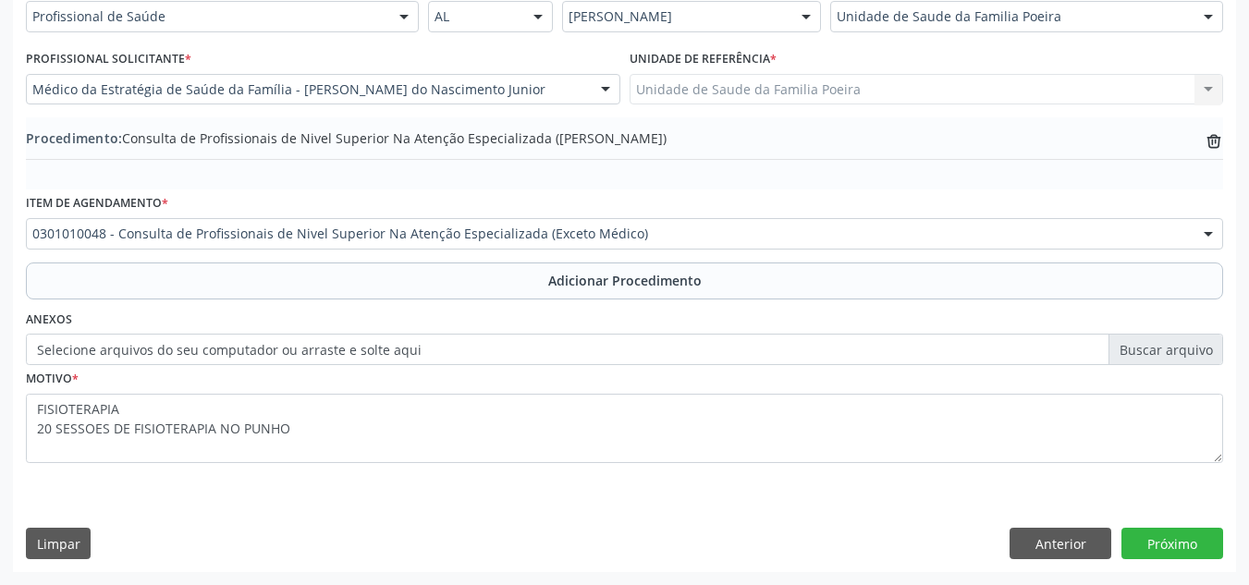
scroll to position [455, 0]
click at [1198, 546] on button "Próximo" at bounding box center [1173, 543] width 102 height 31
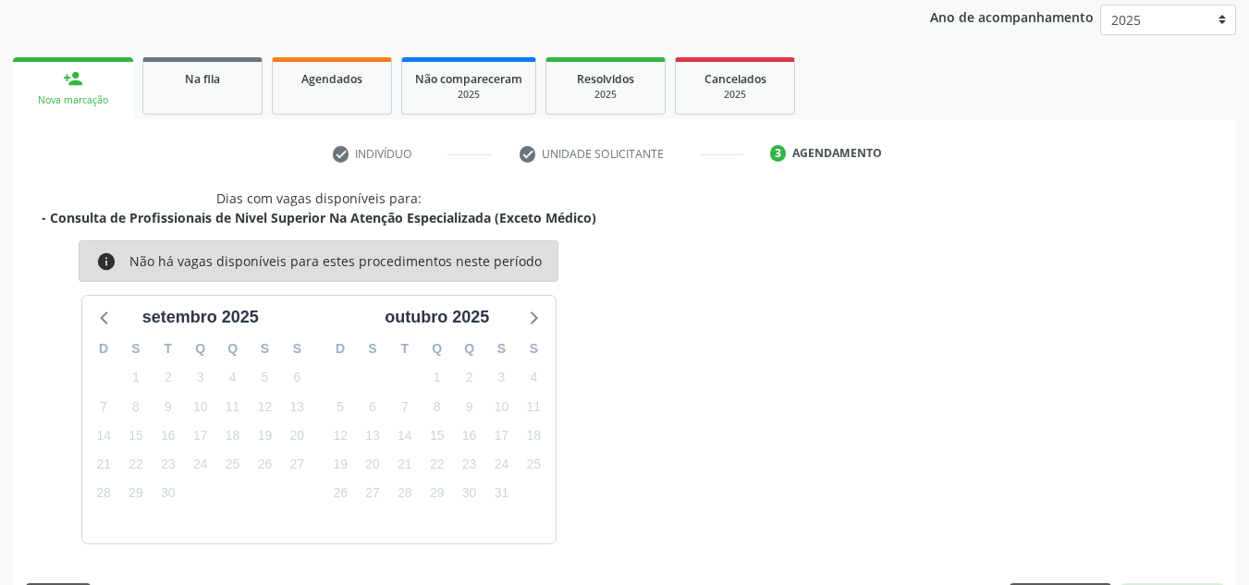
scroll to position [300, 0]
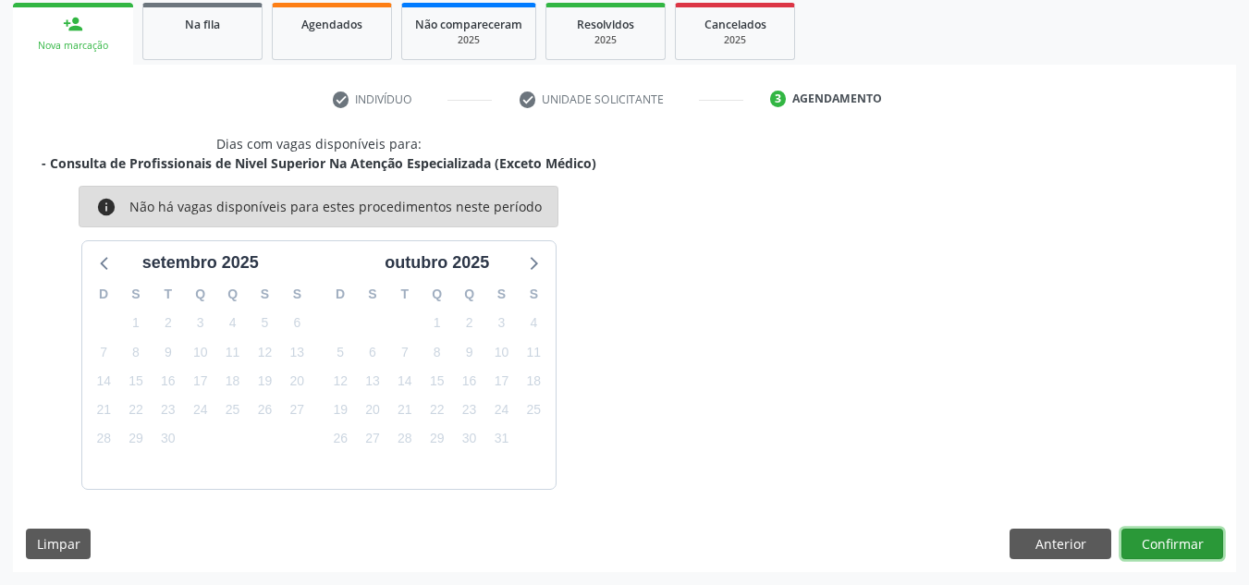
click at [1198, 545] on button "Confirmar" at bounding box center [1173, 544] width 102 height 31
click at [1201, 543] on button "Confirmar" at bounding box center [1173, 544] width 102 height 31
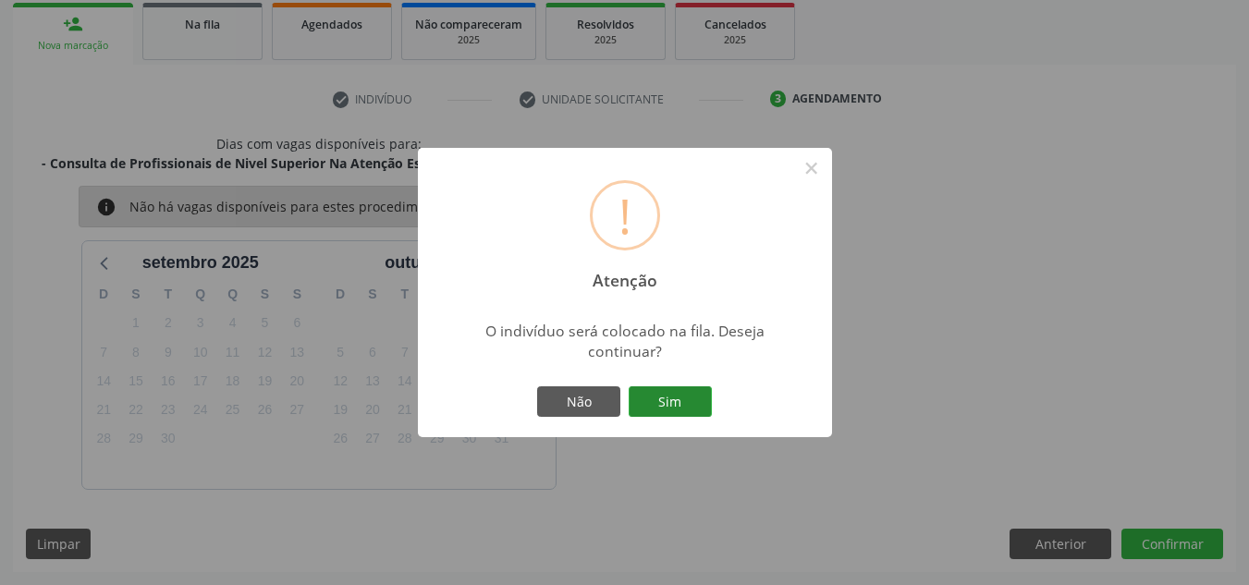
click at [672, 399] on button "Sim" at bounding box center [670, 402] width 83 height 31
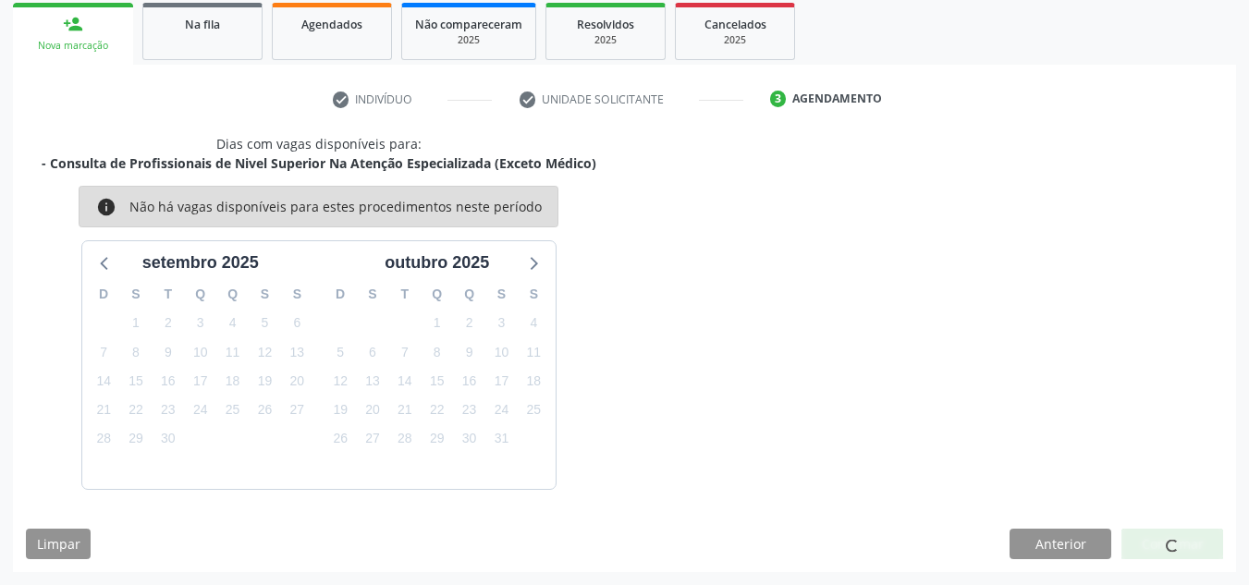
scroll to position [51, 0]
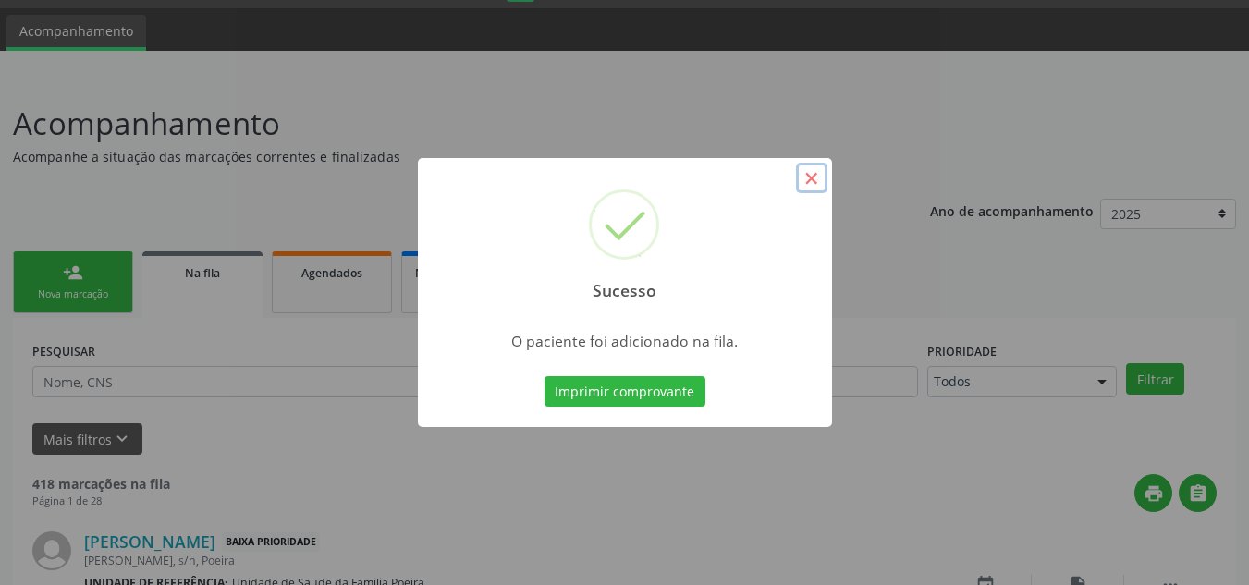
click at [822, 171] on button "×" at bounding box center [811, 178] width 31 height 31
